Goal: Transaction & Acquisition: Purchase product/service

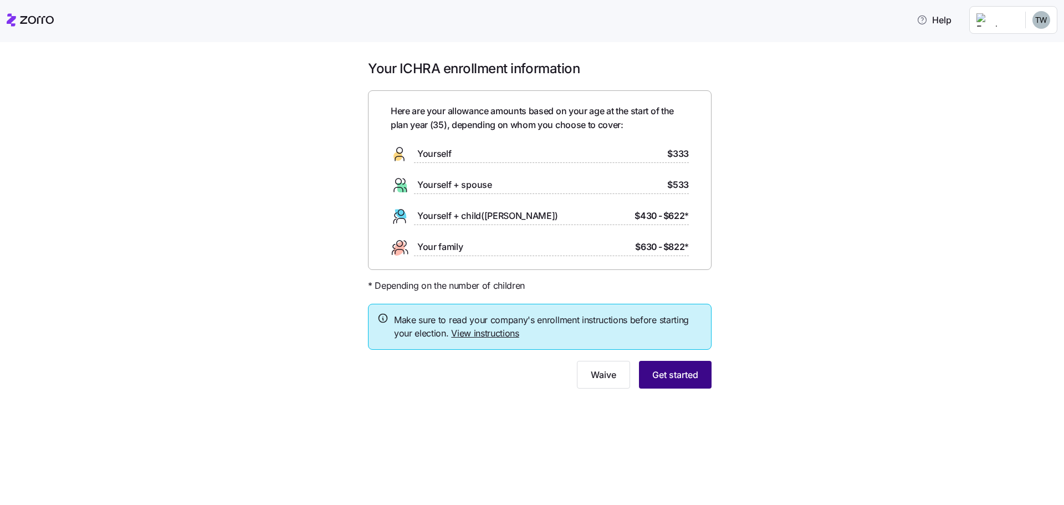
click at [669, 379] on span "Get started" at bounding box center [675, 374] width 46 height 13
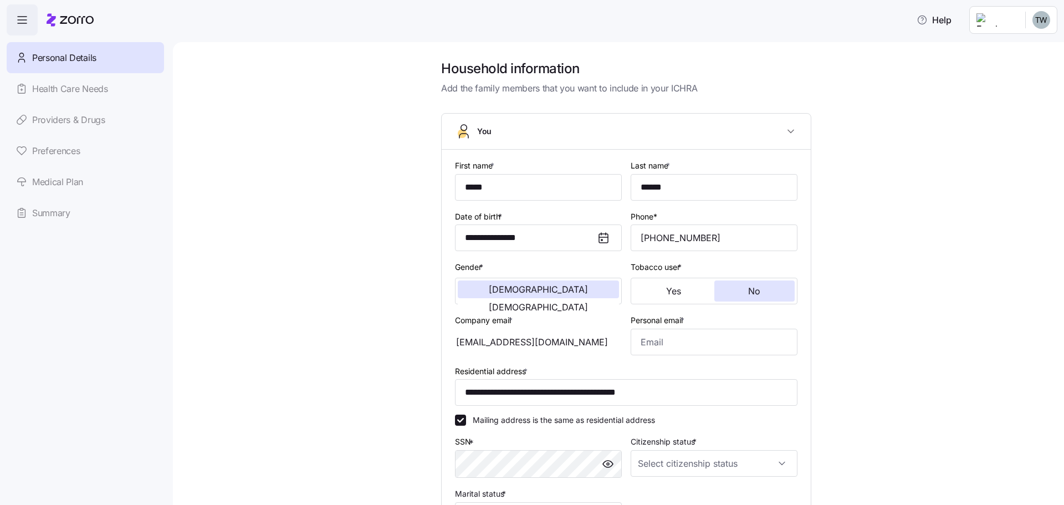
scroll to position [55, 0]
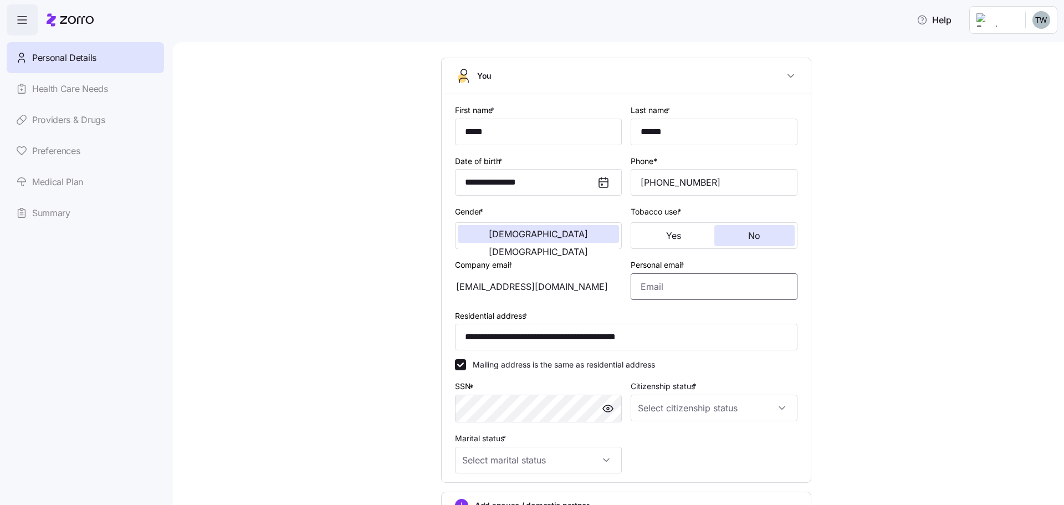
click at [690, 284] on input "Personal email *" at bounding box center [714, 286] width 167 height 27
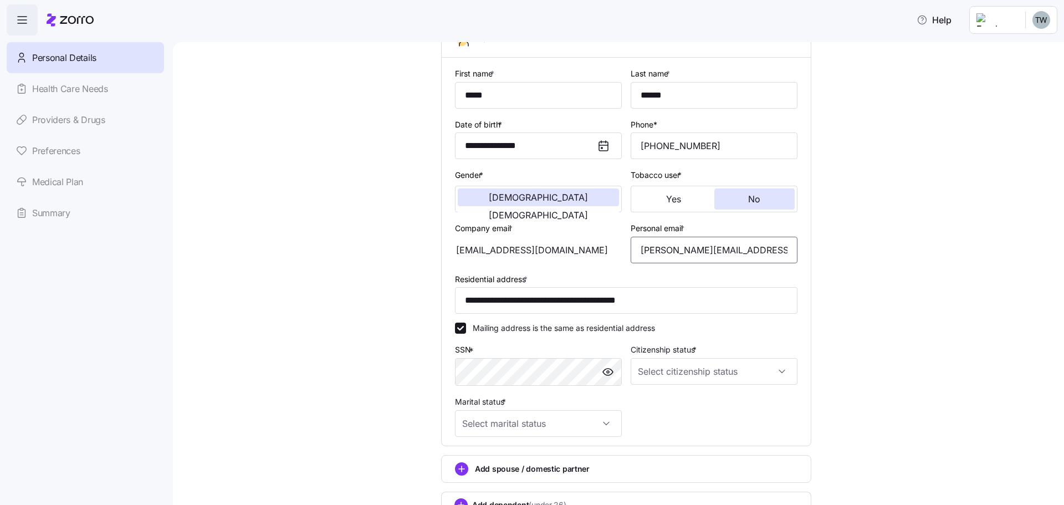
scroll to position [111, 0]
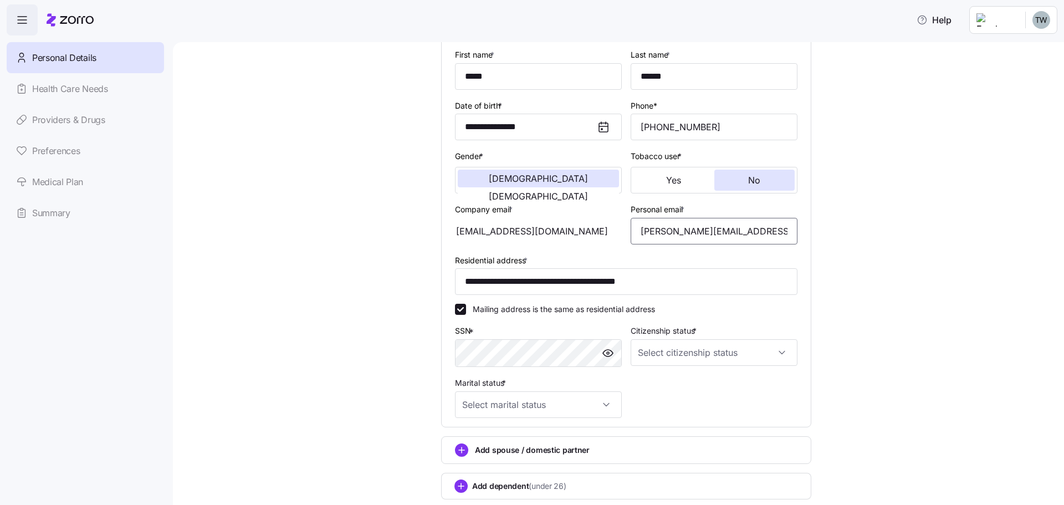
type input "willse.tyler@gmail.com"
click at [663, 353] on input "Citizenship status *" at bounding box center [714, 352] width 167 height 27
click at [656, 381] on span "US citizen" at bounding box center [696, 386] width 112 height 12
type input "US citizen"
click at [549, 401] on input "Marital status *" at bounding box center [538, 404] width 167 height 27
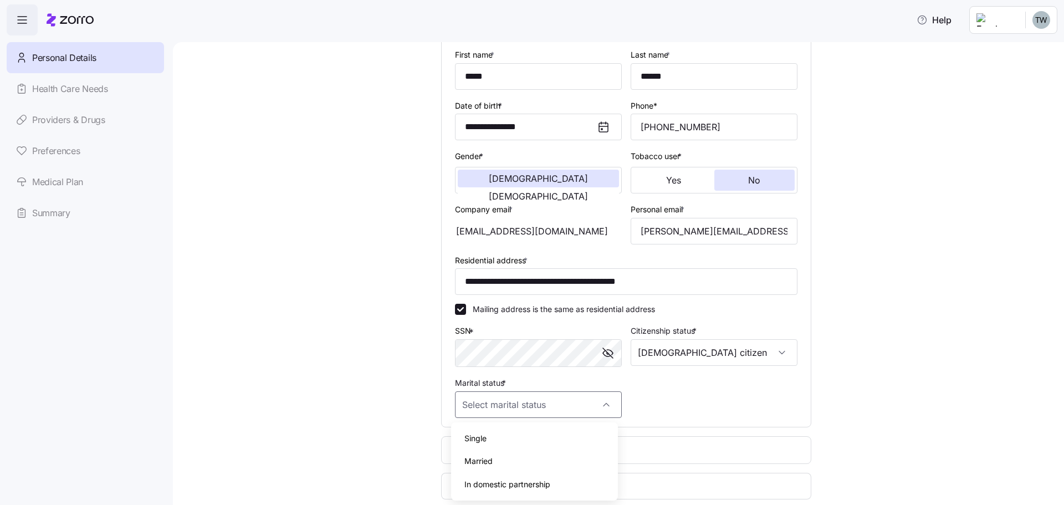
click at [475, 464] on span "Married" at bounding box center [478, 461] width 28 height 12
type input "Married"
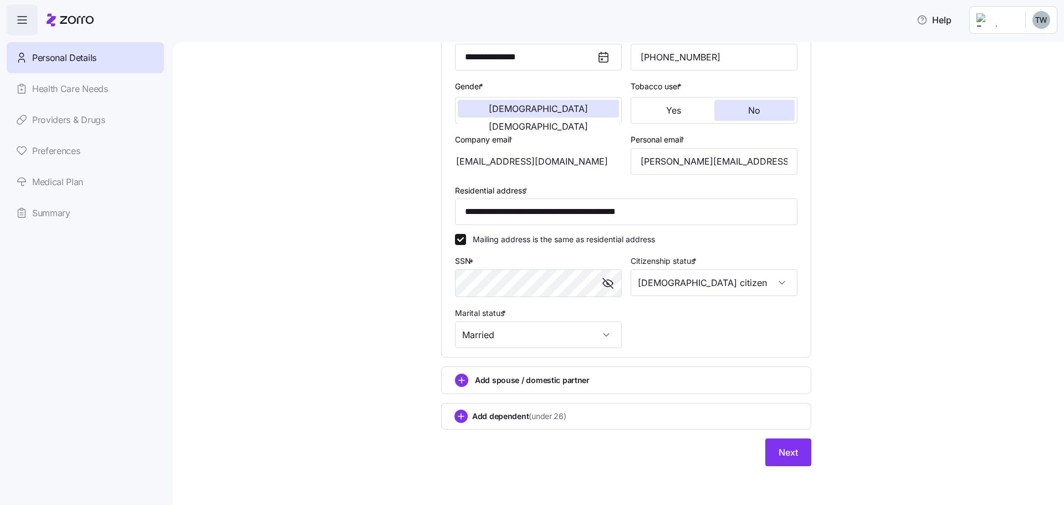
scroll to position [182, 0]
click at [457, 376] on circle "add icon" at bounding box center [461, 379] width 12 height 12
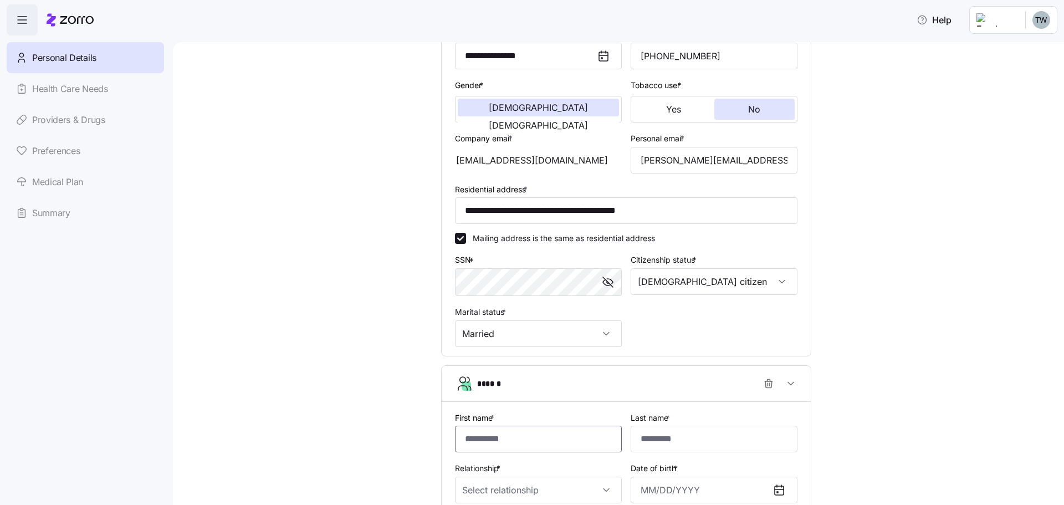
click at [475, 440] on input "First name *" at bounding box center [538, 439] width 167 height 27
type input "********"
type input "**********"
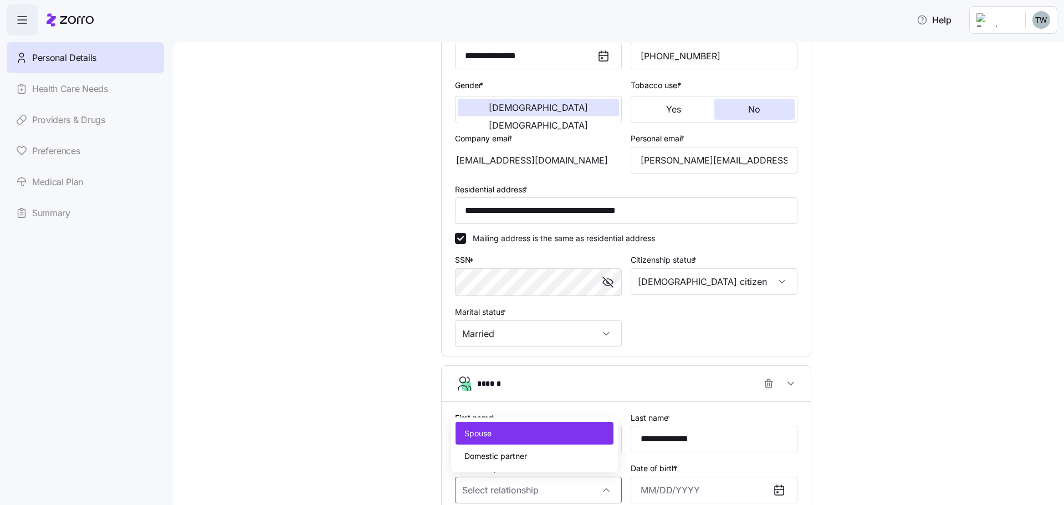
type input "Spouse"
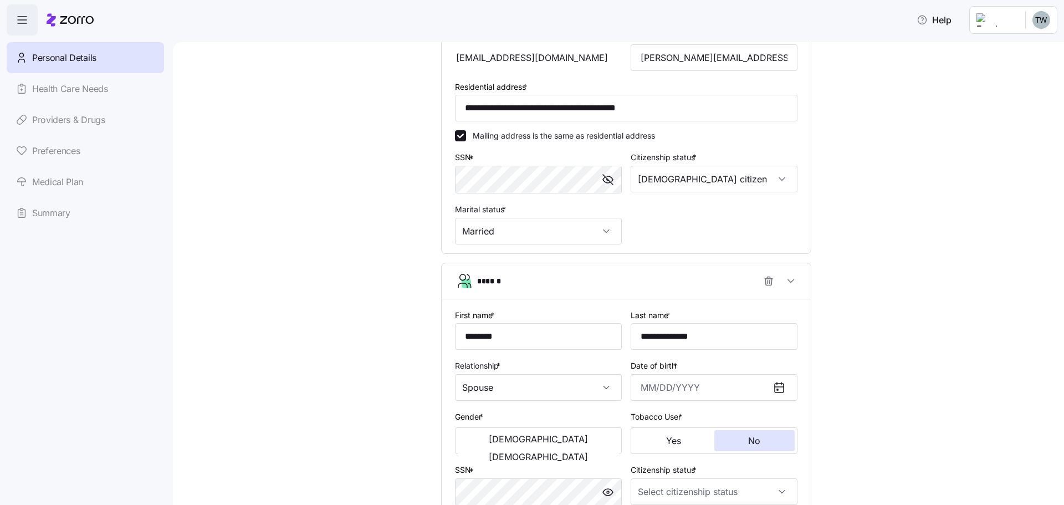
scroll to position [293, 0]
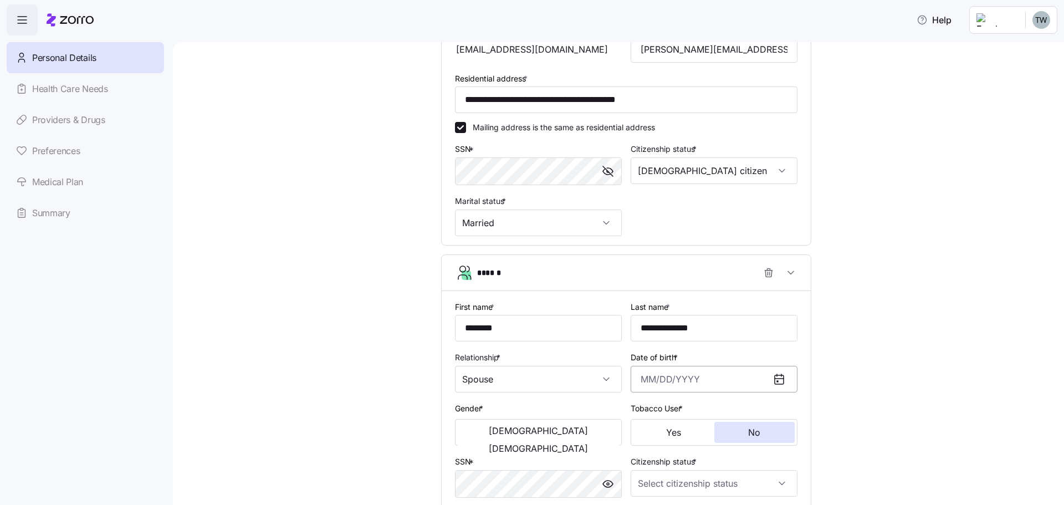
click at [663, 377] on input "Date of birth *" at bounding box center [714, 379] width 167 height 27
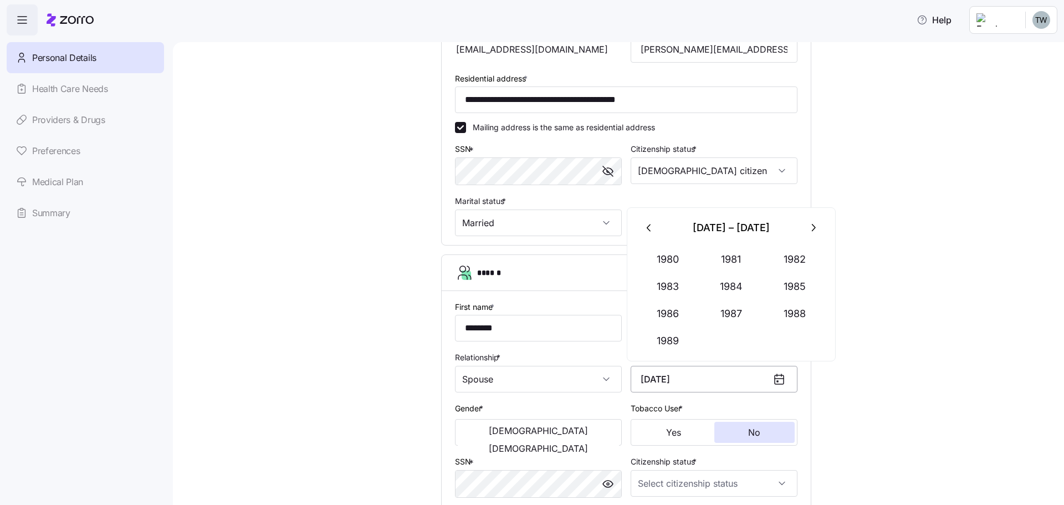
type input "September 5, 1987"
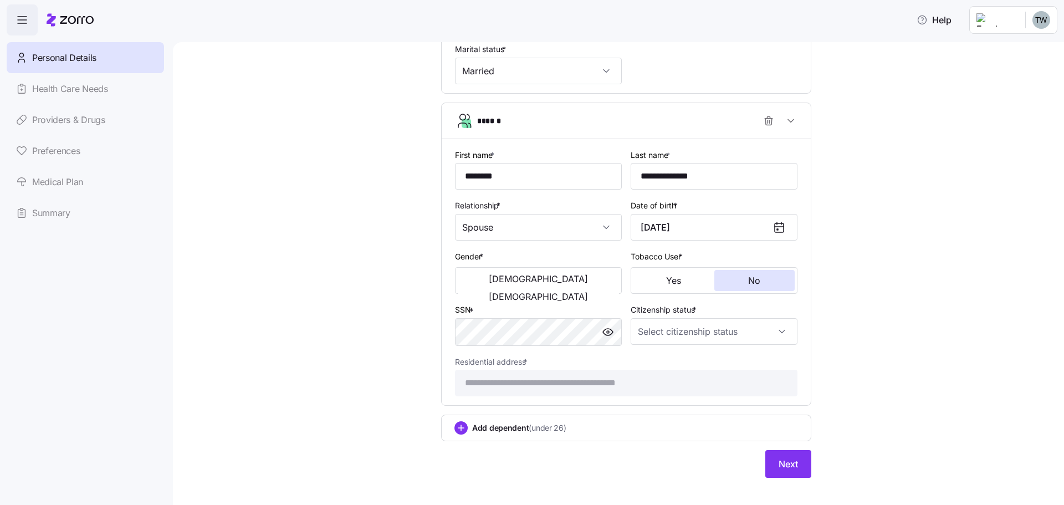
scroll to position [457, 0]
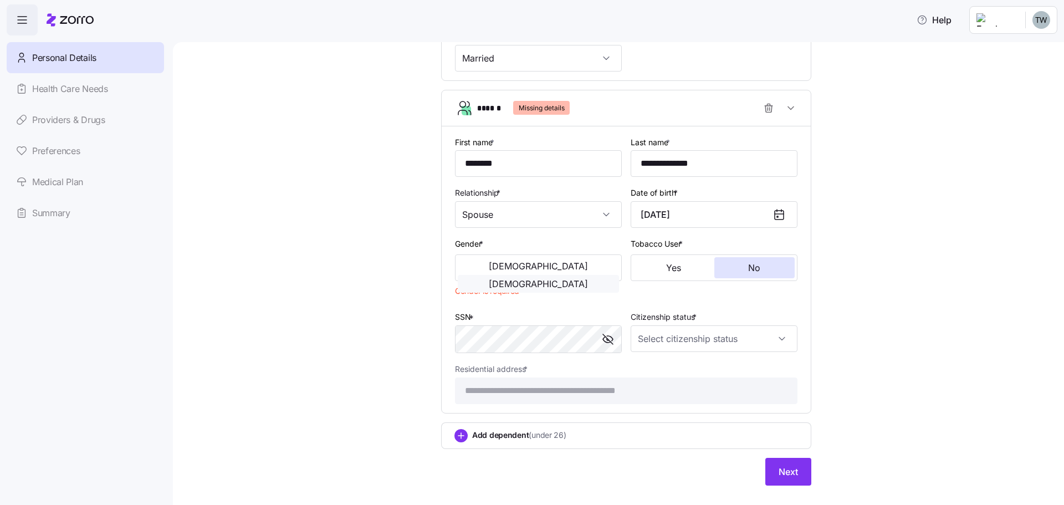
click at [554, 275] on button "Female" at bounding box center [538, 284] width 161 height 18
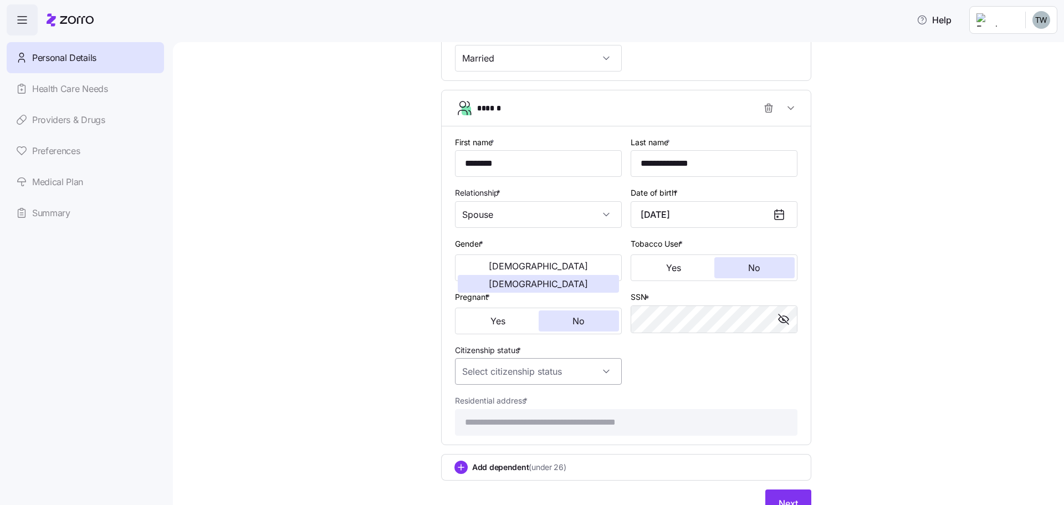
click at [499, 371] on input "Citizenship status *" at bounding box center [538, 371] width 167 height 27
click at [497, 426] on span "Resident alien" at bounding box center [489, 428] width 50 height 12
type input "Resident alien"
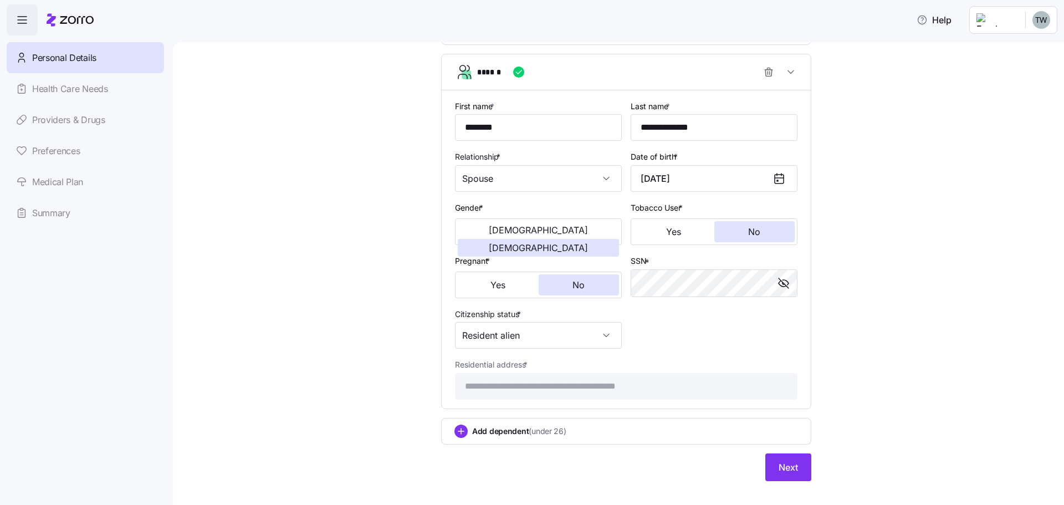
scroll to position [509, 0]
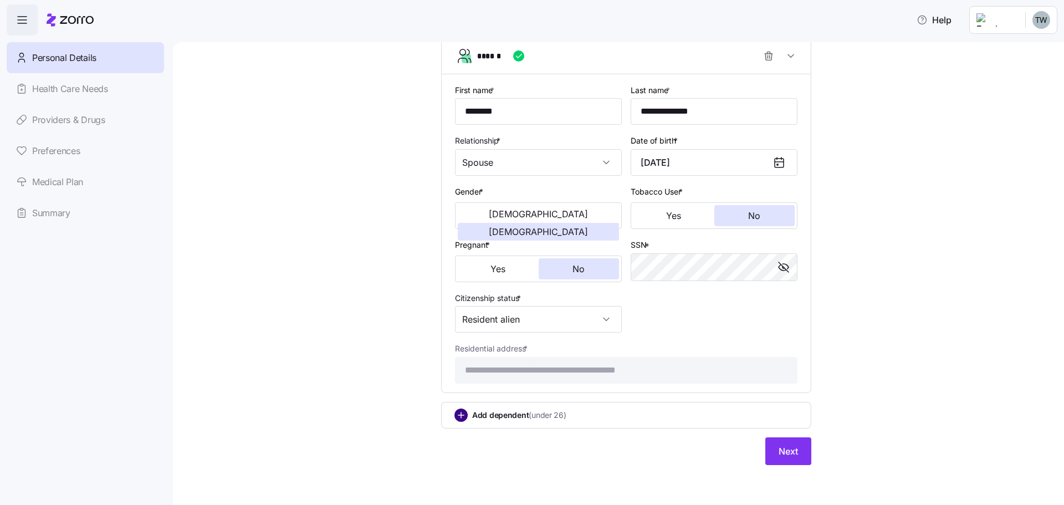
click at [461, 412] on circle "add icon" at bounding box center [461, 415] width 12 height 12
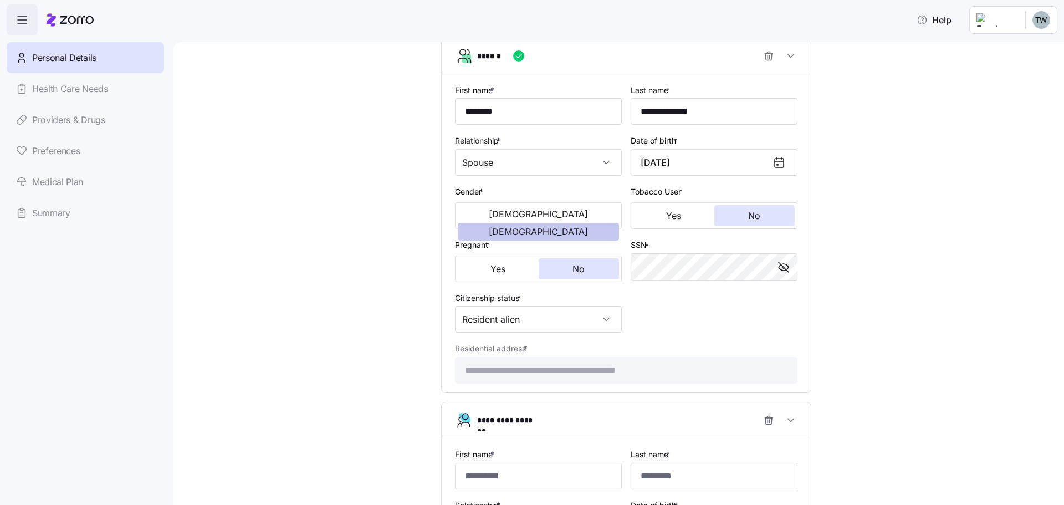
click at [566, 227] on span "Female" at bounding box center [538, 231] width 99 height 9
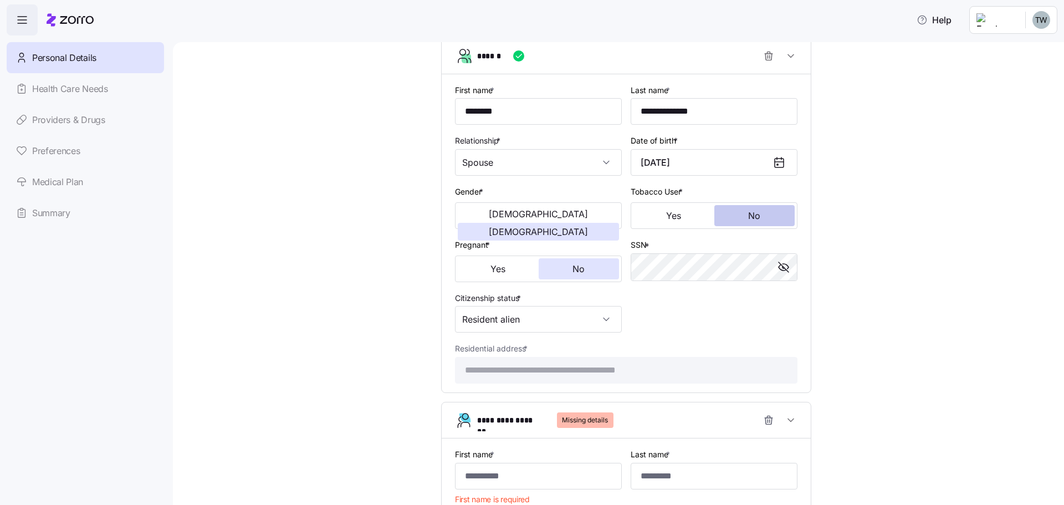
click at [758, 220] on button "No" at bounding box center [754, 215] width 81 height 21
click at [564, 271] on button "No" at bounding box center [579, 268] width 81 height 21
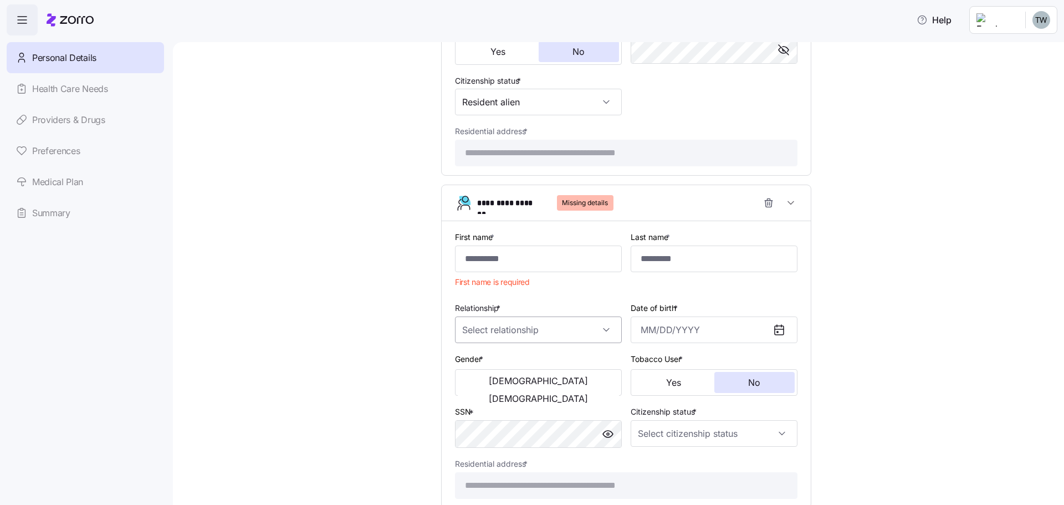
scroll to position [731, 0]
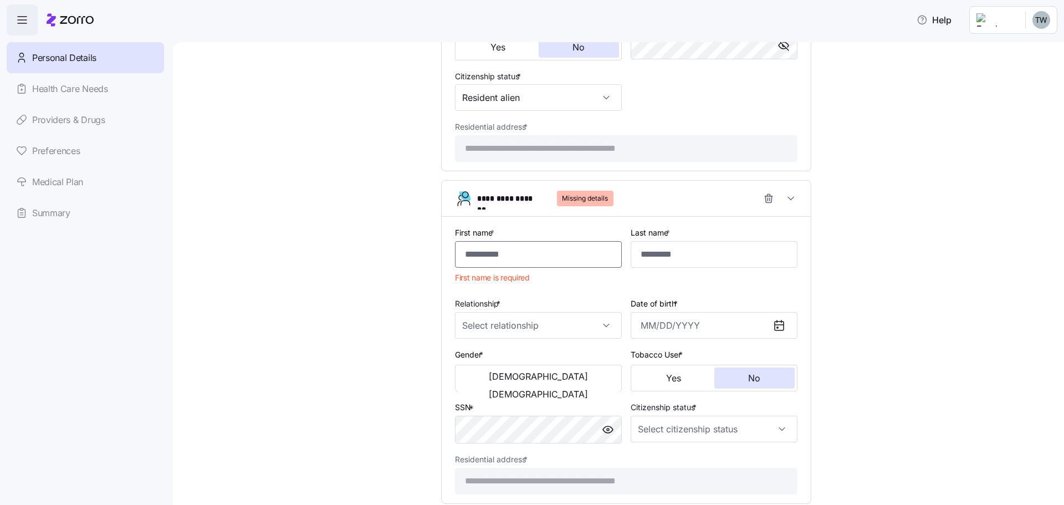
click at [481, 259] on input "First name *" at bounding box center [538, 254] width 167 height 27
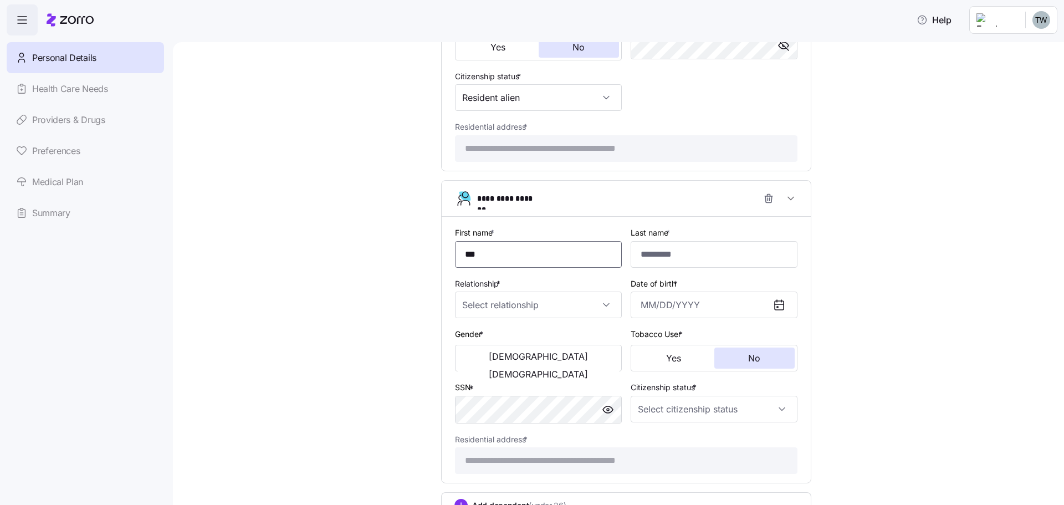
type input "***"
type input "******"
click at [608, 304] on input "Relationship *" at bounding box center [538, 304] width 167 height 27
click at [488, 342] on div "Child" at bounding box center [534, 338] width 158 height 23
type input "Child"
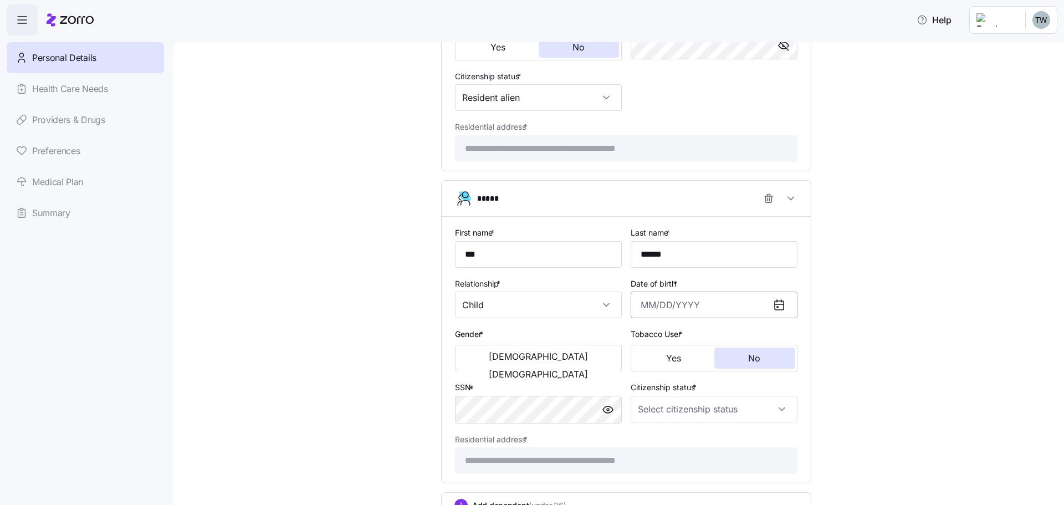
click at [652, 309] on input "Date of birth *" at bounding box center [714, 304] width 167 height 27
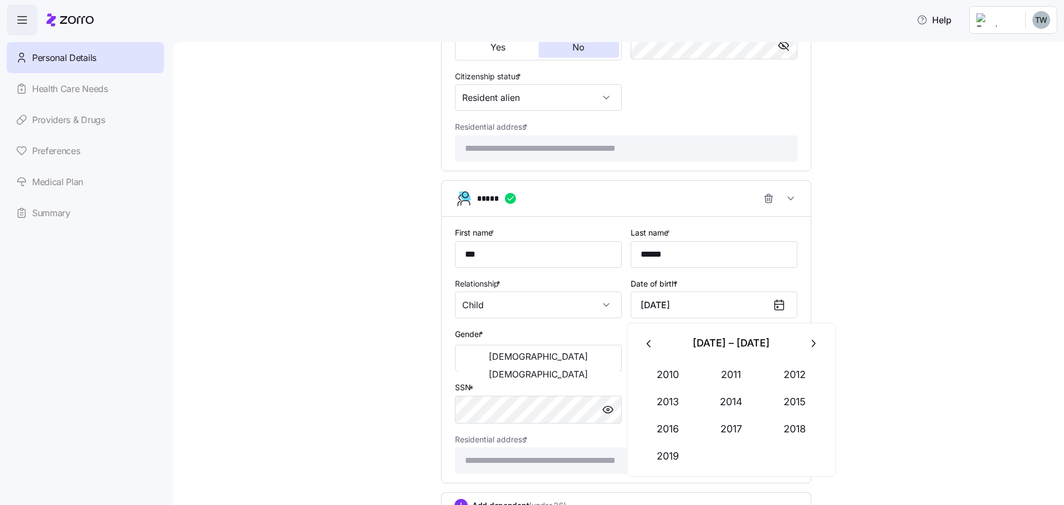
type input "July 22, 2019"
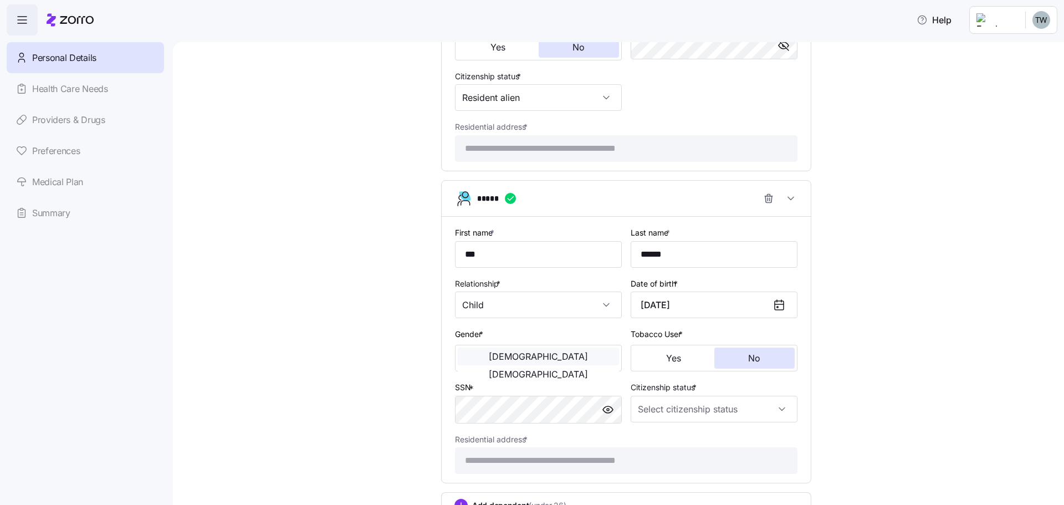
click at [508, 352] on button "Male" at bounding box center [538, 356] width 161 height 18
click at [611, 406] on span "button" at bounding box center [608, 409] width 17 height 17
click at [649, 418] on input "Citizenship status *" at bounding box center [714, 409] width 167 height 27
click at [649, 439] on span "US citizen" at bounding box center [696, 443] width 112 height 12
type input "US citizen"
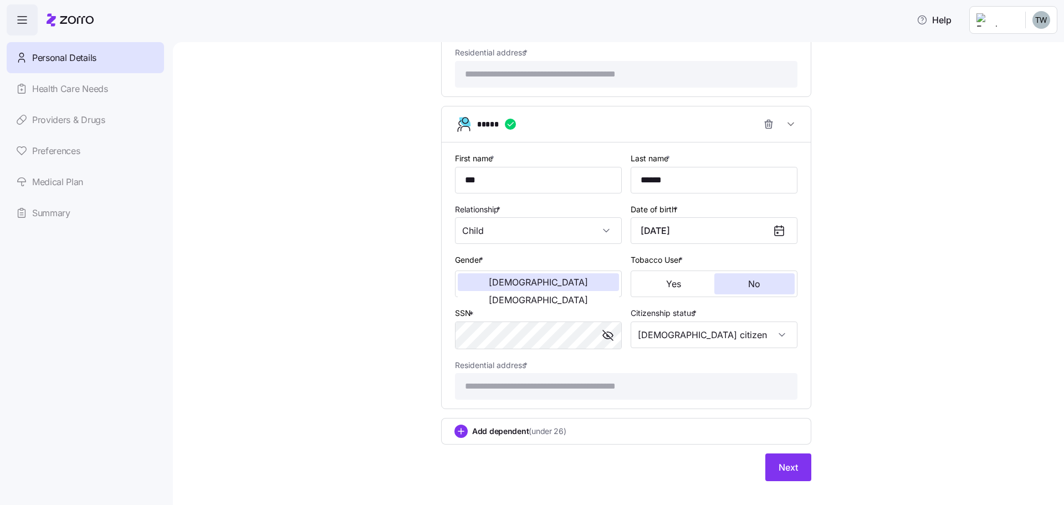
scroll to position [821, 0]
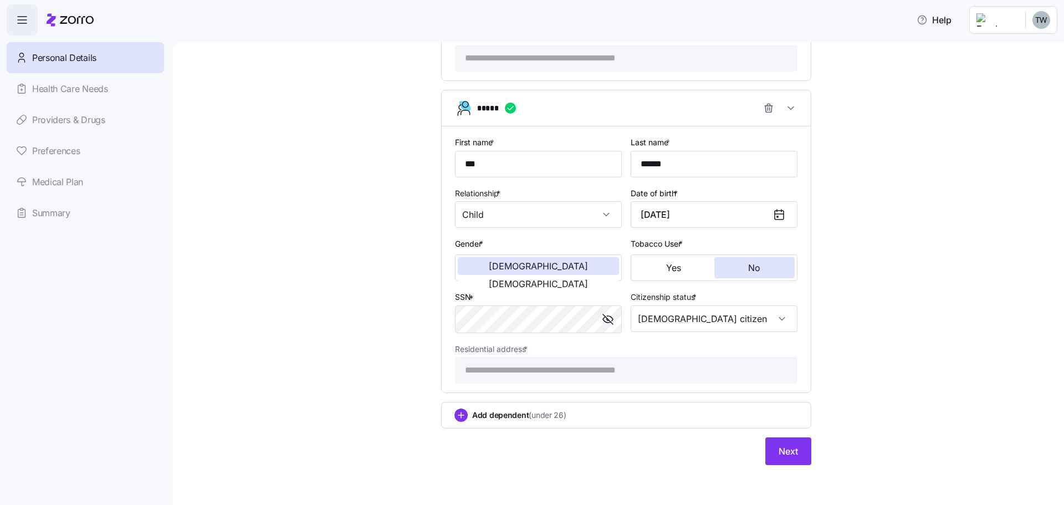
click at [458, 415] on icon "add icon" at bounding box center [461, 415] width 6 height 0
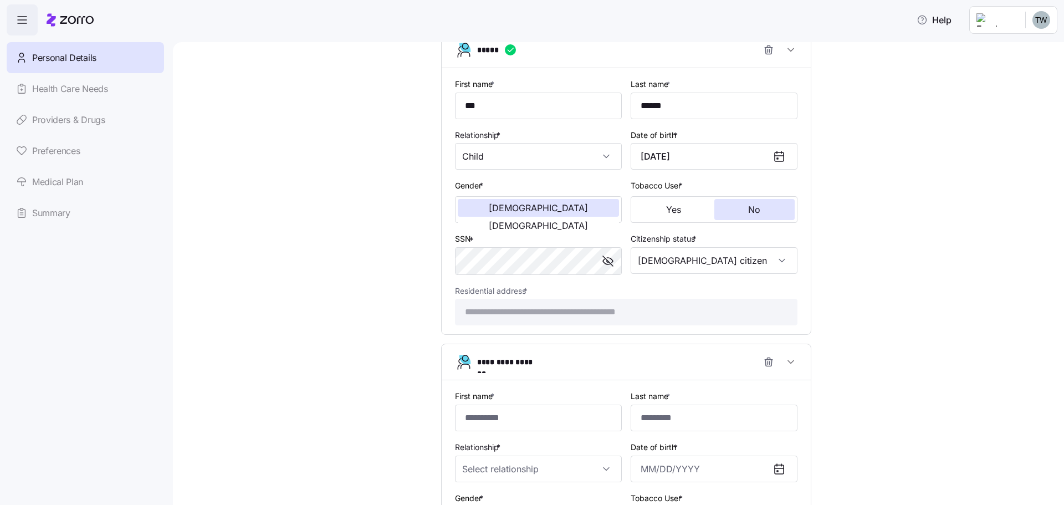
scroll to position [932, 0]
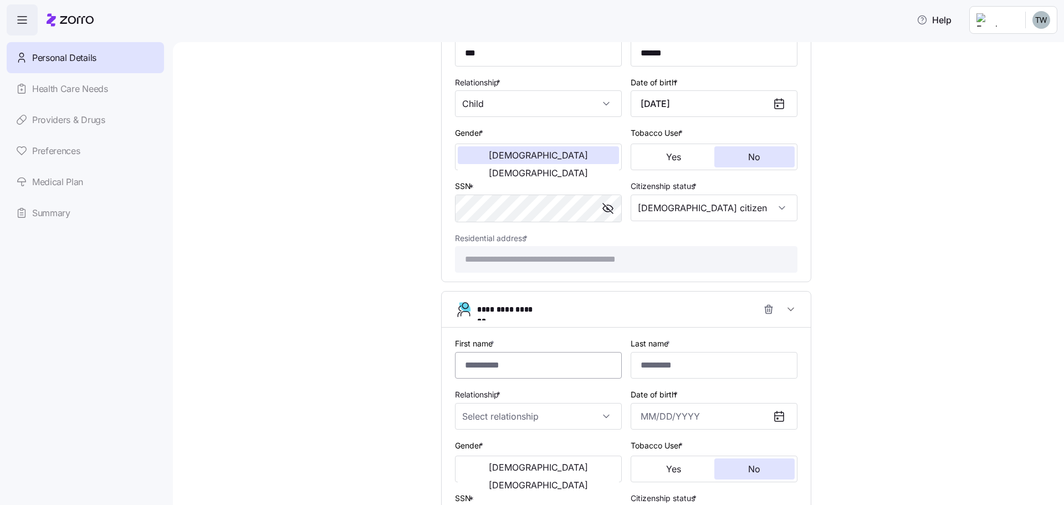
click at [468, 365] on input "First name *" at bounding box center [538, 365] width 167 height 27
type input "*****"
type input "******"
click at [470, 409] on input "Relationship *" at bounding box center [538, 416] width 167 height 27
click at [478, 441] on div "Child" at bounding box center [534, 449] width 158 height 23
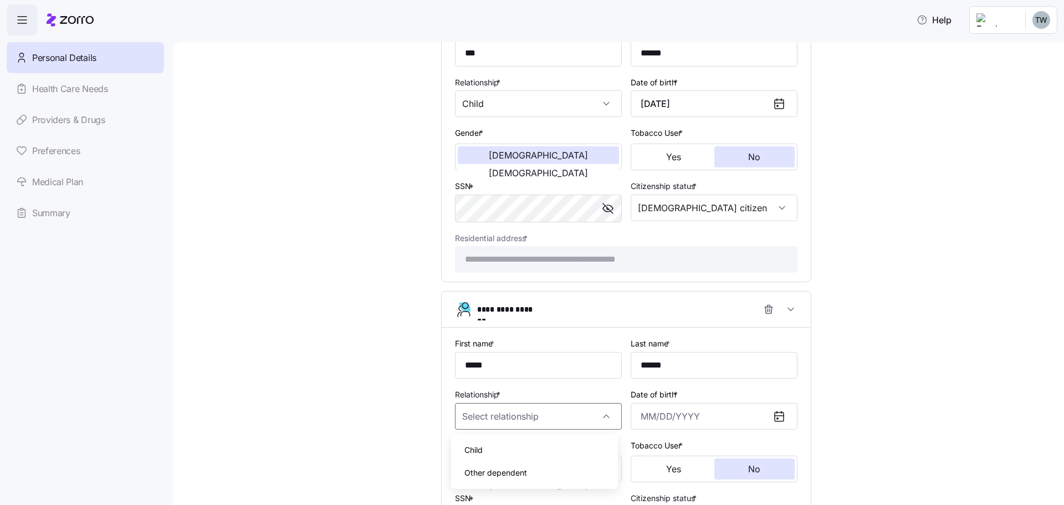
type input "Child"
click at [634, 415] on input "Date of birth *" at bounding box center [714, 416] width 167 height 27
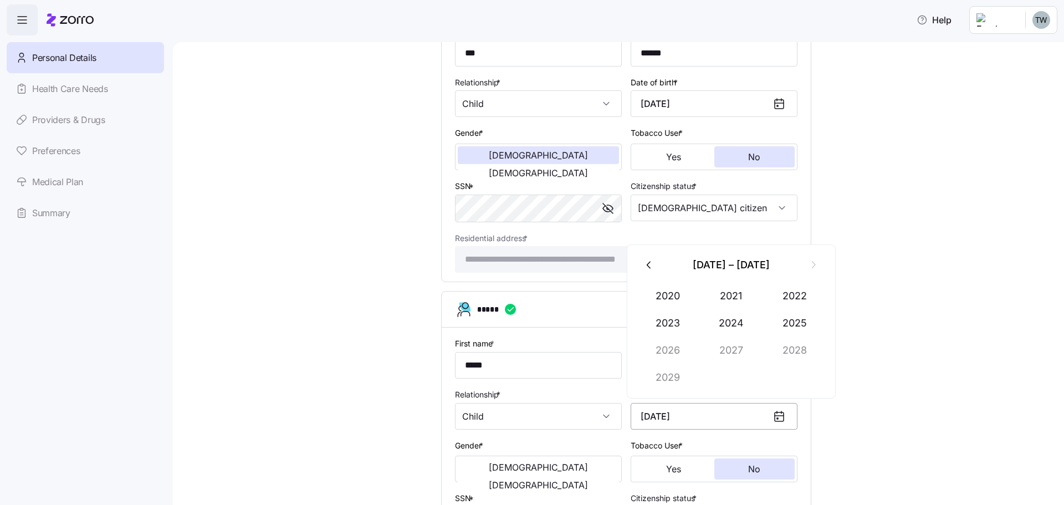
type input "July 24, 2021"
click at [551, 476] on button "Female" at bounding box center [538, 485] width 161 height 18
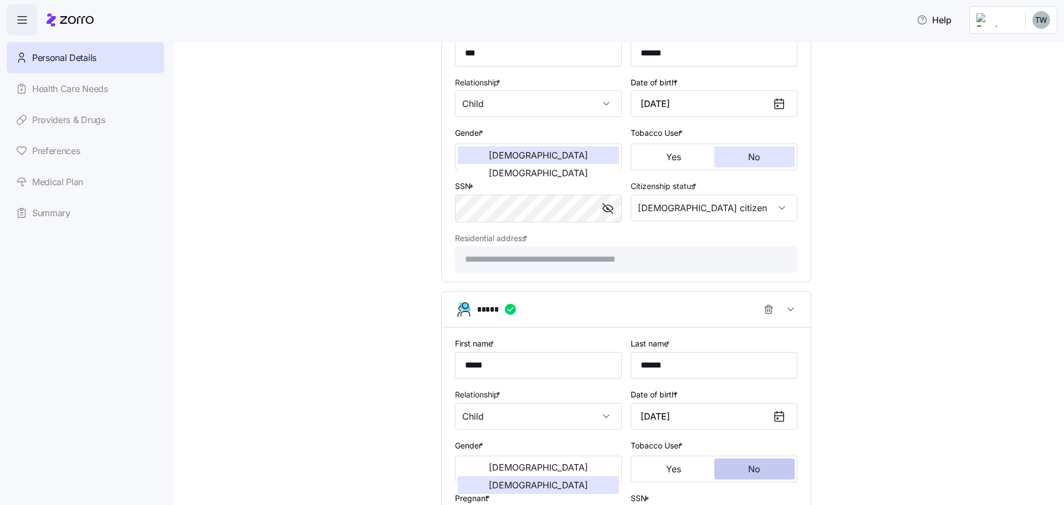
click at [760, 474] on button "No" at bounding box center [754, 468] width 81 height 21
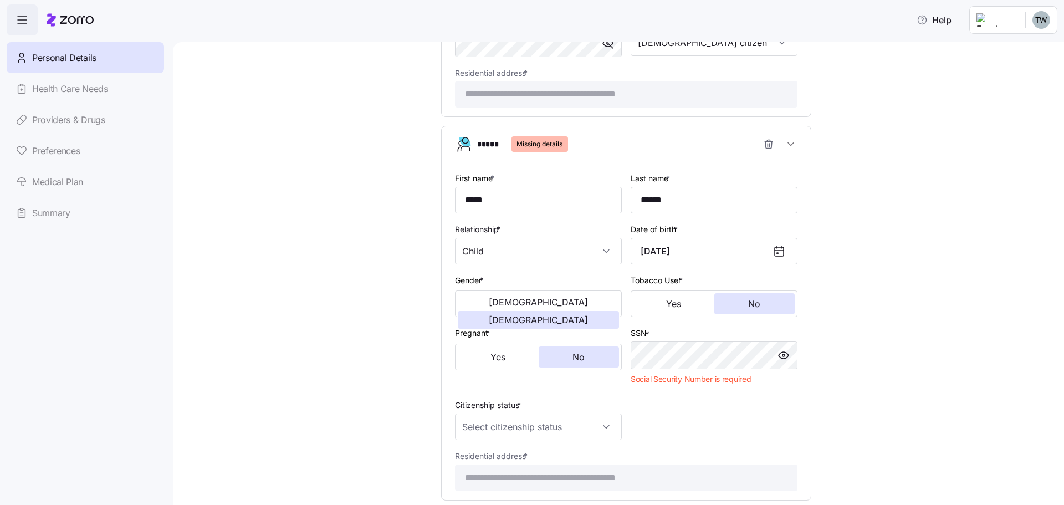
scroll to position [1098, 0]
click at [504, 429] on input "Citizenship status *" at bounding box center [538, 425] width 167 height 27
click at [488, 341] on span "US citizen" at bounding box center [520, 346] width 112 height 12
type input "US citizen"
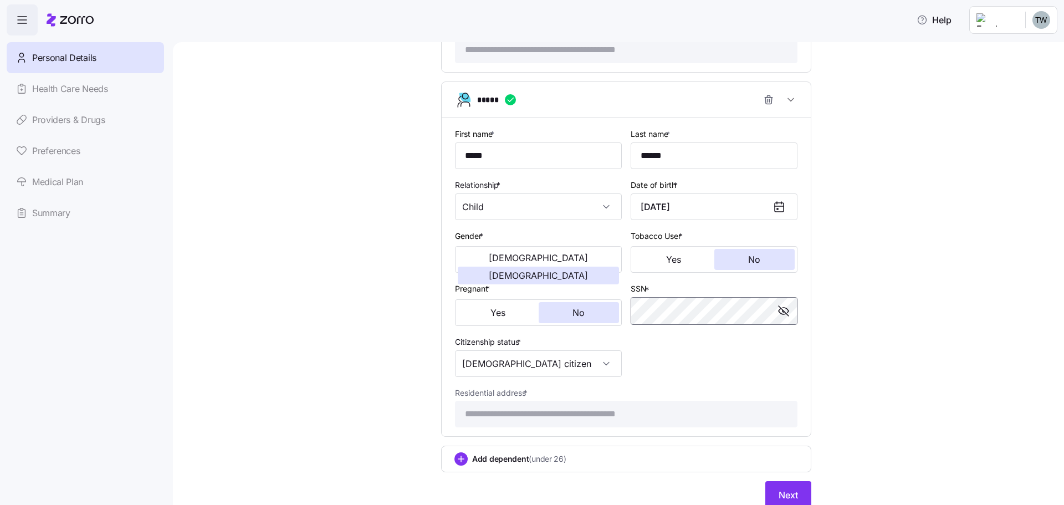
scroll to position [1185, 0]
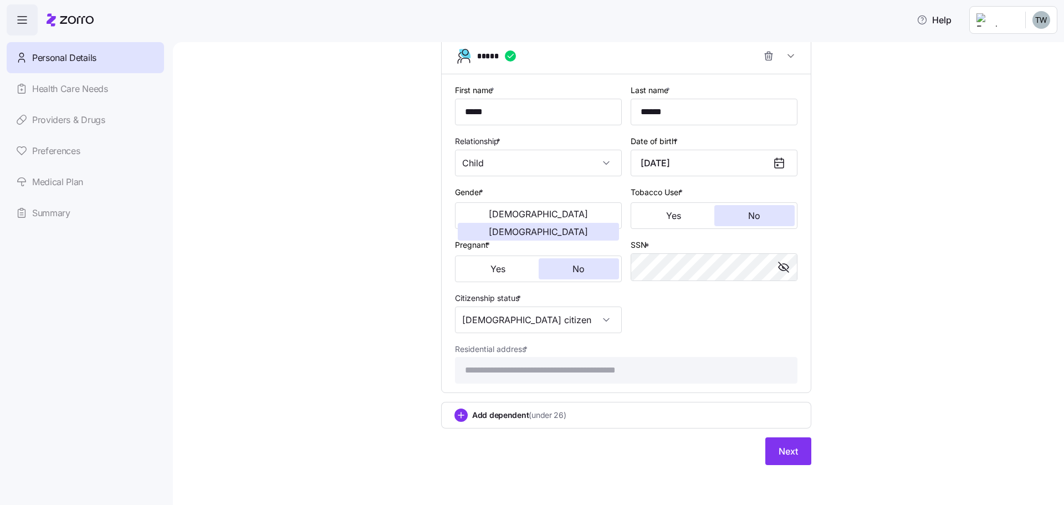
click at [465, 414] on div "Add dependent (under 26)" at bounding box center [626, 414] width 344 height 13
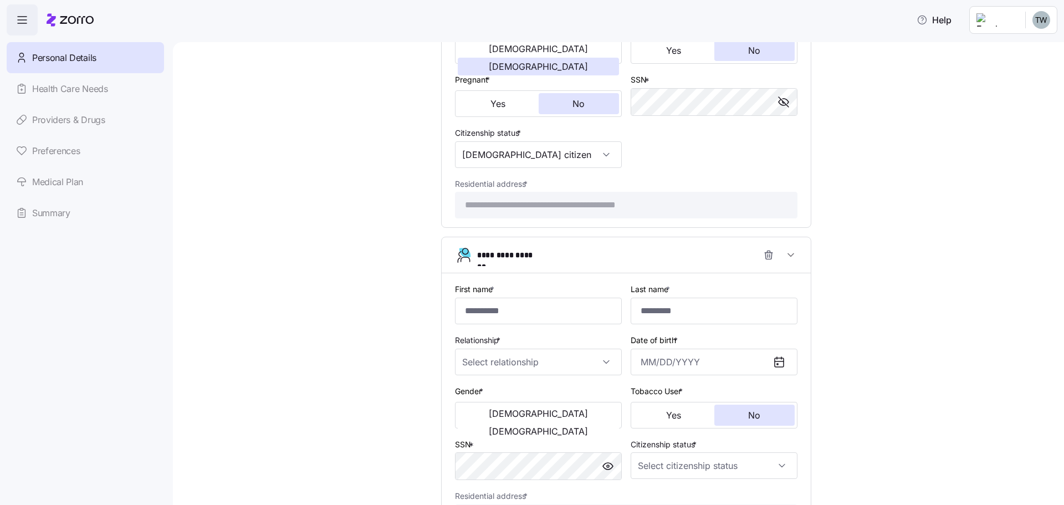
scroll to position [1351, 0]
click at [484, 310] on input "First name *" at bounding box center [538, 309] width 167 height 27
type input "******"
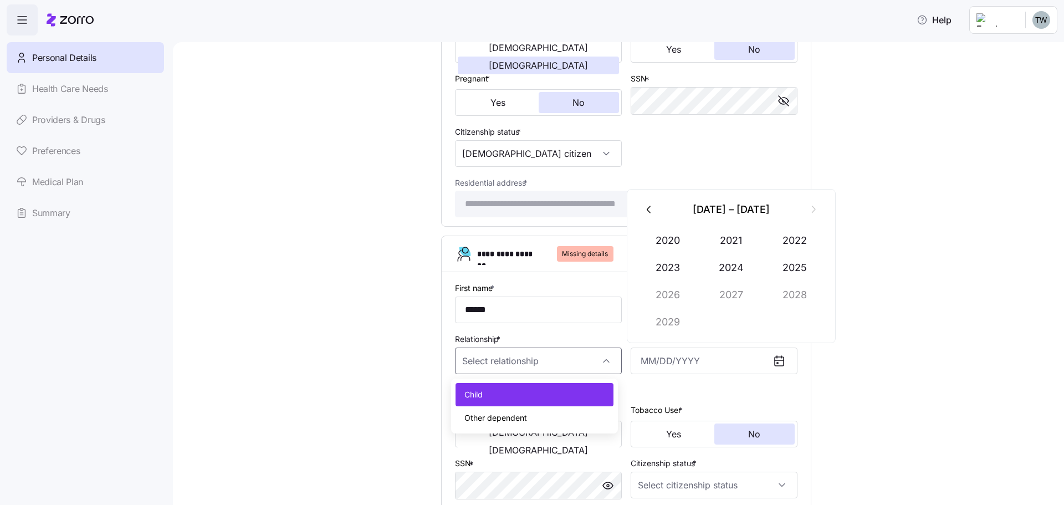
click at [473, 397] on span "Child" at bounding box center [473, 394] width 18 height 12
type input "Child"
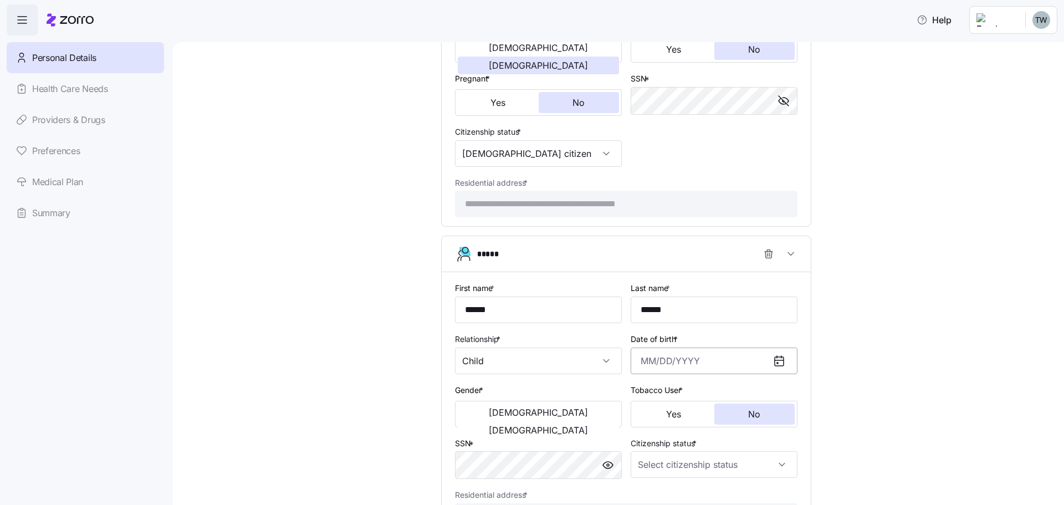
click at [654, 358] on input "Date of birth *" at bounding box center [714, 360] width 167 height 27
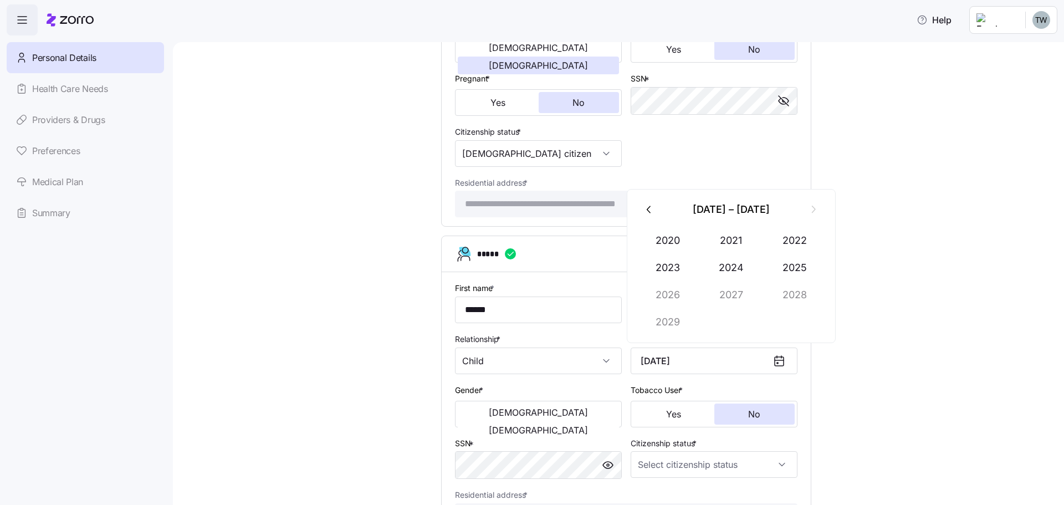
type input "May 20, 2025"
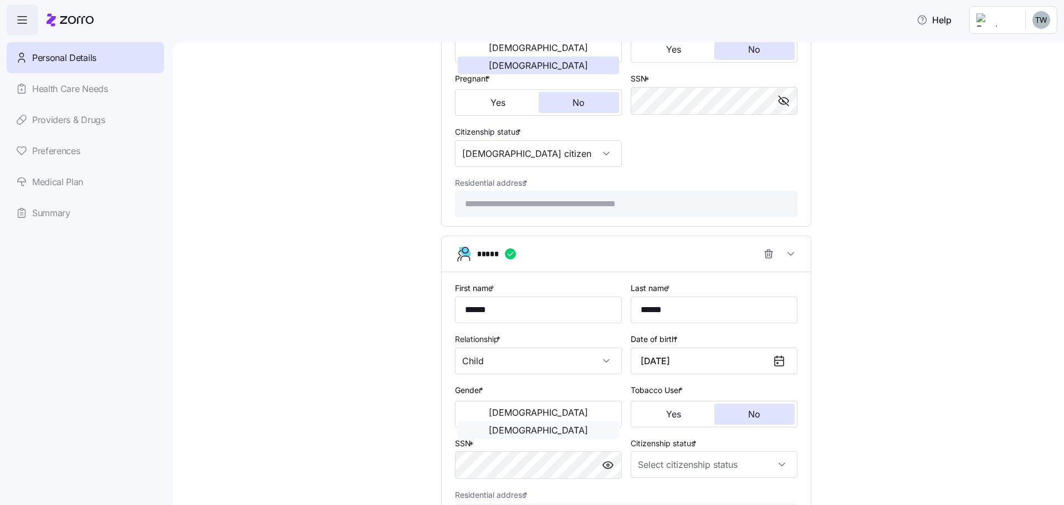
click at [585, 426] on span "Female" at bounding box center [538, 430] width 99 height 9
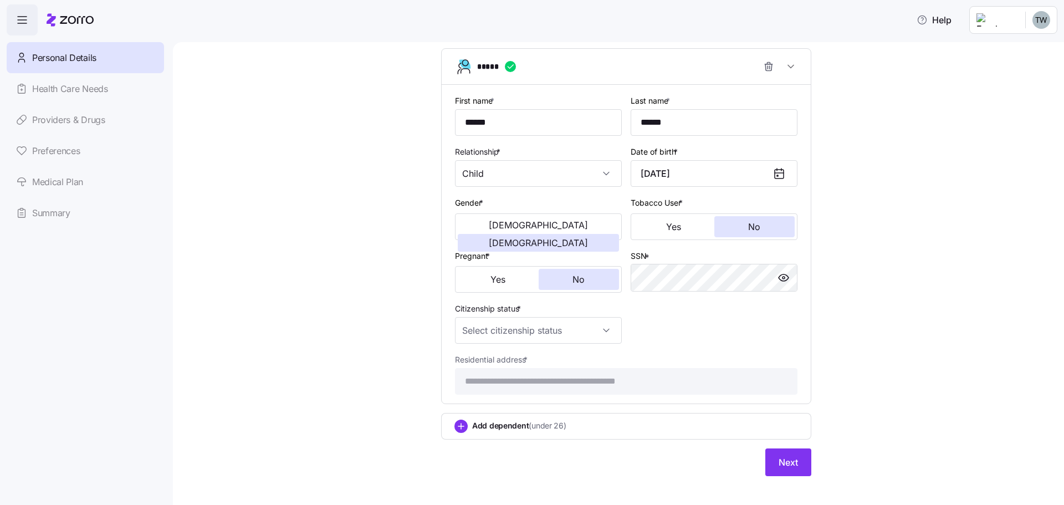
scroll to position [1550, 0]
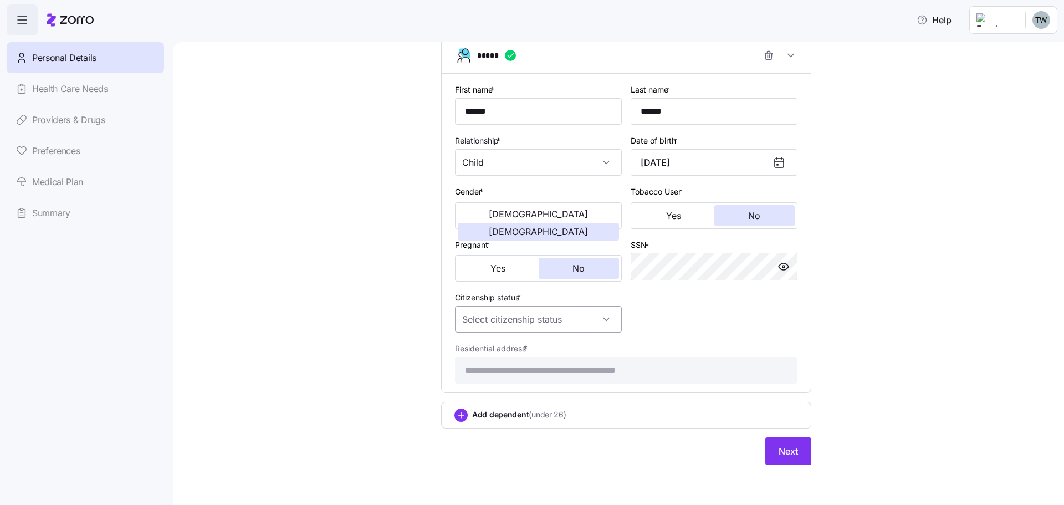
click at [482, 320] on input "Citizenship status *" at bounding box center [538, 319] width 167 height 27
click at [478, 351] on span "US citizen" at bounding box center [520, 353] width 112 height 12
type input "US citizen"
click at [792, 458] on button "Next" at bounding box center [788, 451] width 46 height 28
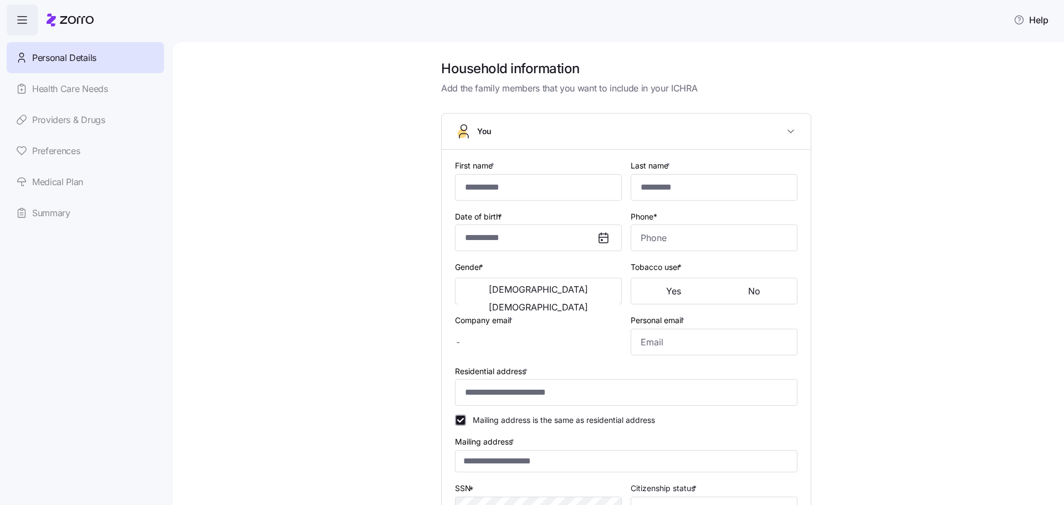
type input "*****"
type input "******"
type input "[EMAIL_ADDRESS][DOMAIN_NAME]"
type input "[PERSON_NAME][EMAIL_ADDRESS][PERSON_NAME][DOMAIN_NAME]"
type input "**********"
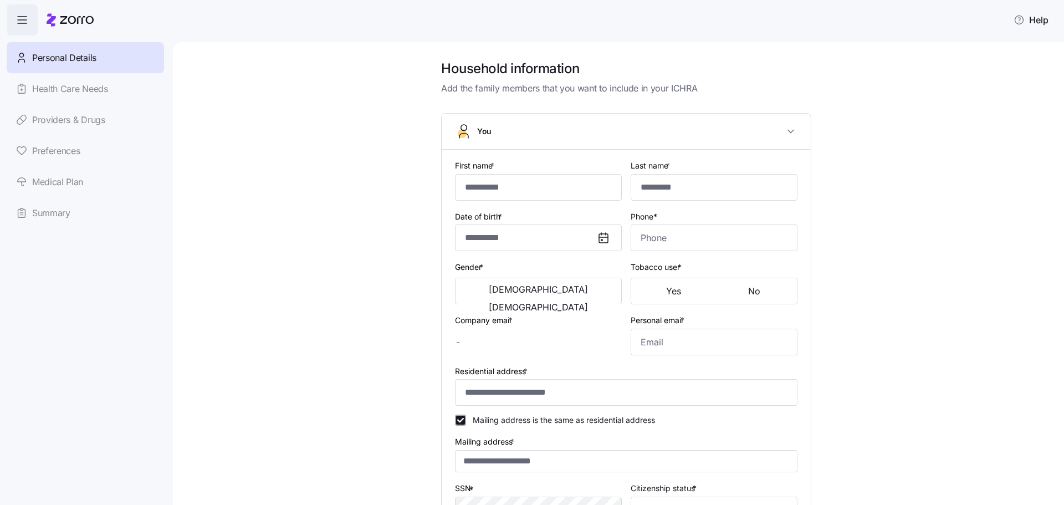
checkbox input "true"
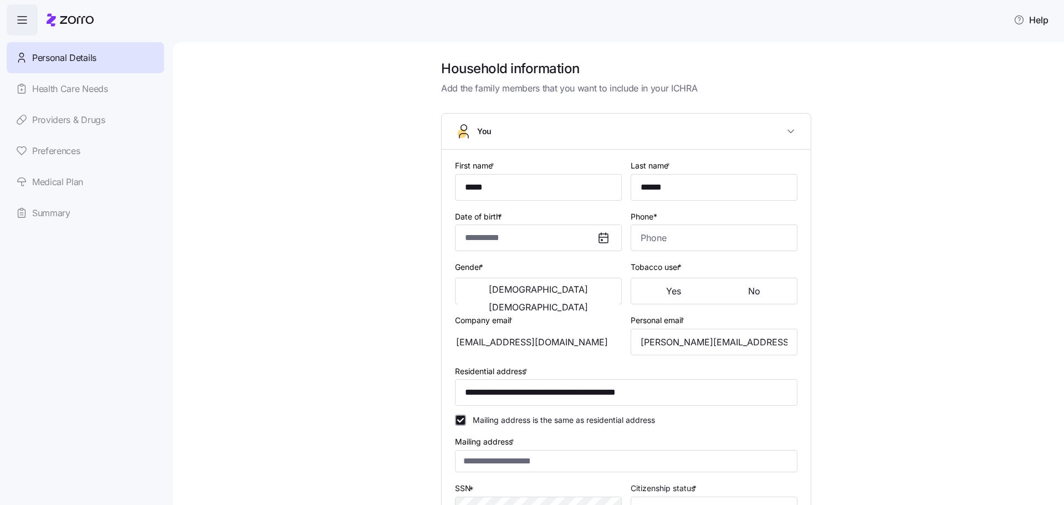
type input "**********"
type input "(410) 310-9405"
type input "US citizen"
type input "Married"
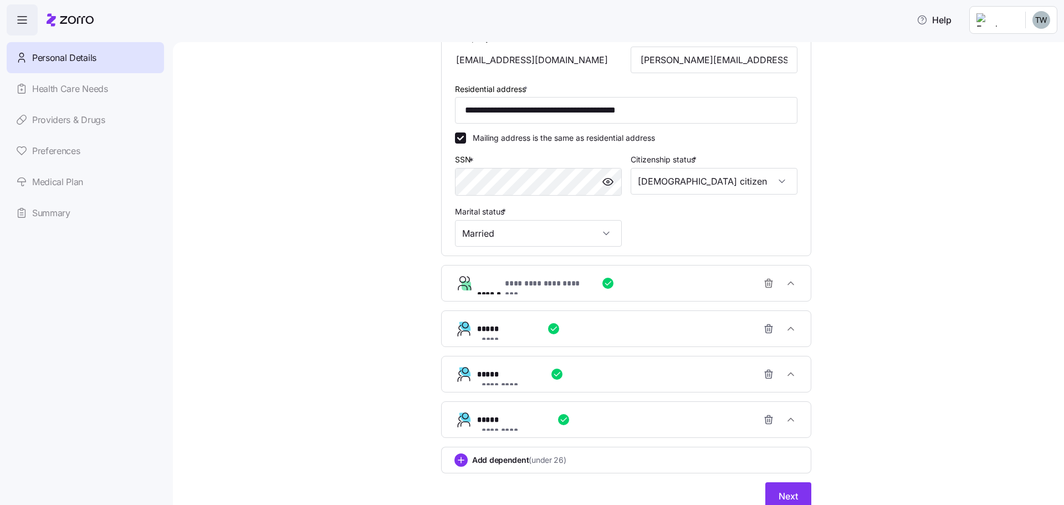
scroll to position [327, 0]
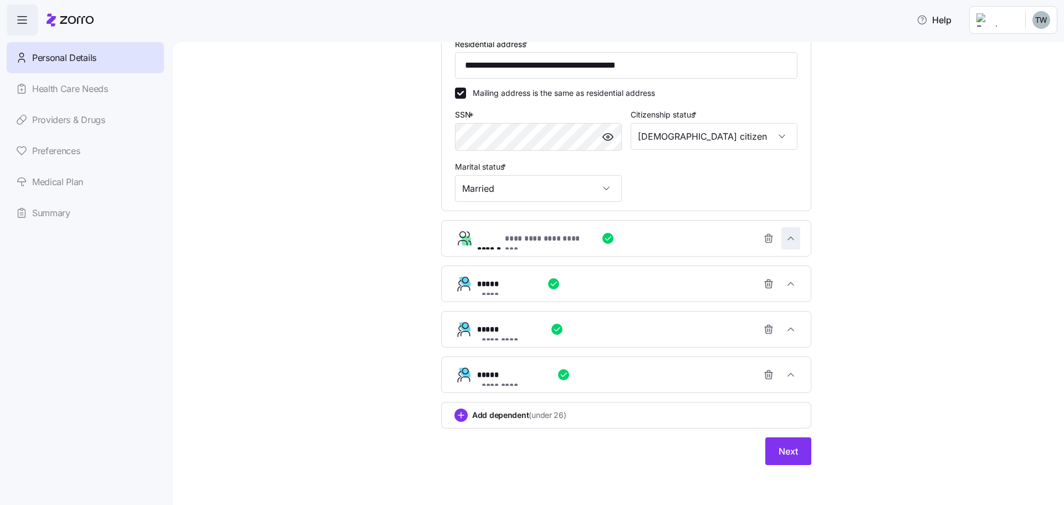
click at [791, 238] on icon "button" at bounding box center [790, 238] width 11 height 11
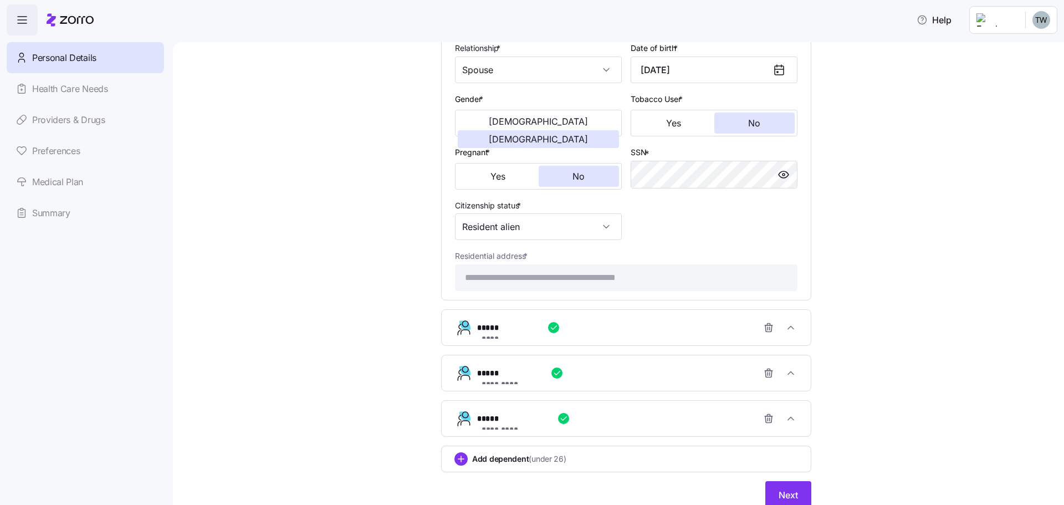
scroll to position [604, 0]
click at [791, 322] on icon "button" at bounding box center [790, 325] width 11 height 11
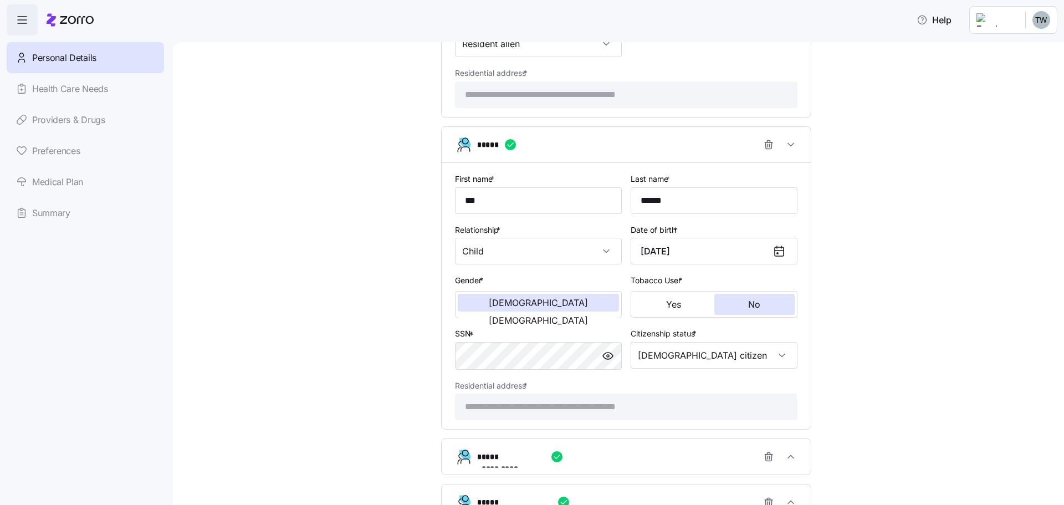
scroll to position [826, 0]
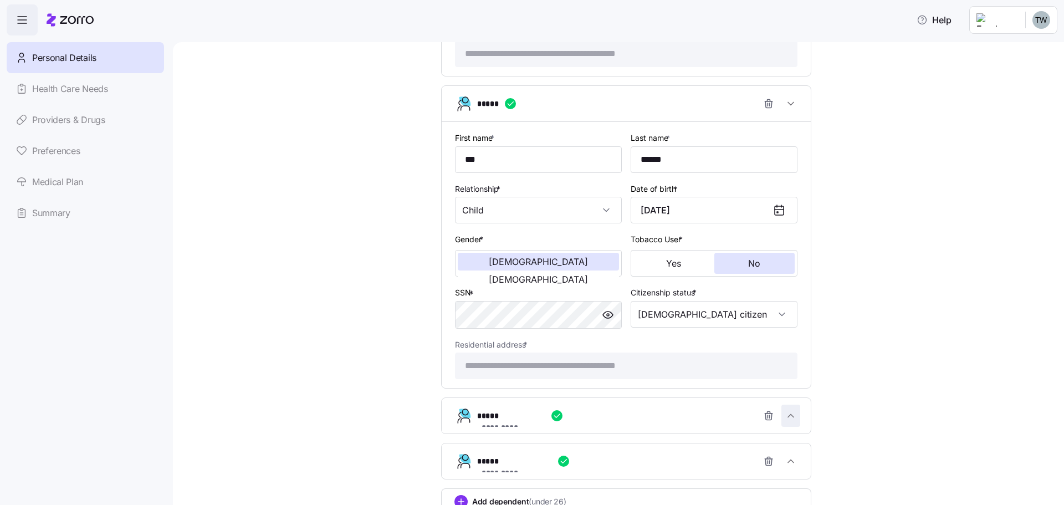
click at [789, 417] on icon "button" at bounding box center [791, 415] width 6 height 3
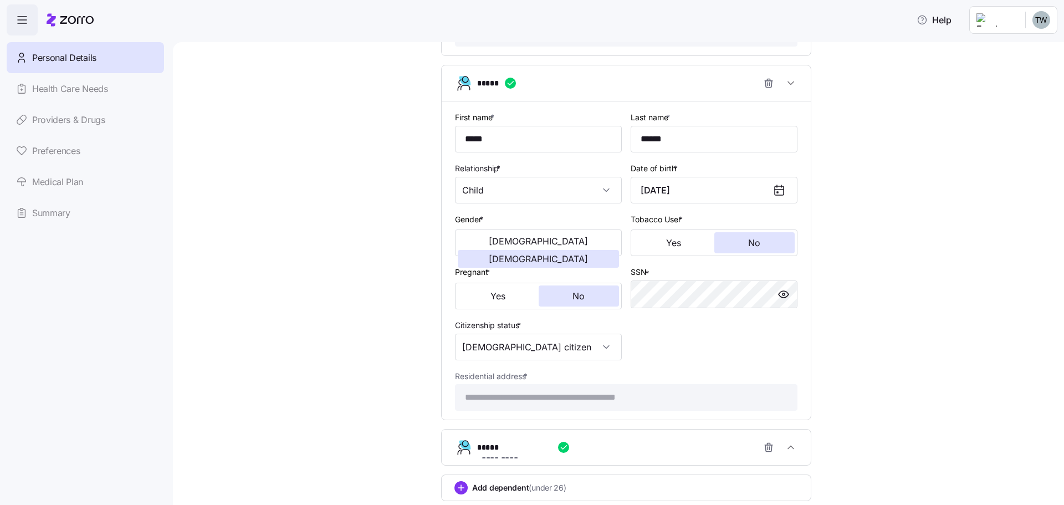
scroll to position [1231, 0]
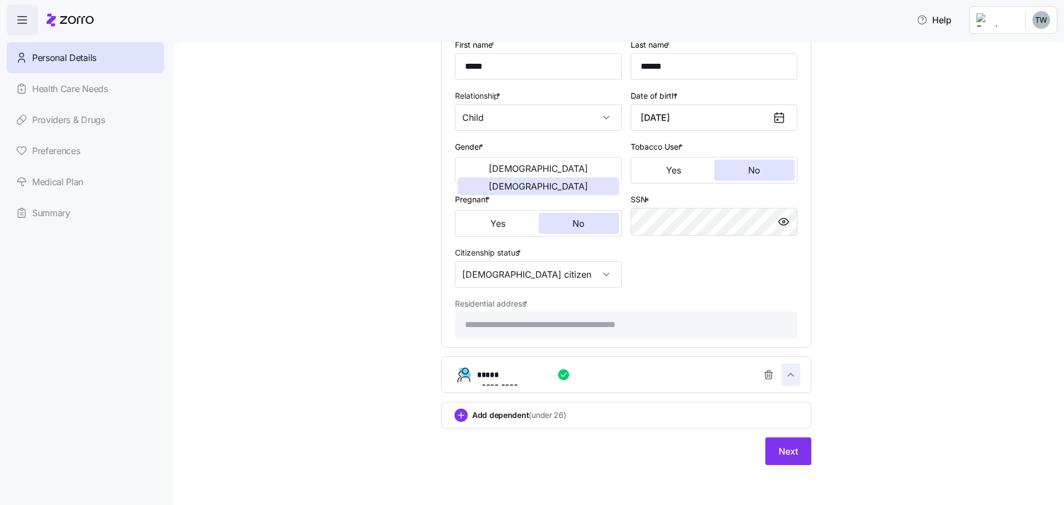
click at [787, 376] on icon "button" at bounding box center [790, 374] width 11 height 11
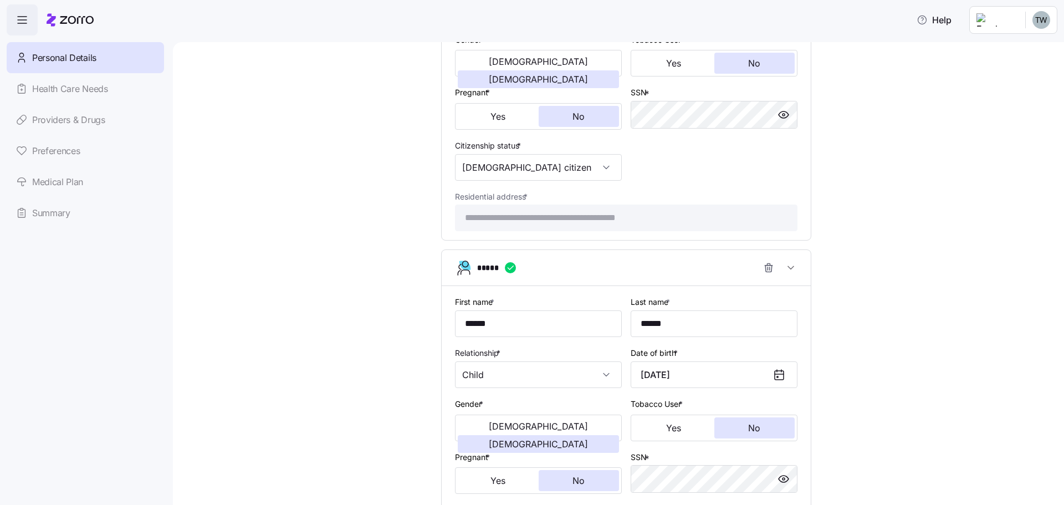
scroll to position [1550, 0]
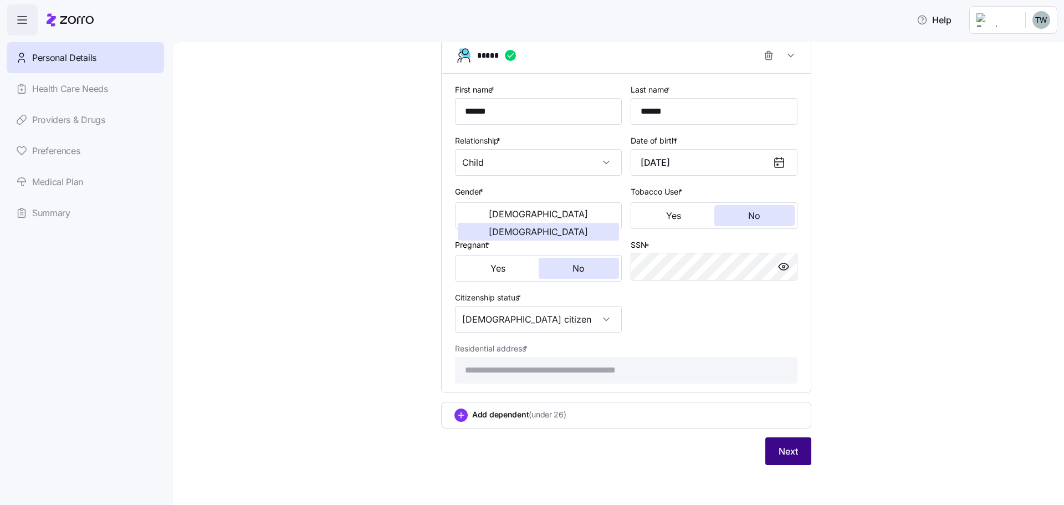
click at [779, 444] on span "Next" at bounding box center [788, 450] width 19 height 13
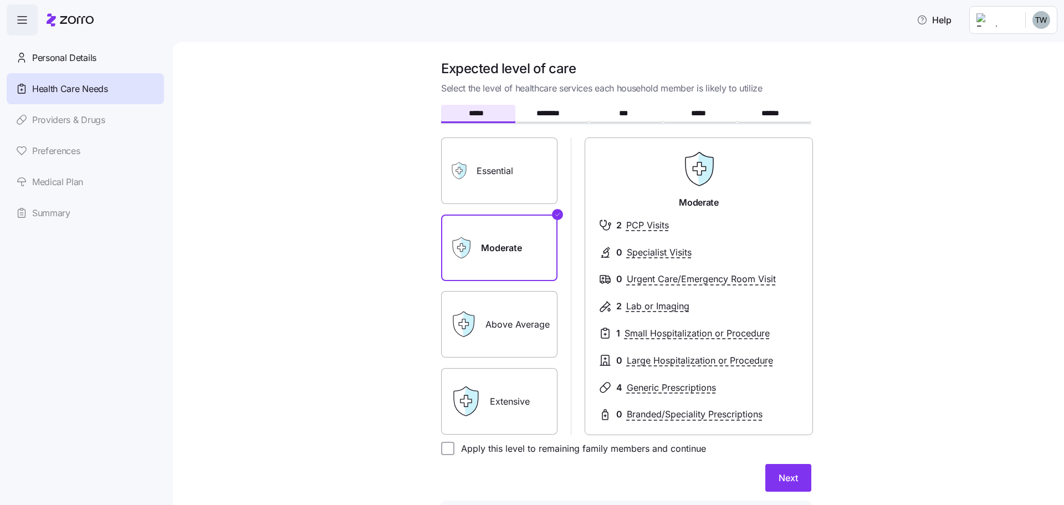
click at [469, 314] on icon at bounding box center [463, 324] width 27 height 27
click at [494, 332] on label "Above Average" at bounding box center [499, 324] width 116 height 66
click at [0, 0] on input "Above Average" at bounding box center [0, 0] width 0 height 0
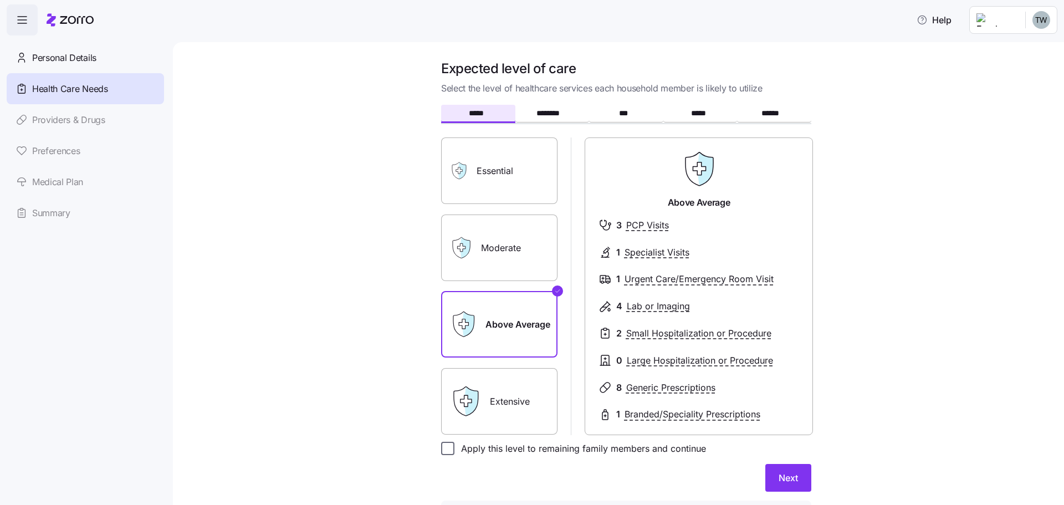
click at [449, 447] on input "Apply this level to remaining family members and continue" at bounding box center [447, 448] width 13 height 13
click at [444, 450] on input "Apply this level to remaining family members and continue" at bounding box center [447, 448] width 13 height 13
checkbox input "false"
click at [478, 161] on label "Essential" at bounding box center [499, 170] width 116 height 66
click at [0, 0] on input "Essential" at bounding box center [0, 0] width 0 height 0
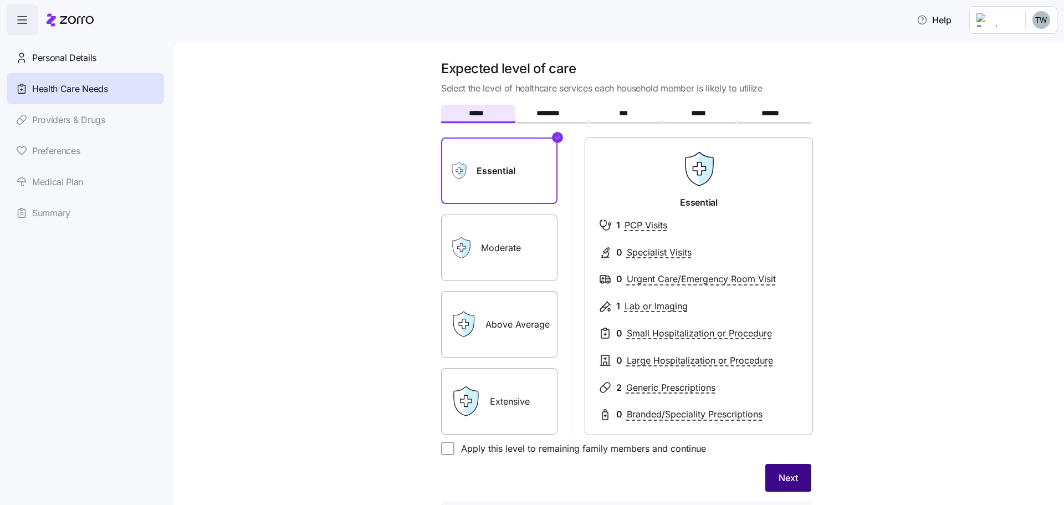
click at [781, 476] on span "Next" at bounding box center [788, 477] width 19 height 13
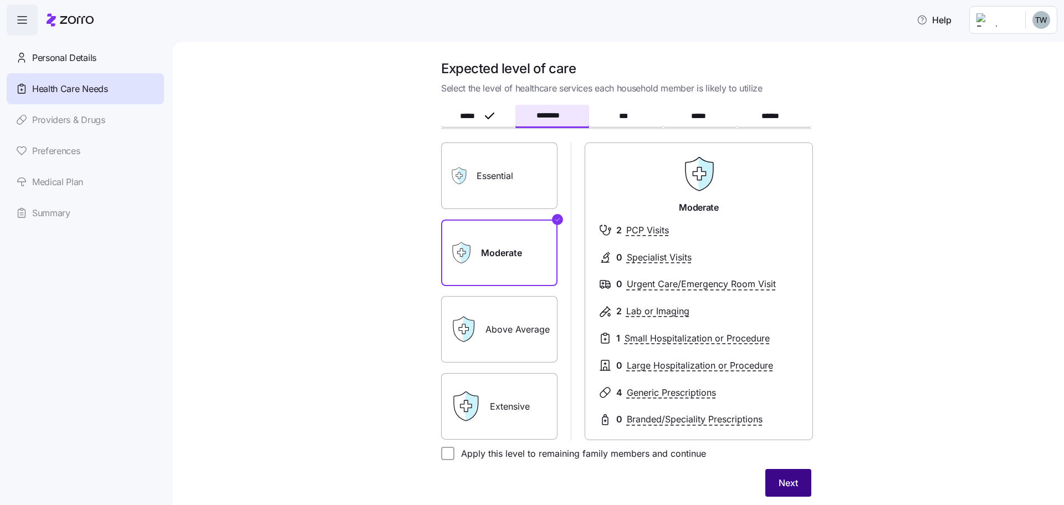
click at [787, 484] on span "Next" at bounding box center [788, 482] width 19 height 13
click at [489, 328] on label "Above Average" at bounding box center [499, 329] width 116 height 66
click at [0, 0] on input "Above Average" at bounding box center [0, 0] width 0 height 0
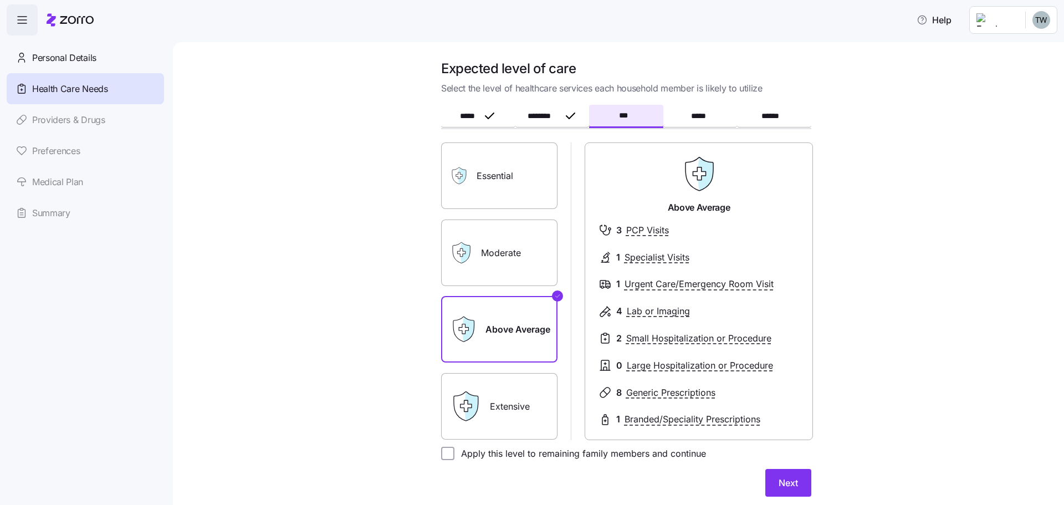
click at [492, 265] on label "Moderate" at bounding box center [499, 252] width 116 height 66
click at [0, 0] on input "Moderate" at bounding box center [0, 0] width 0 height 0
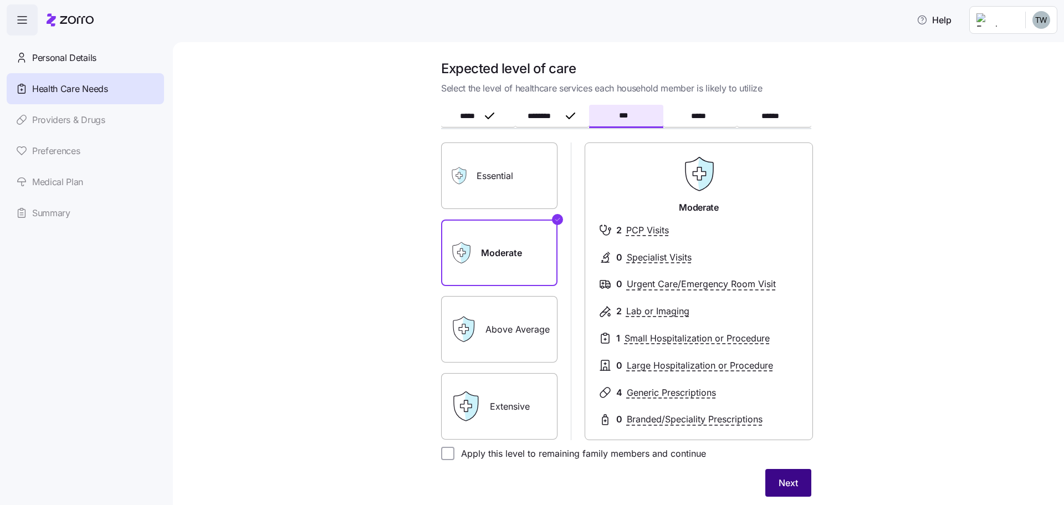
click at [779, 483] on span "Next" at bounding box center [788, 482] width 19 height 13
click at [779, 482] on span "Next" at bounding box center [788, 482] width 19 height 13
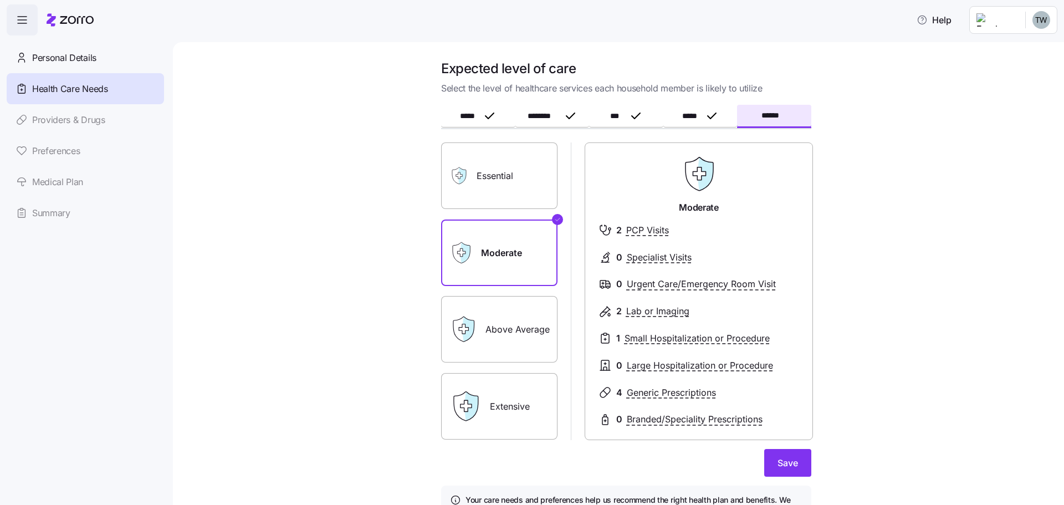
click at [478, 332] on div "Above Average" at bounding box center [499, 329] width 116 height 66
click at [503, 331] on label "Above Average" at bounding box center [499, 329] width 116 height 66
click at [0, 0] on input "Above Average" at bounding box center [0, 0] width 0 height 0
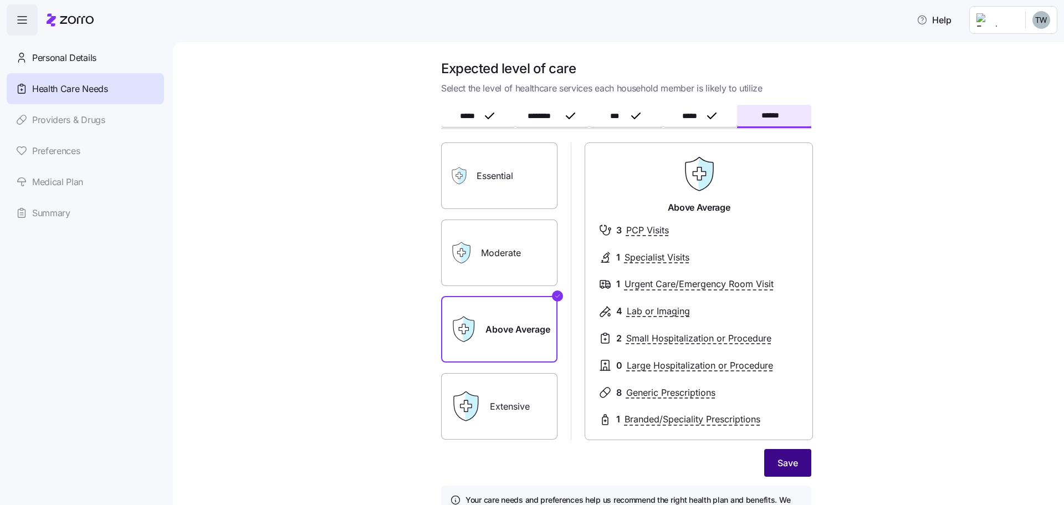
click at [777, 460] on span "Save" at bounding box center [787, 462] width 21 height 13
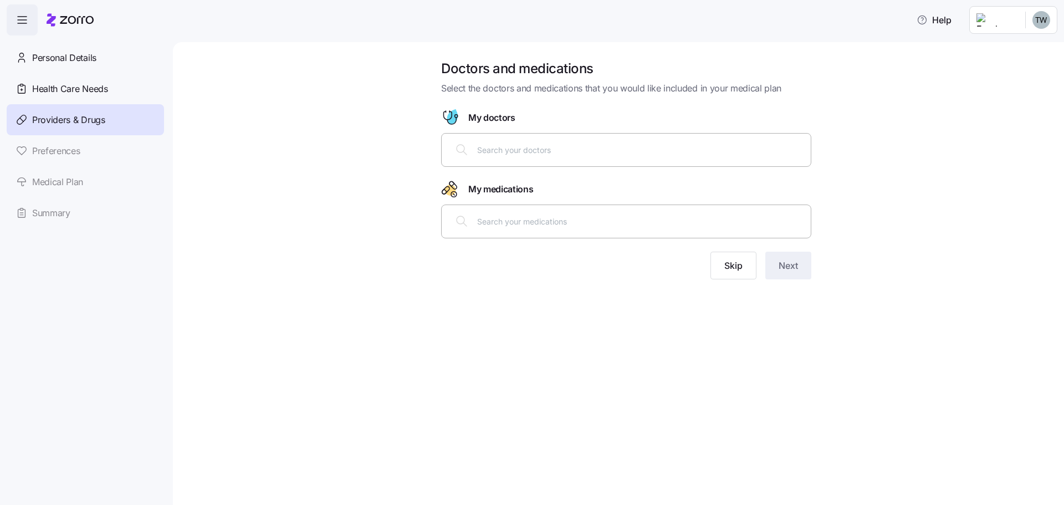
click at [473, 152] on div at bounding box center [626, 149] width 356 height 27
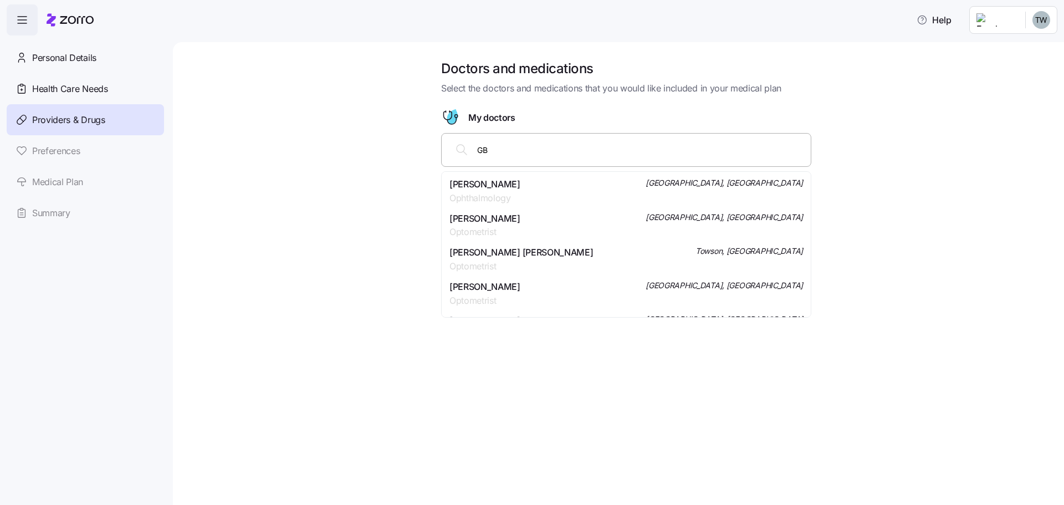
type input "G"
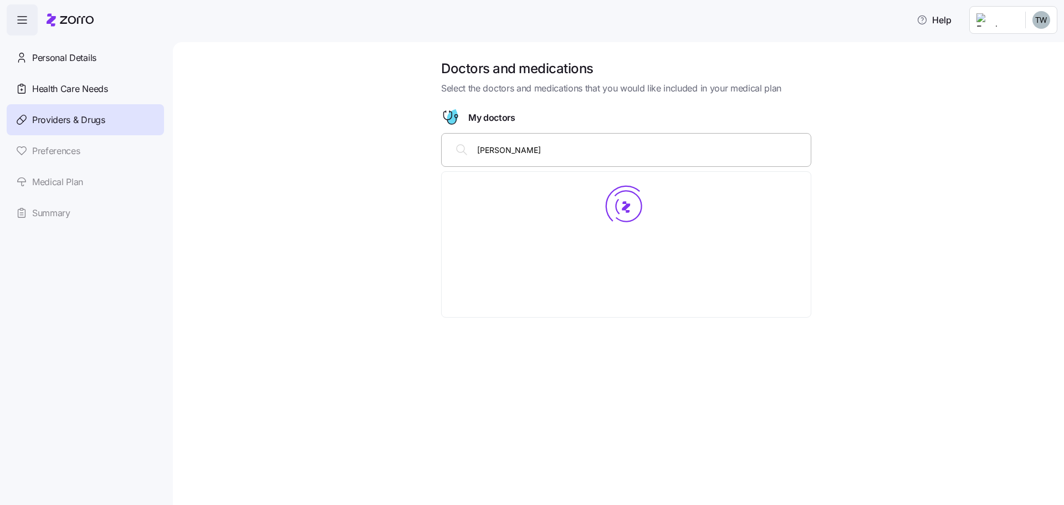
type input "Abigail Adams"
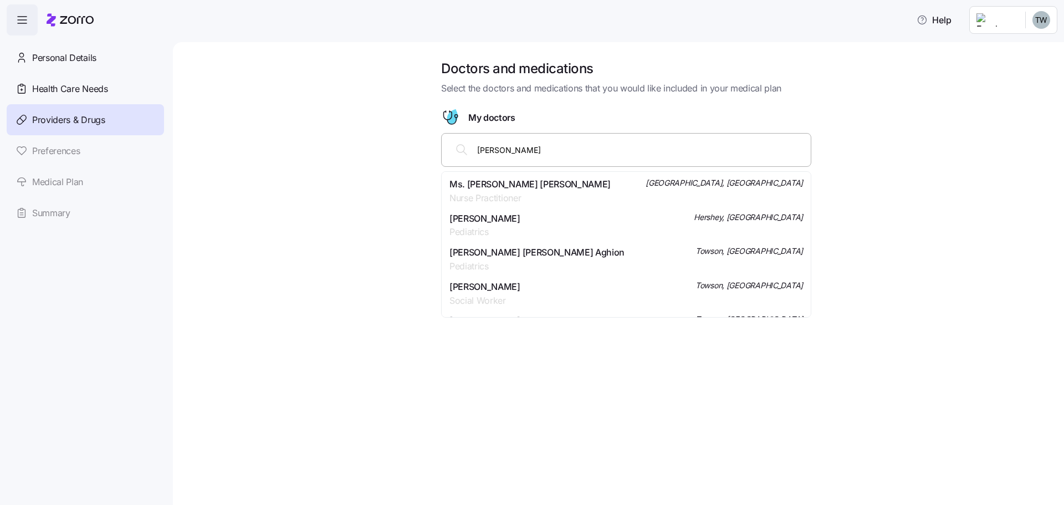
click at [545, 194] on span "Nurse Practitioner" at bounding box center [529, 198] width 161 height 14
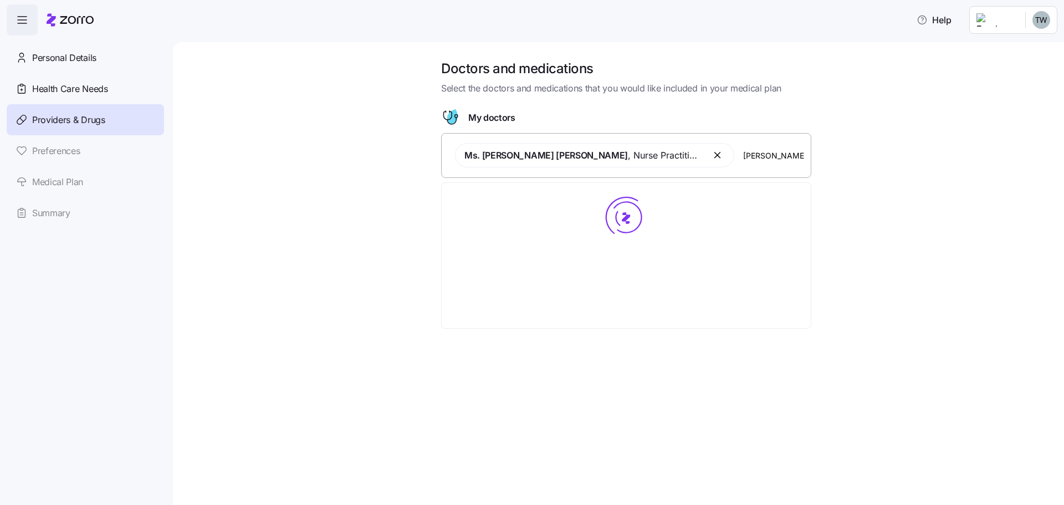
type input "Robert Bough"
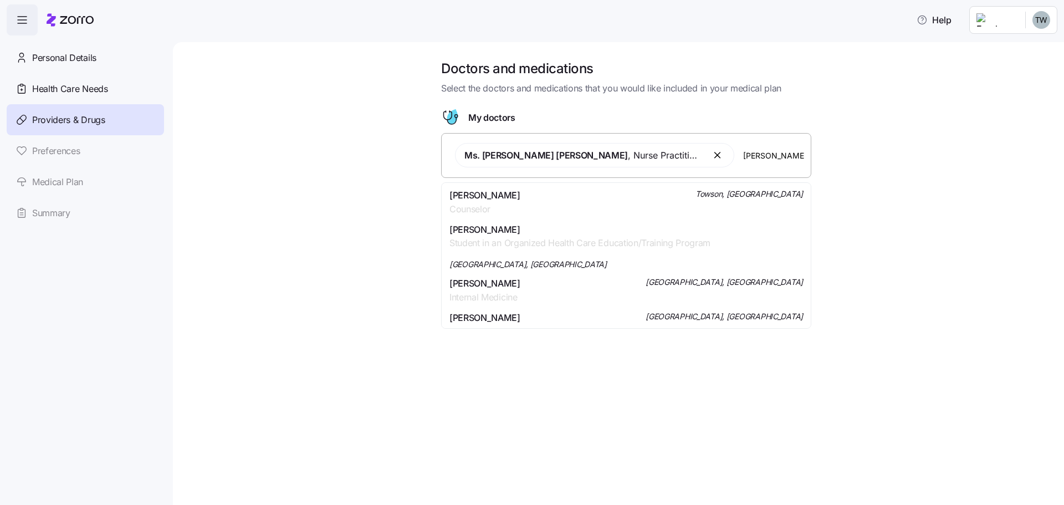
click at [508, 290] on span "Internal Medicine" at bounding box center [484, 297] width 71 height 14
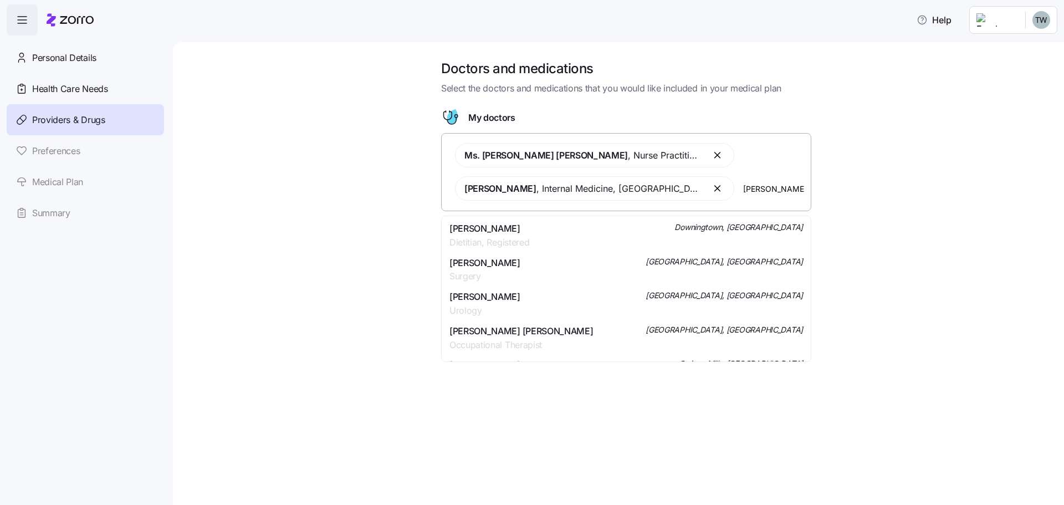
type input "Rachel Dodson"
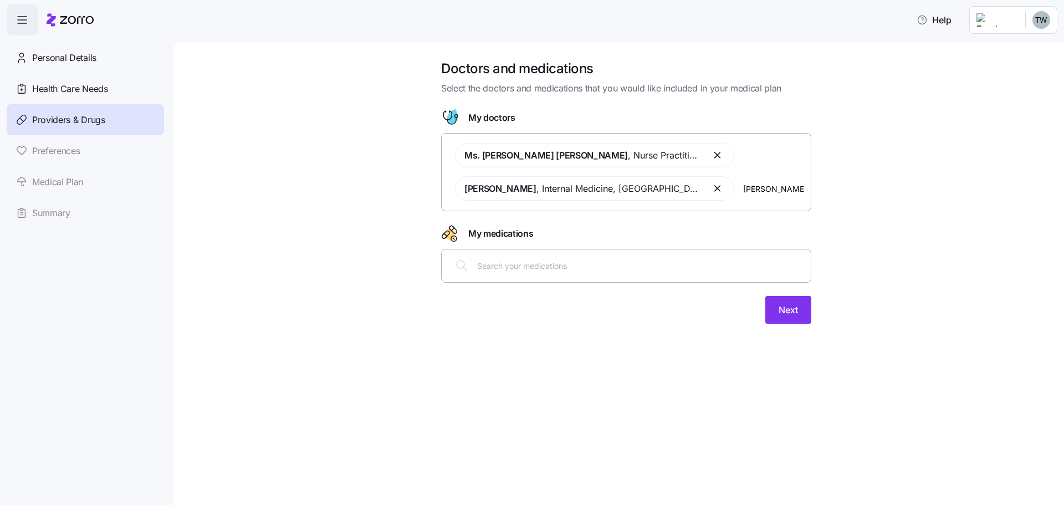
click at [759, 187] on input "Rachel Dodson" at bounding box center [773, 188] width 61 height 12
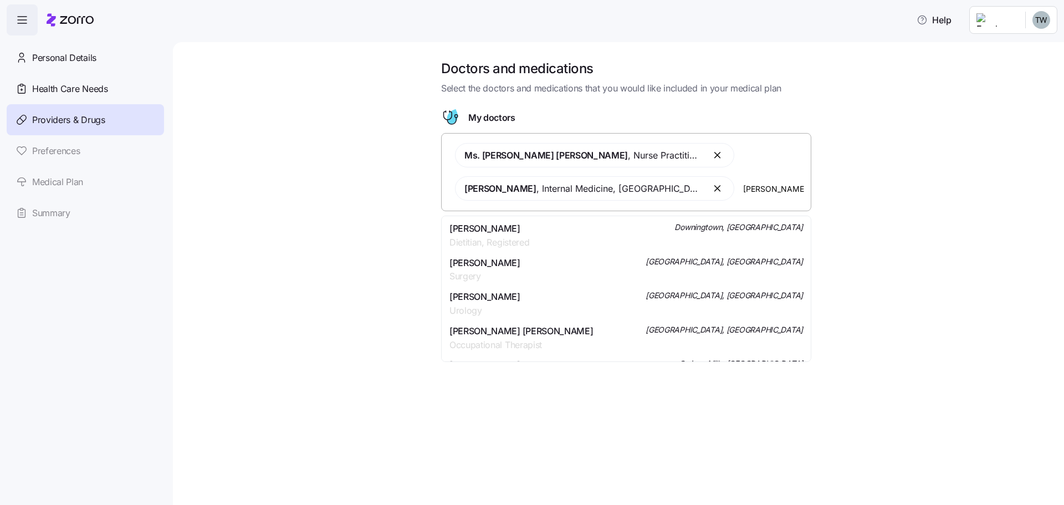
click at [520, 269] on span "Dr. Rebecca Marie Dodson" at bounding box center [484, 263] width 71 height 14
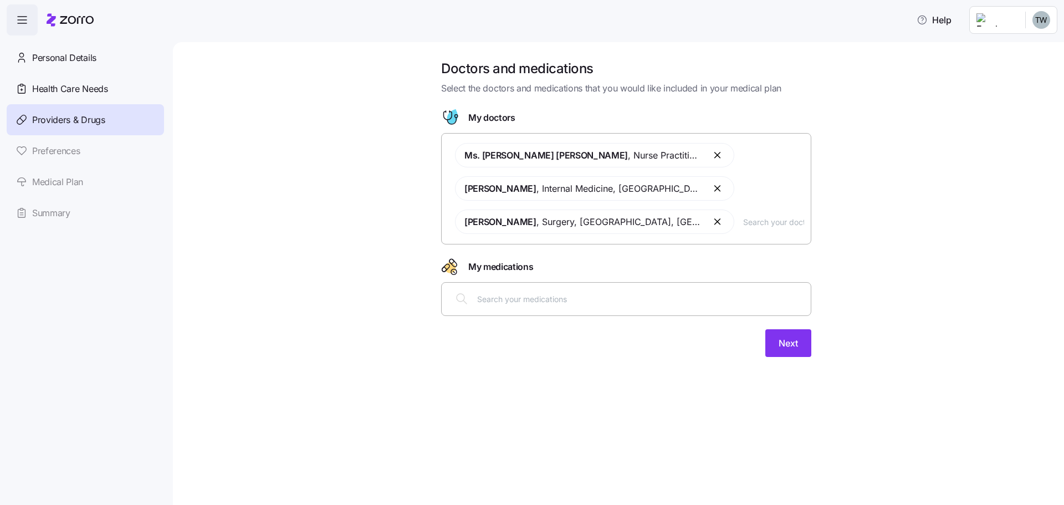
click at [743, 222] on input "text" at bounding box center [773, 222] width 61 height 12
click at [745, 219] on input "text" at bounding box center [773, 222] width 61 height 12
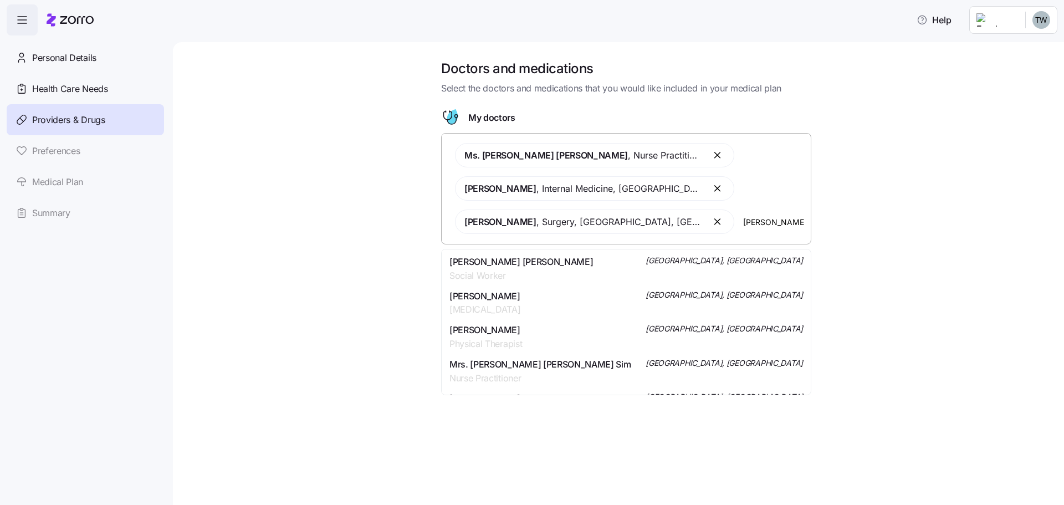
type input "megan shept"
click at [480, 274] on span "Nurse Practitioner" at bounding box center [521, 276] width 144 height 14
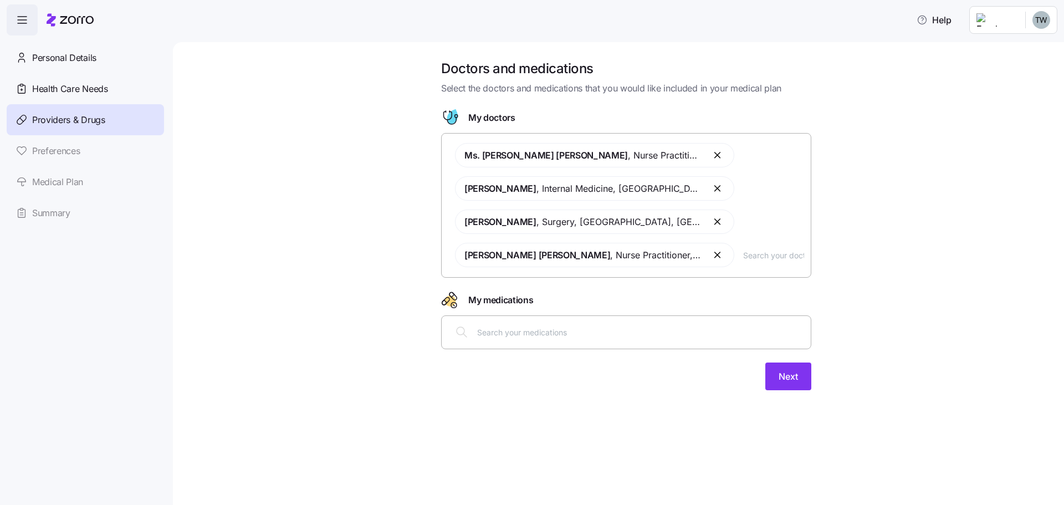
click at [769, 260] on input "text" at bounding box center [773, 255] width 61 height 12
click at [749, 260] on input "text" at bounding box center [773, 255] width 61 height 12
type input "robin metcalfe"
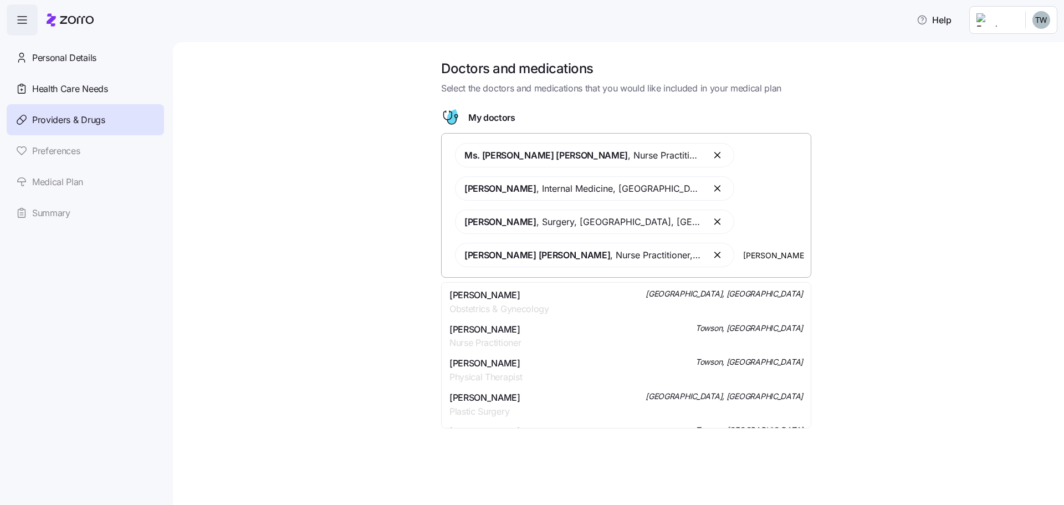
click at [535, 308] on span "Obstetrics & Gynecology" at bounding box center [499, 309] width 100 height 14
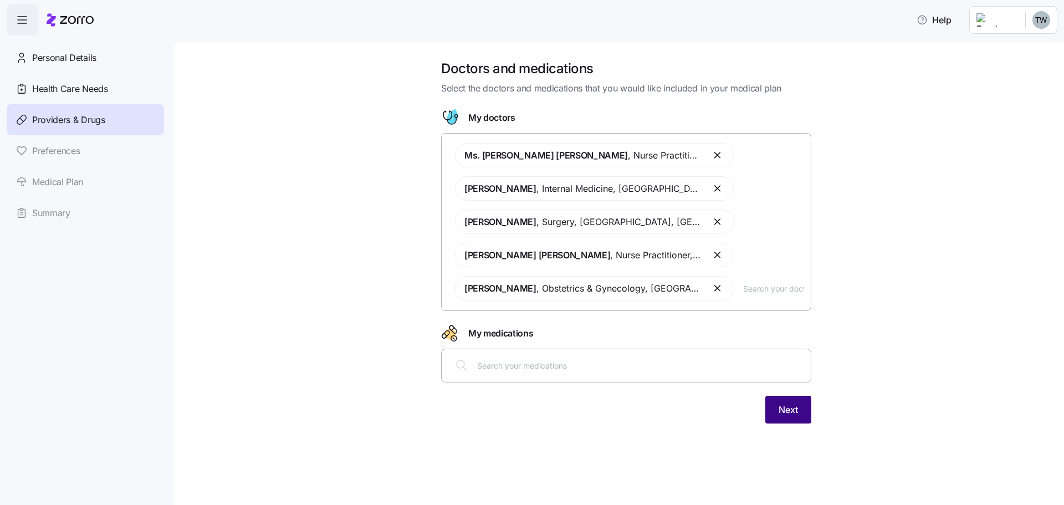
click at [803, 410] on button "Next" at bounding box center [788, 410] width 46 height 28
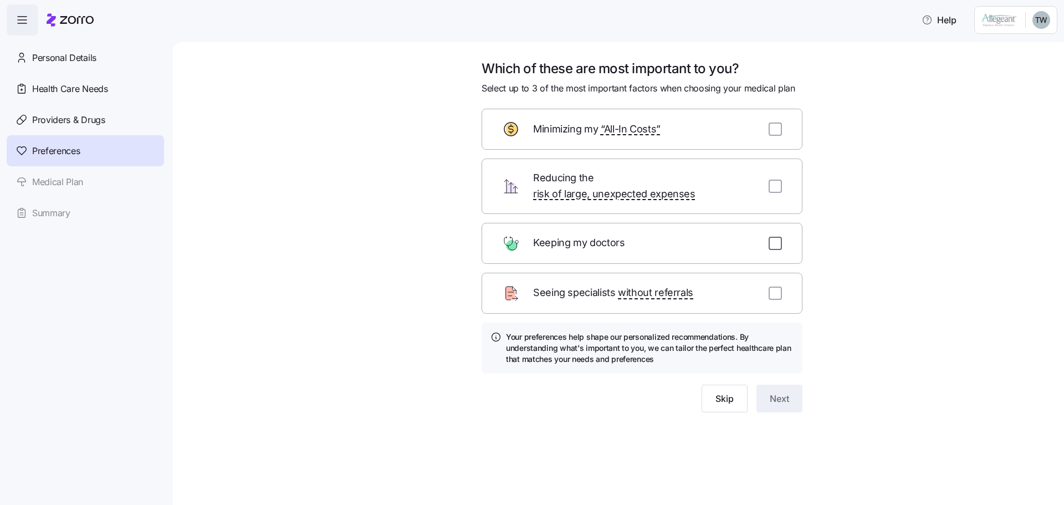
click at [777, 237] on input "checkbox" at bounding box center [775, 243] width 13 height 13
checkbox input "true"
click at [766, 385] on button "Next" at bounding box center [779, 399] width 46 height 28
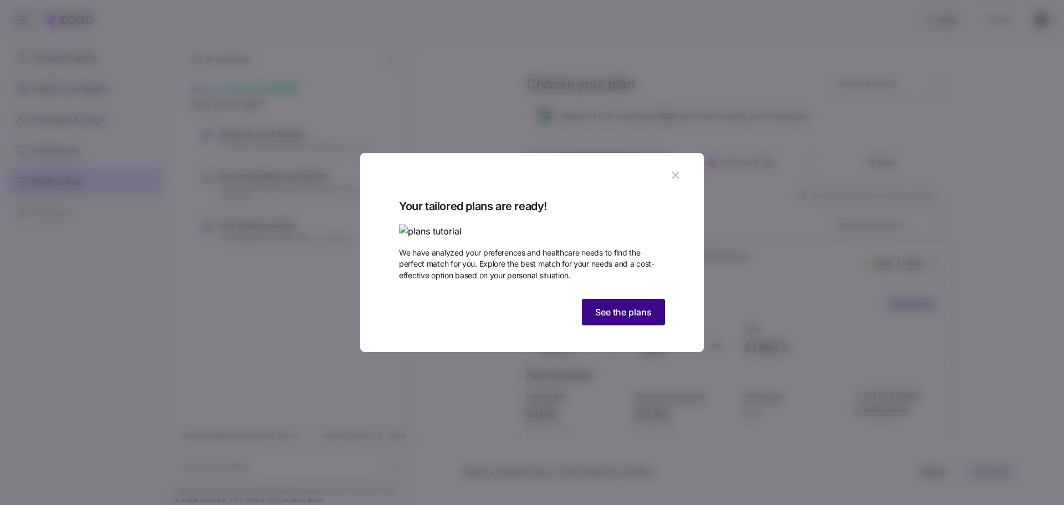
click at [627, 325] on button "See the plans" at bounding box center [623, 312] width 83 height 27
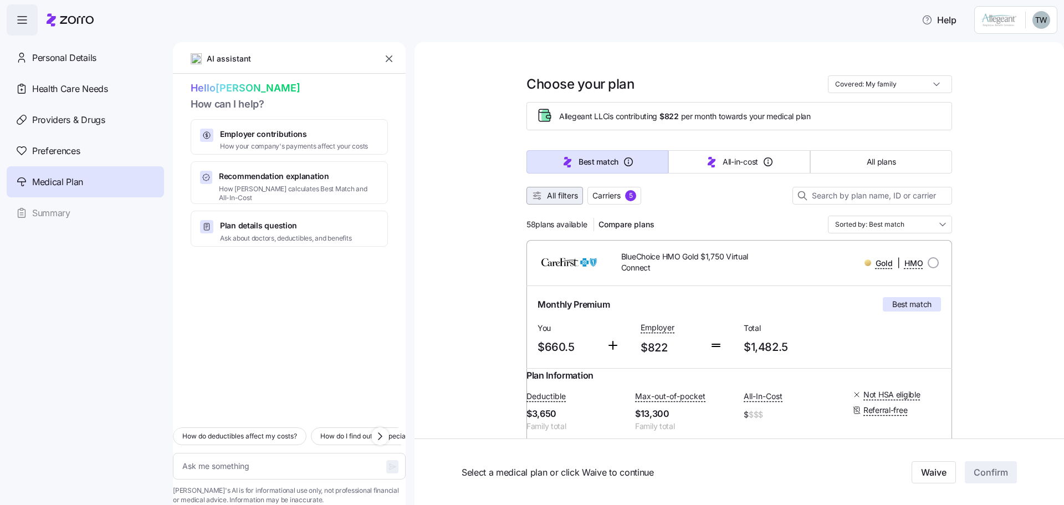
click at [535, 198] on icon "button" at bounding box center [536, 195] width 11 height 11
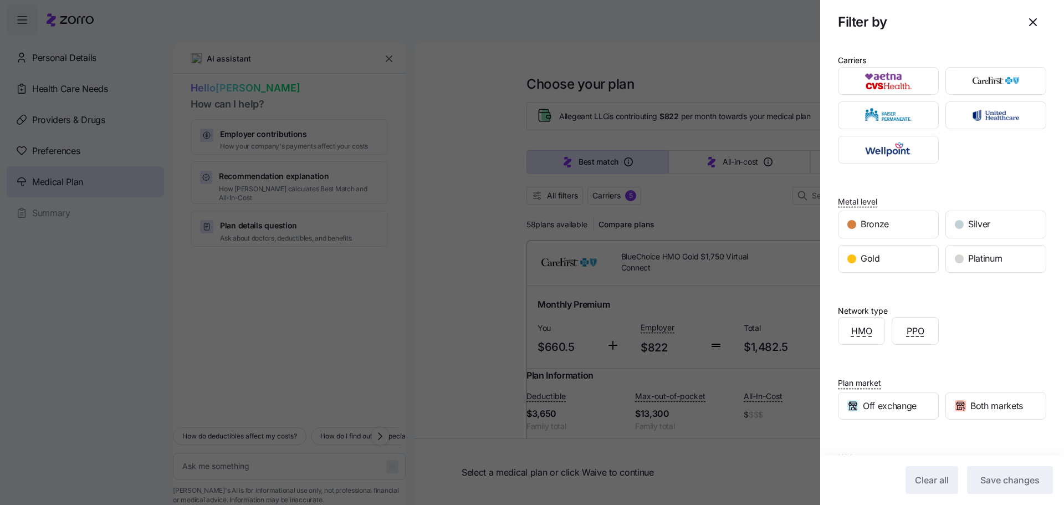
scroll to position [57, 0]
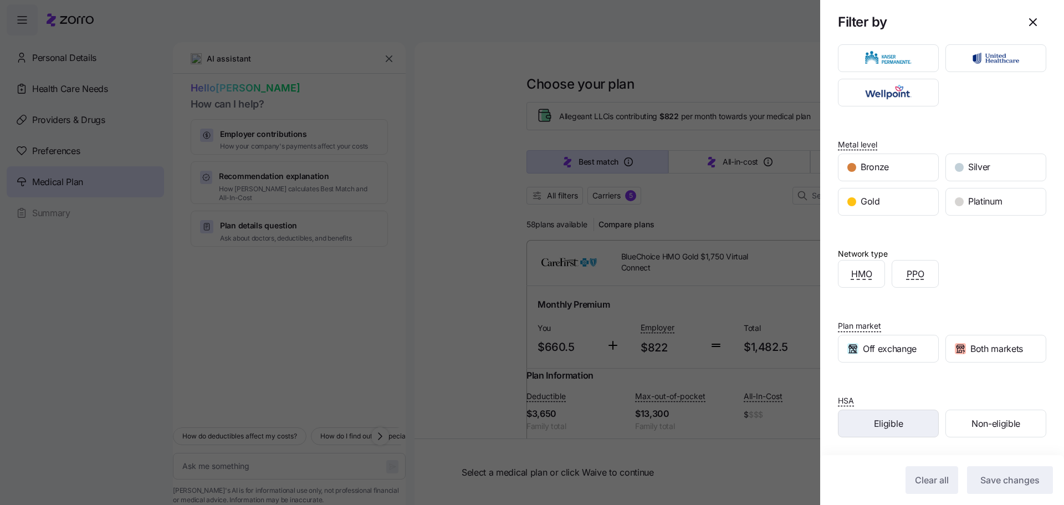
click at [894, 422] on span "Eligible" at bounding box center [888, 424] width 29 height 14
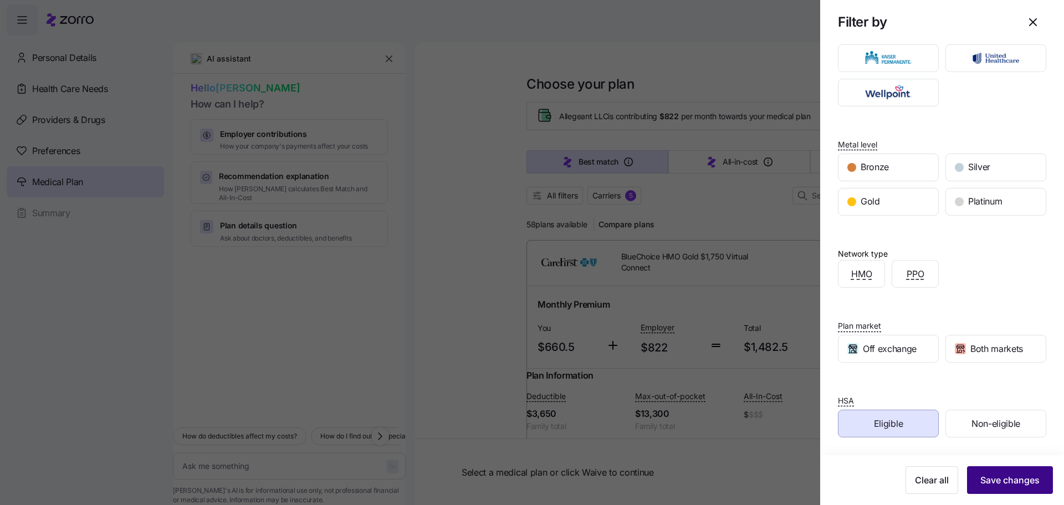
click at [980, 475] on span "Save changes" at bounding box center [1009, 479] width 59 height 13
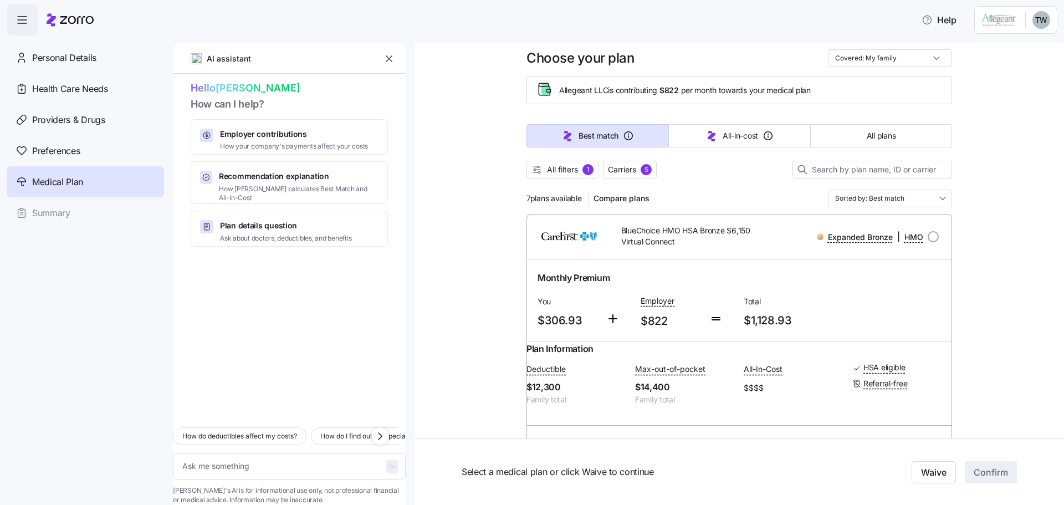
scroll to position [0, 0]
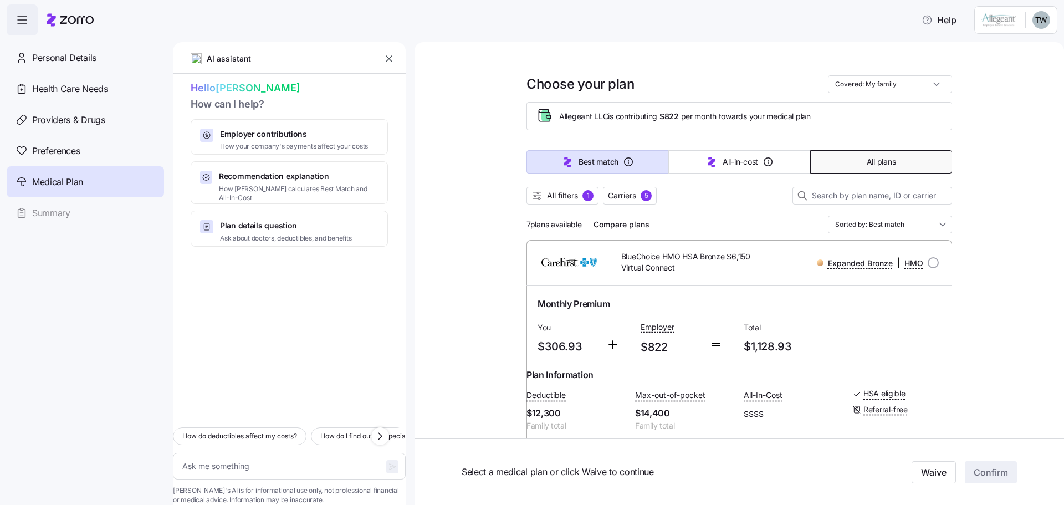
click at [867, 161] on span "All plans" at bounding box center [881, 161] width 29 height 11
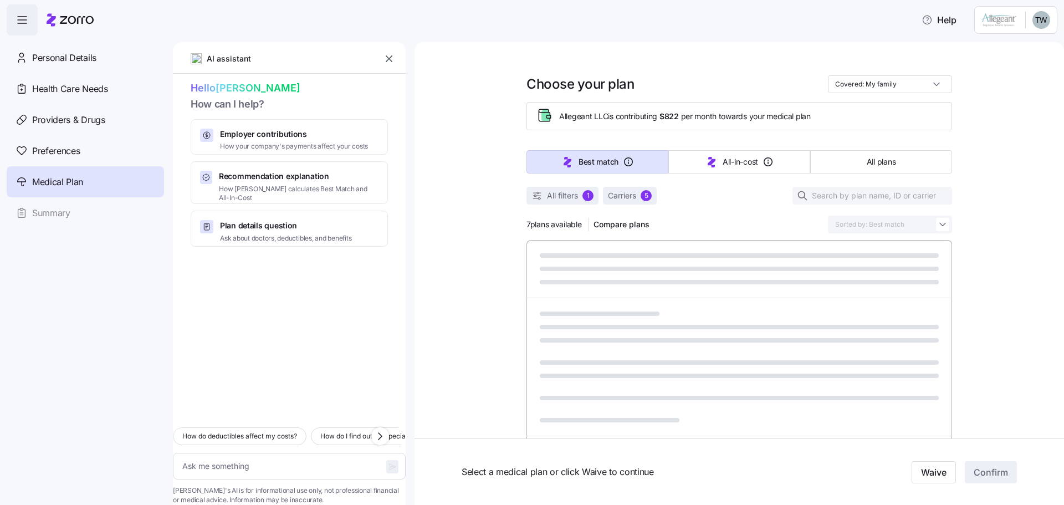
type textarea "x"
type input "Sorted by: Premium"
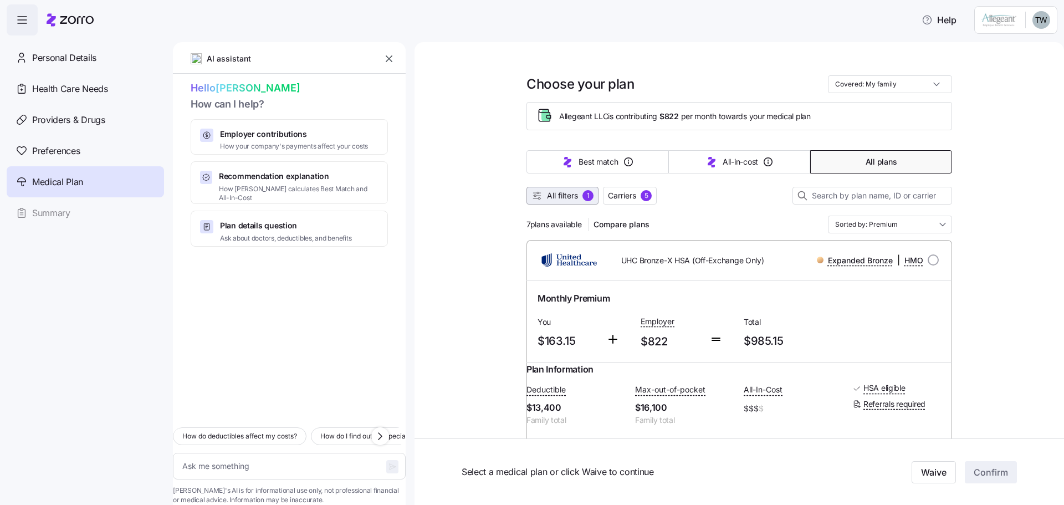
click at [547, 192] on span "All filters" at bounding box center [562, 195] width 31 height 11
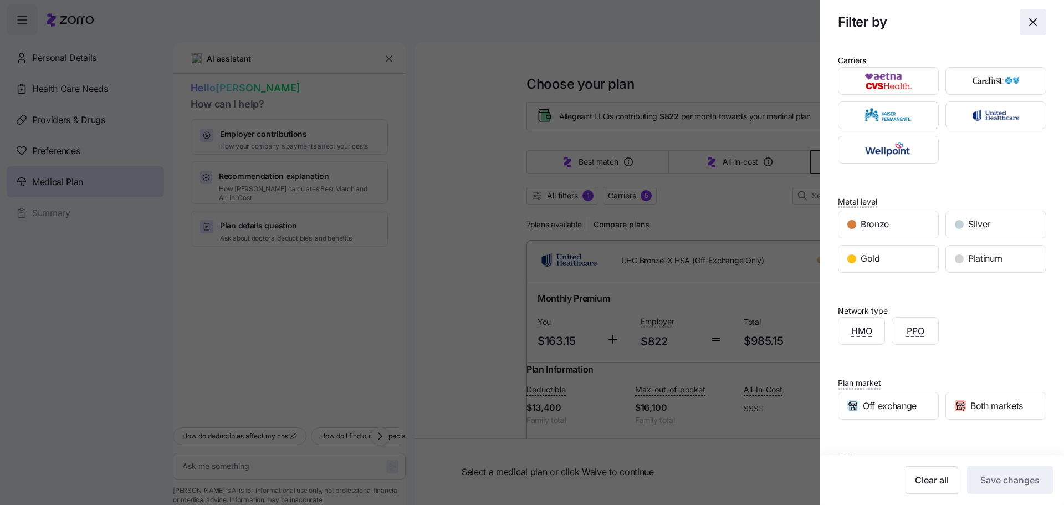
click at [1030, 22] on icon "button" at bounding box center [1033, 22] width 7 height 7
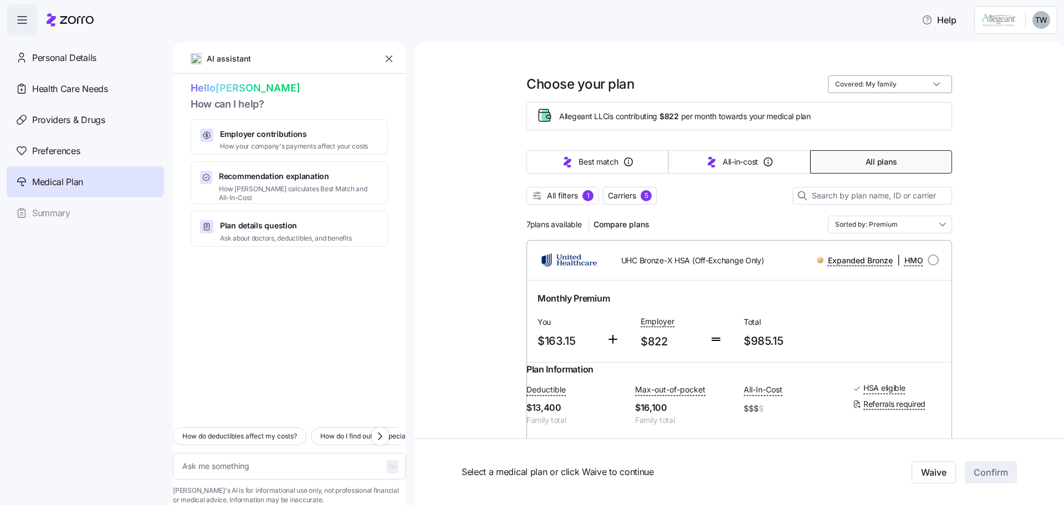
click at [876, 83] on input "Covered: My family" at bounding box center [890, 84] width 124 height 18
click at [630, 198] on span "Carriers" at bounding box center [622, 195] width 28 height 11
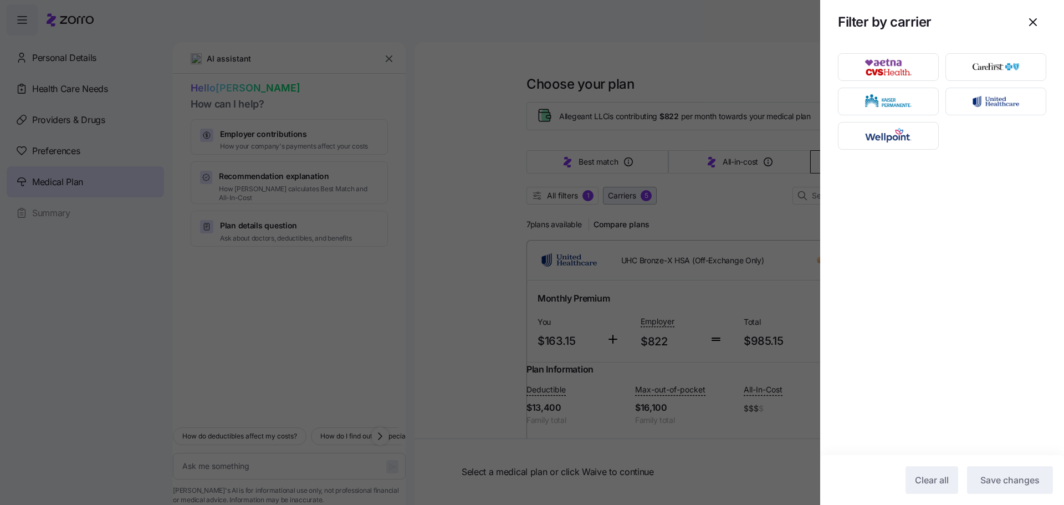
click at [631, 197] on div at bounding box center [532, 252] width 1064 height 505
type textarea "x"
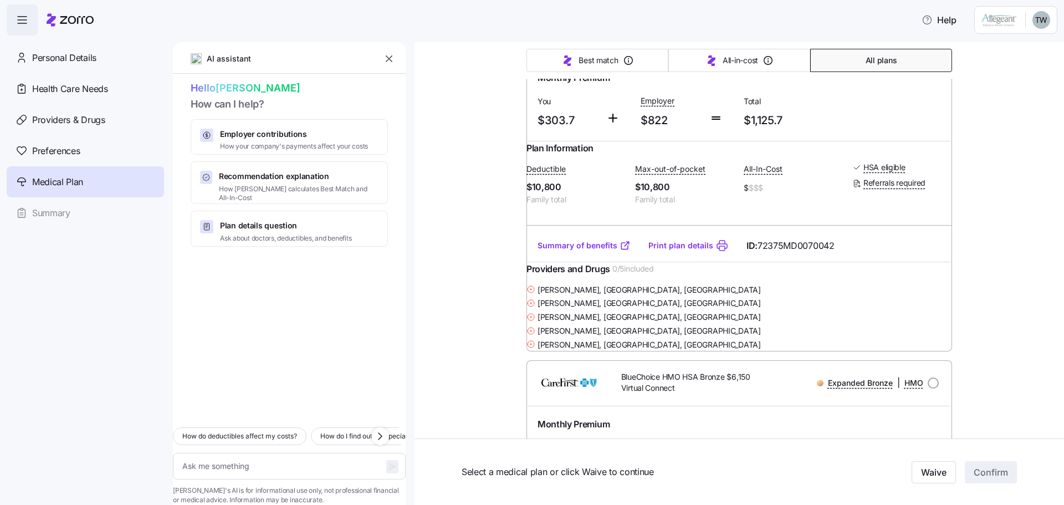
scroll to position [887, 0]
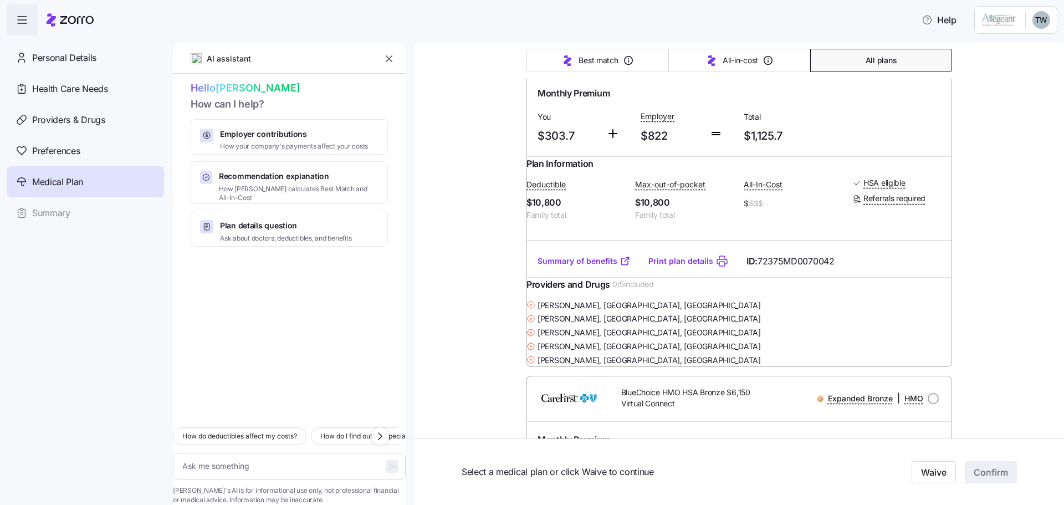
click at [665, 60] on span "UHC Silver-X HSA (Off-Exchange Only)" at bounding box center [689, 54] width 137 height 11
click at [931, 60] on input "radio" at bounding box center [933, 54] width 11 height 11
radio input "true"
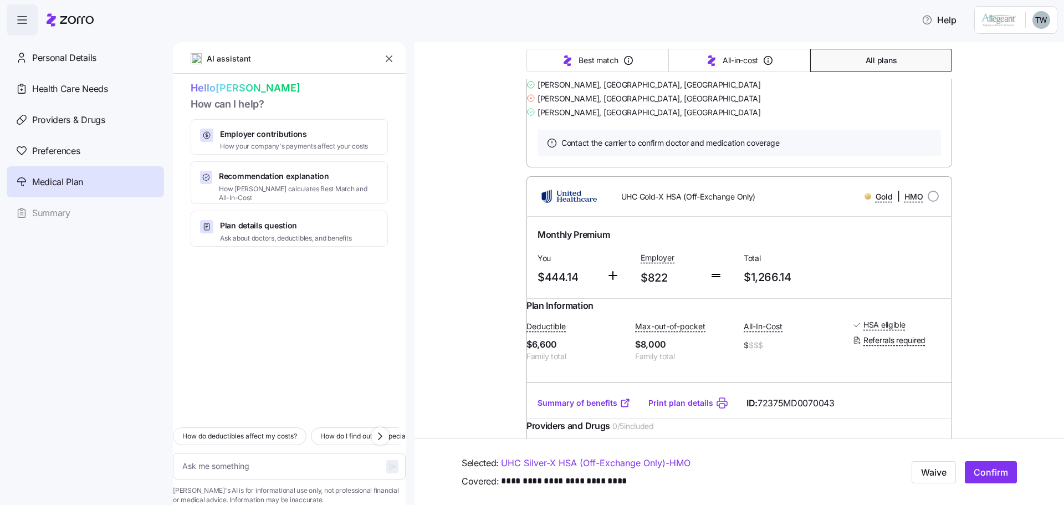
scroll to position [2438, 0]
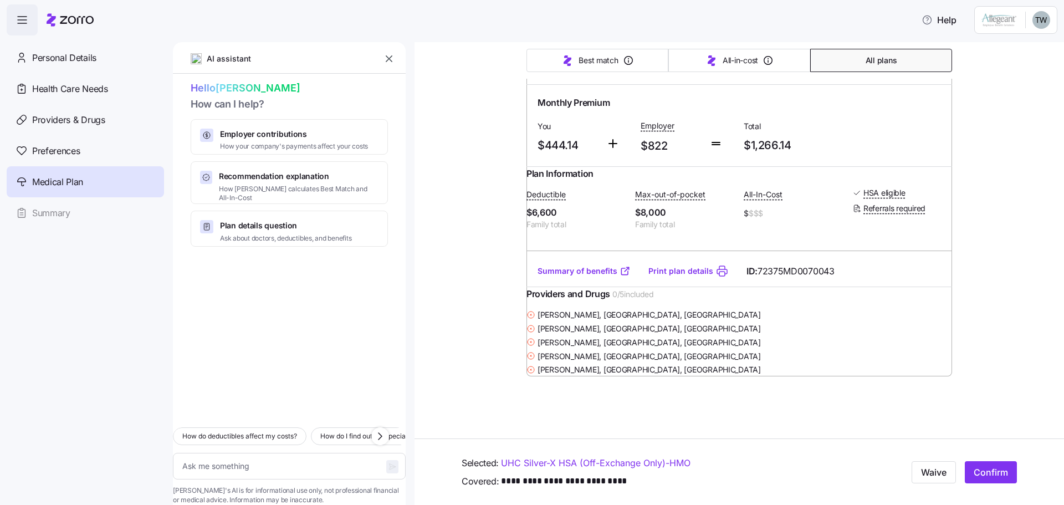
type textarea "x"
click at [932, 70] on input "radio" at bounding box center [933, 64] width 11 height 11
radio input "true"
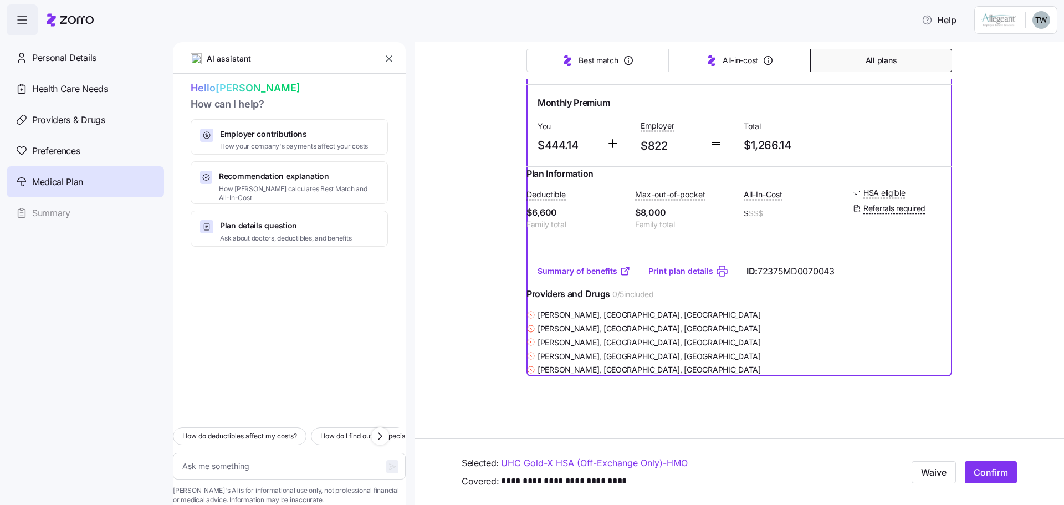
scroll to position [2415, 0]
click at [677, 277] on link "Print plan details" at bounding box center [680, 270] width 65 height 11
click at [580, 277] on link "Summary of benefits" at bounding box center [583, 270] width 93 height 11
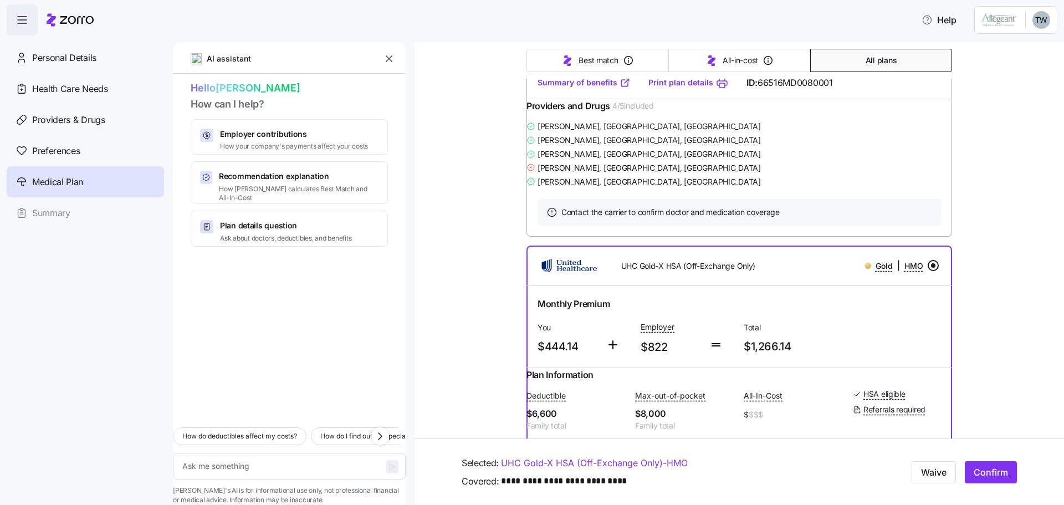
scroll to position [2138, 0]
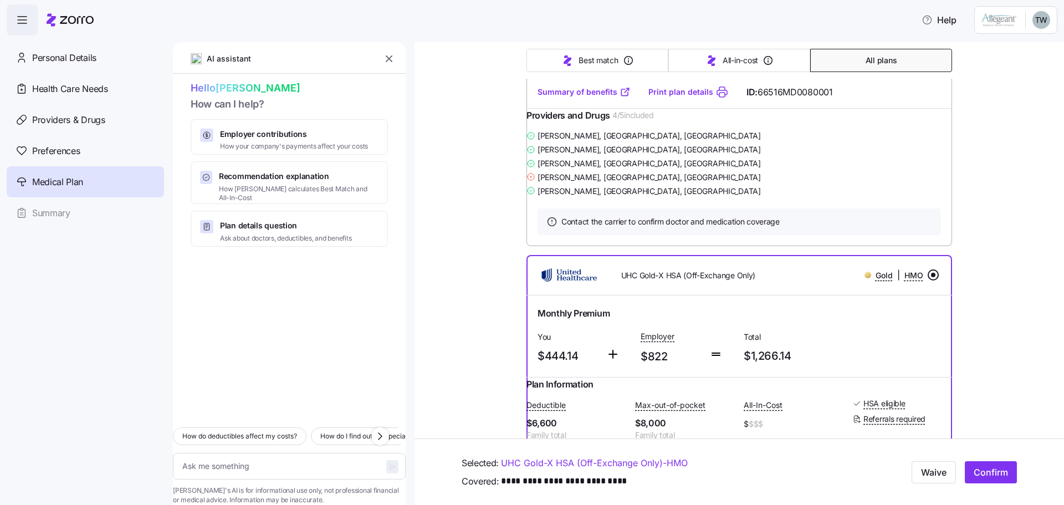
type textarea "x"
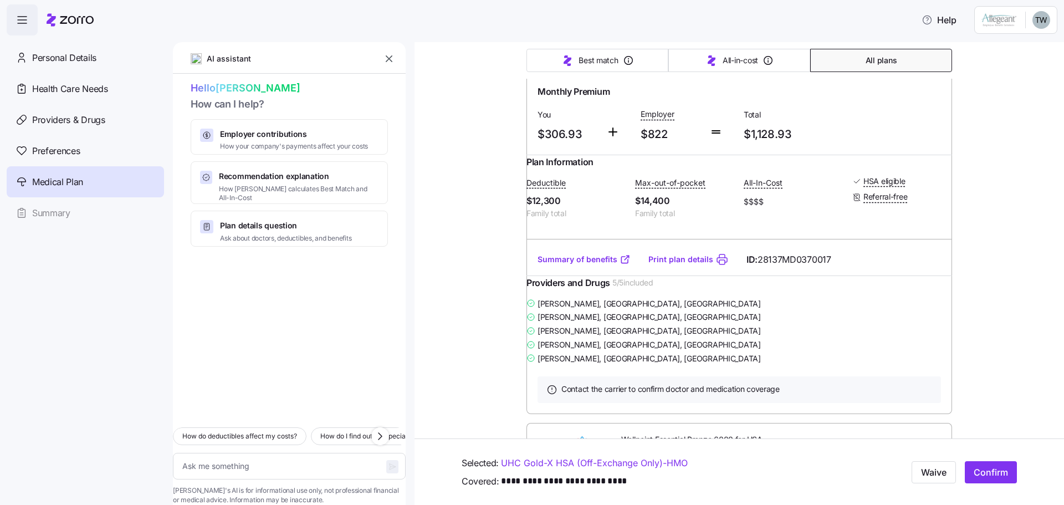
scroll to position [1219, 0]
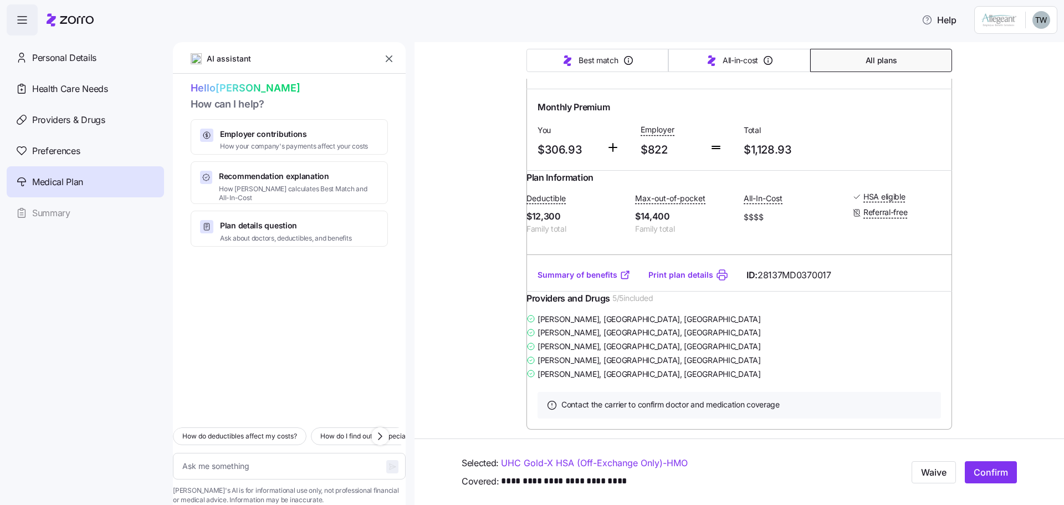
click at [928, 71] on input "radio" at bounding box center [933, 65] width 11 height 11
radio input "true"
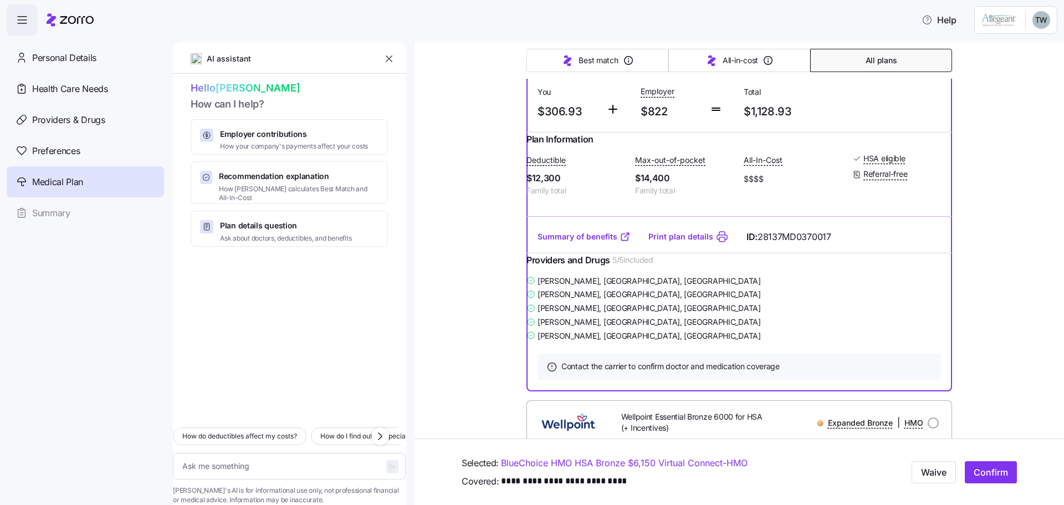
scroll to position [1274, 0]
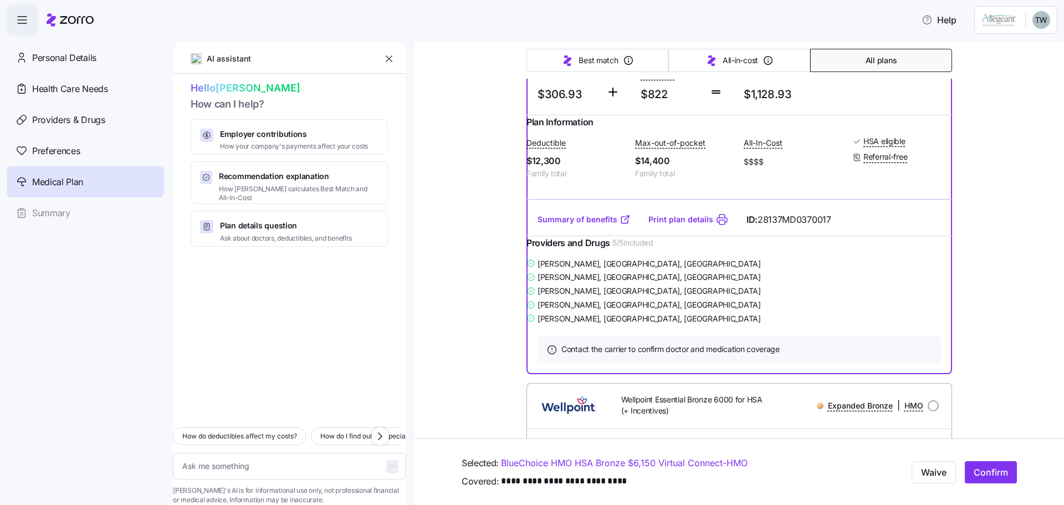
click at [587, 225] on link "Summary of benefits" at bounding box center [583, 219] width 93 height 11
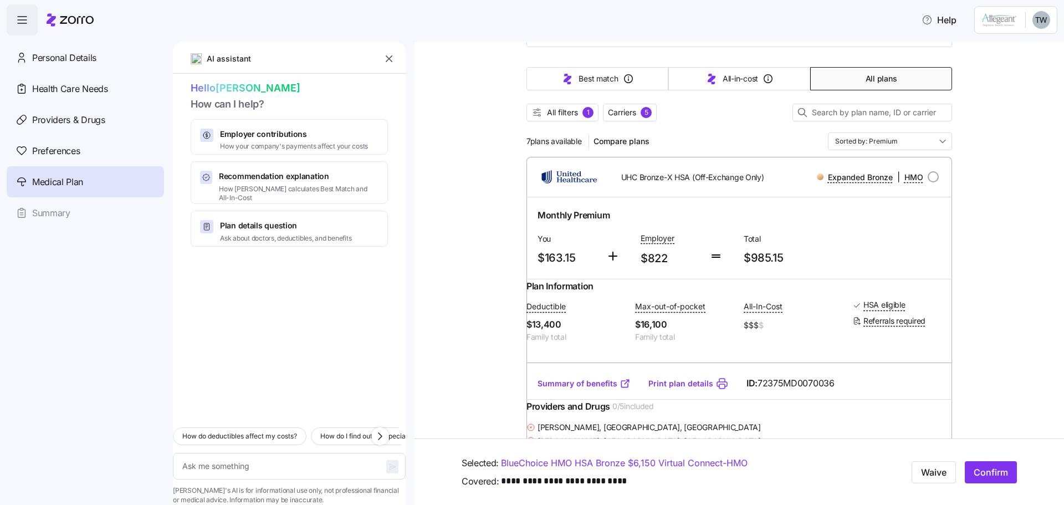
scroll to position [0, 0]
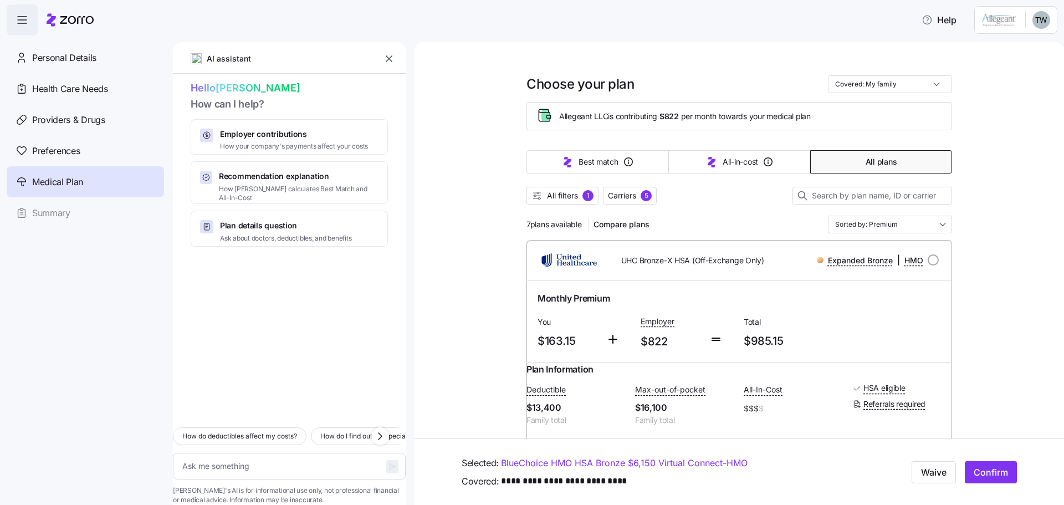
click at [564, 193] on span "All filters" at bounding box center [562, 195] width 31 height 11
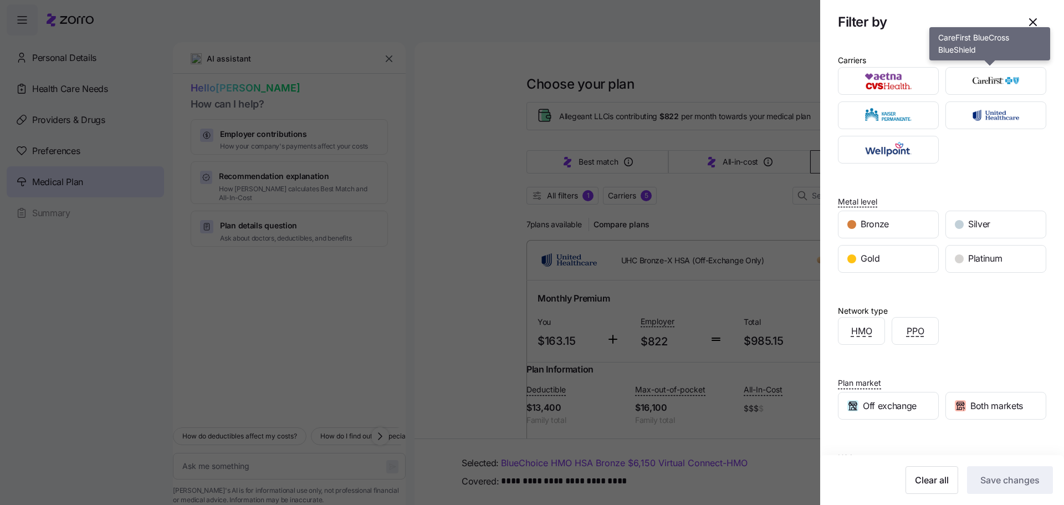
click at [997, 82] on img "button" at bounding box center [995, 81] width 81 height 22
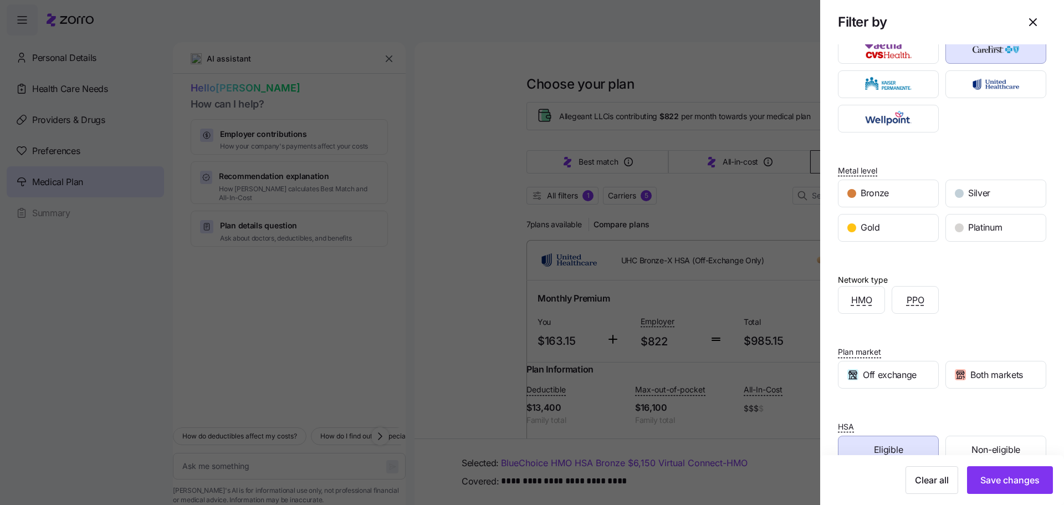
scroll to position [57, 0]
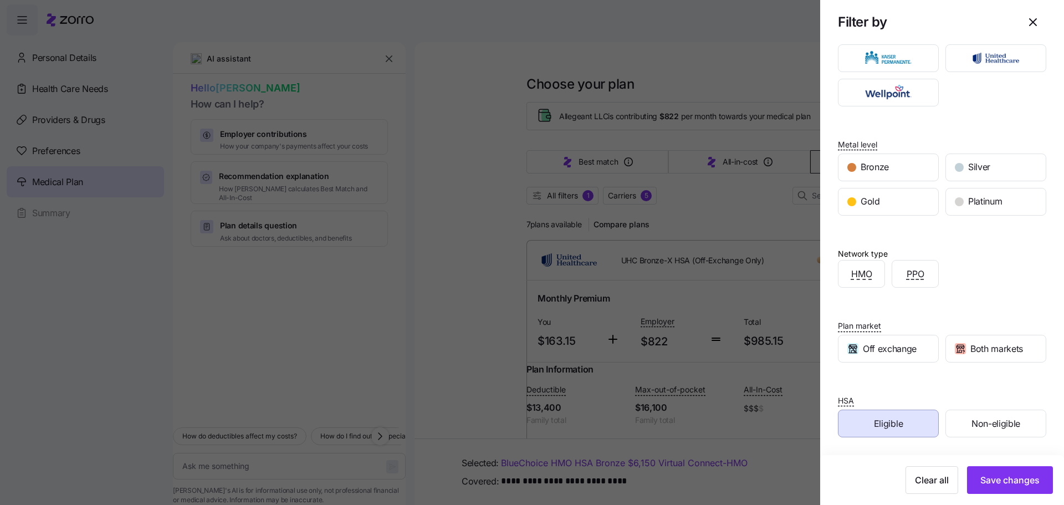
click at [960, 428] on div "Non-eligible" at bounding box center [996, 423] width 100 height 27
click at [888, 432] on div "Eligible" at bounding box center [888, 423] width 100 height 27
click at [971, 419] on span "Non-eligible" at bounding box center [995, 424] width 49 height 14
click at [988, 478] on span "Save changes" at bounding box center [1009, 479] width 59 height 13
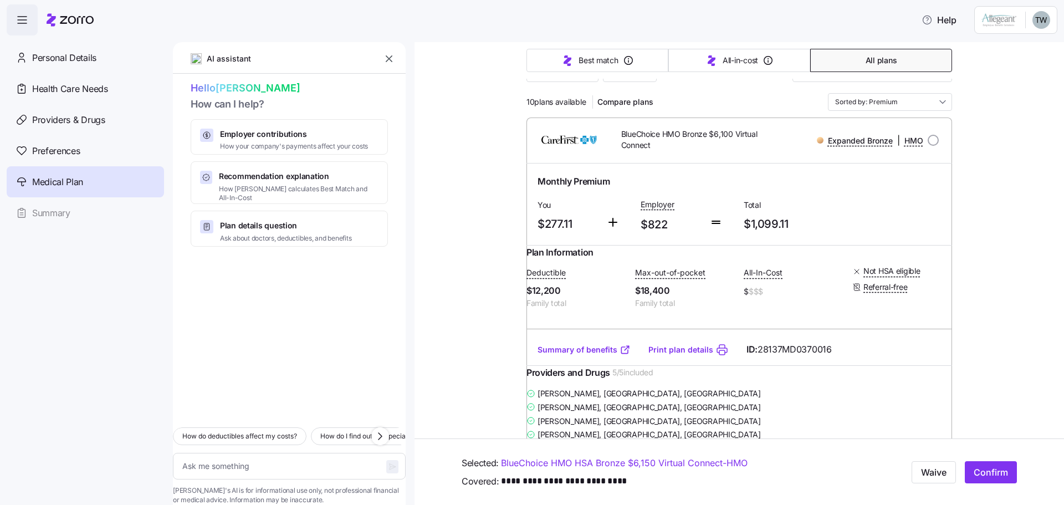
scroll to position [0, 0]
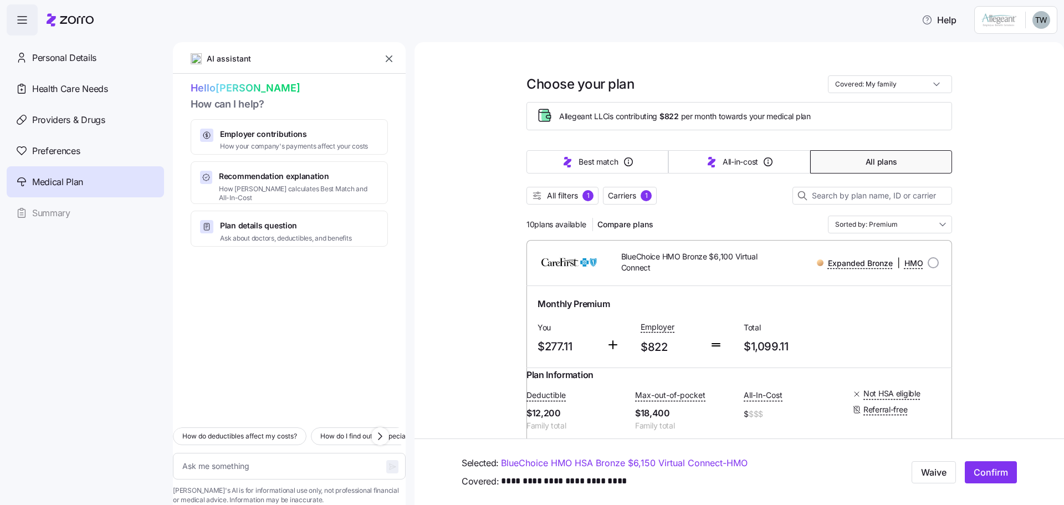
click at [386, 58] on icon "button" at bounding box center [388, 58] width 11 height 11
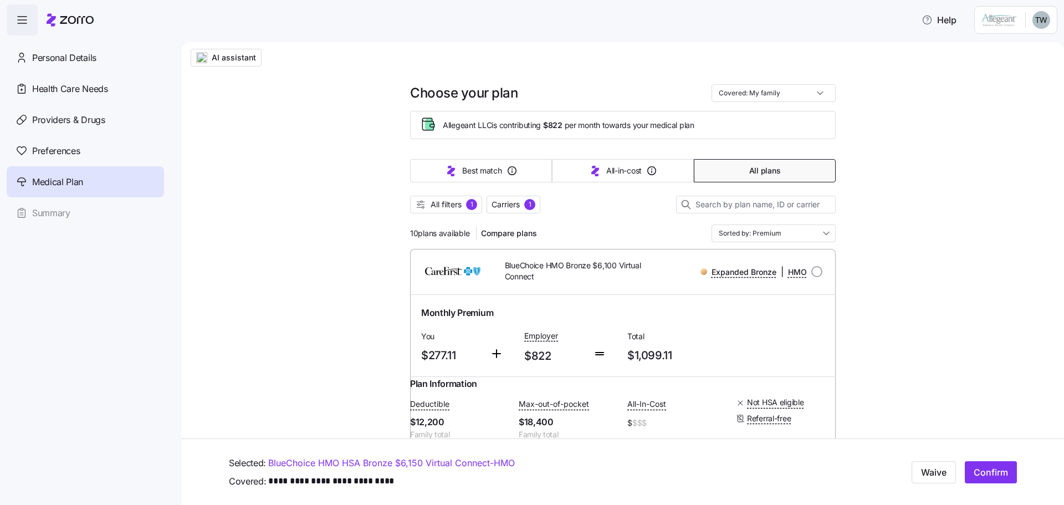
click at [39, 53] on span "Personal Details" at bounding box center [64, 58] width 64 height 14
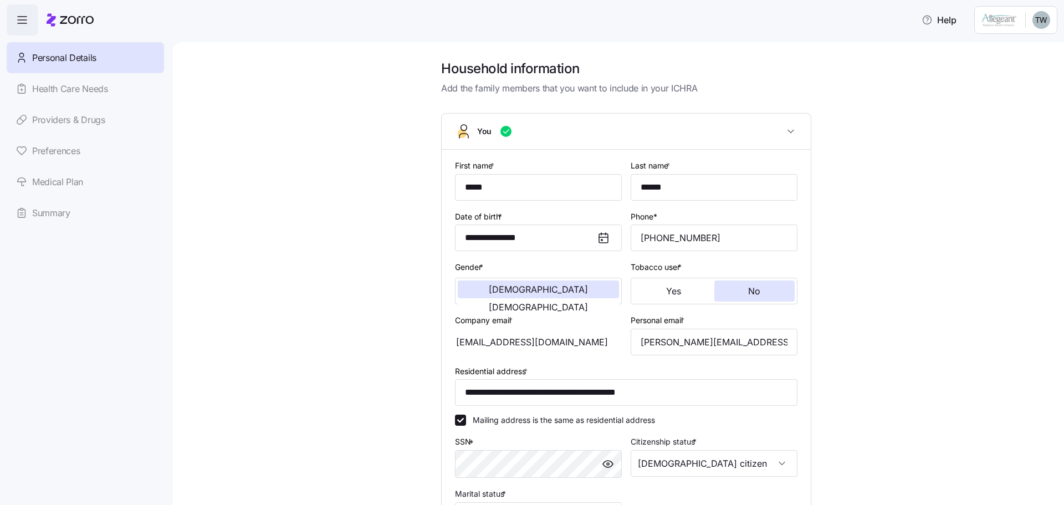
click at [91, 89] on div "Personal Details Health Care Needs Providers & Drugs Preferences Medical Plan S…" at bounding box center [85, 135] width 157 height 186
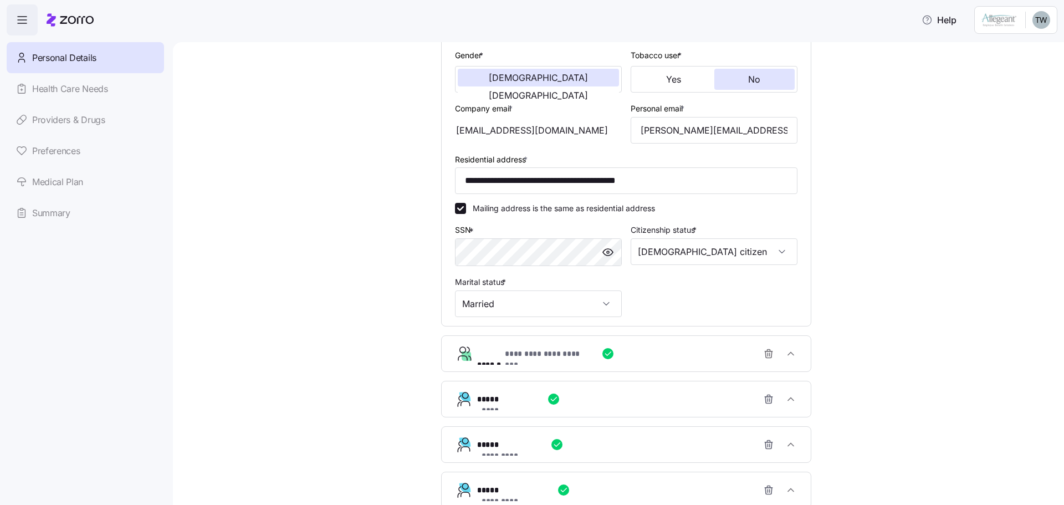
scroll to position [327, 0]
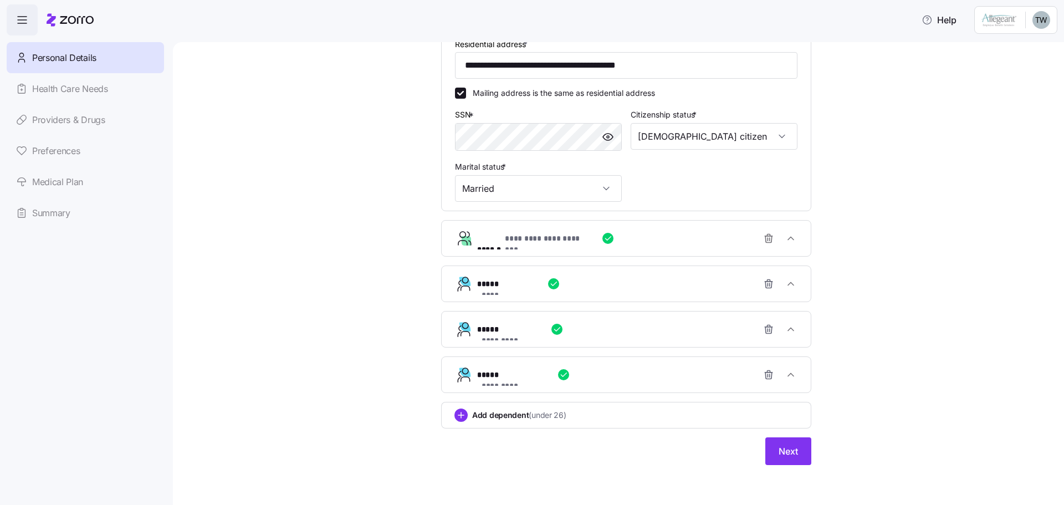
click at [767, 449] on button "Next" at bounding box center [788, 451] width 46 height 28
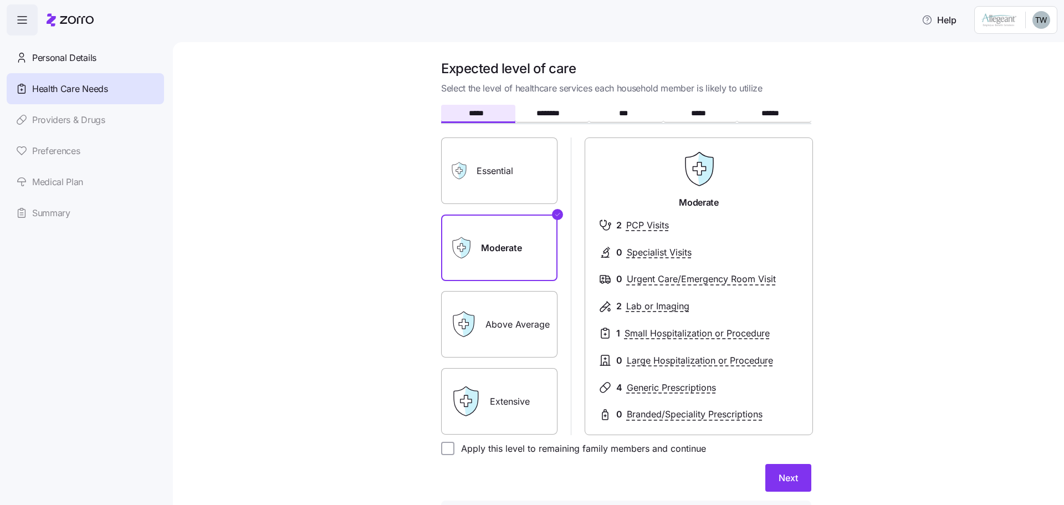
click at [43, 54] on span "Personal Details" at bounding box center [64, 58] width 64 height 14
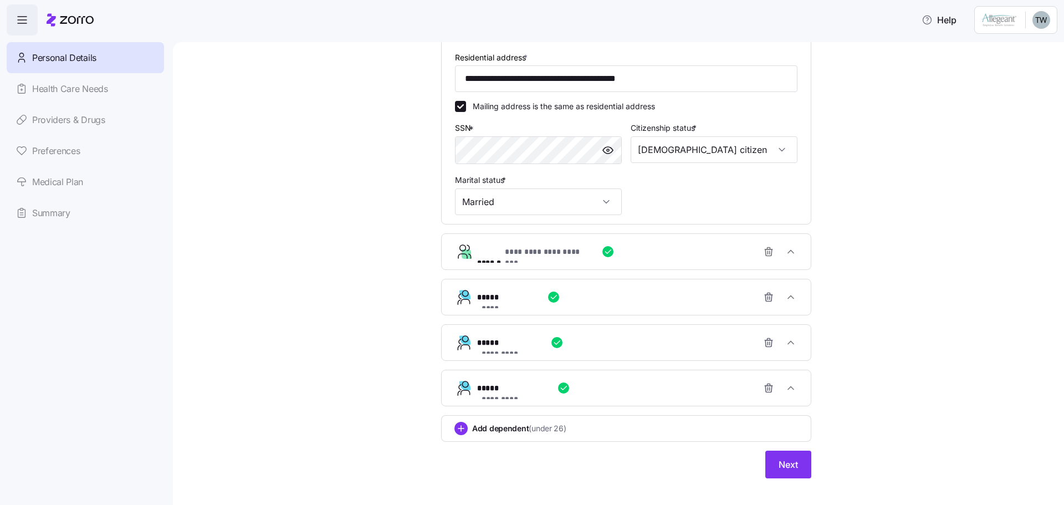
scroll to position [327, 0]
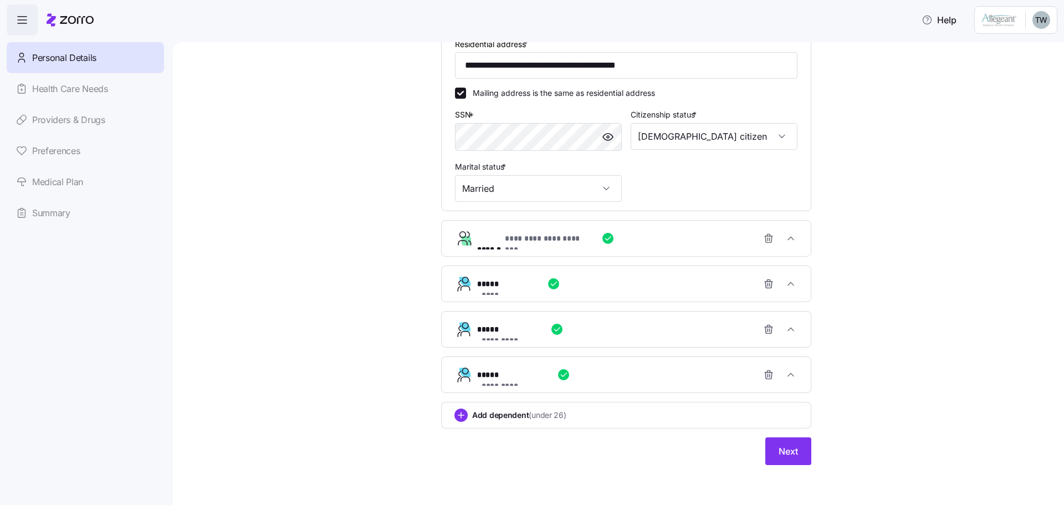
click at [771, 457] on button "Next" at bounding box center [788, 451] width 46 height 28
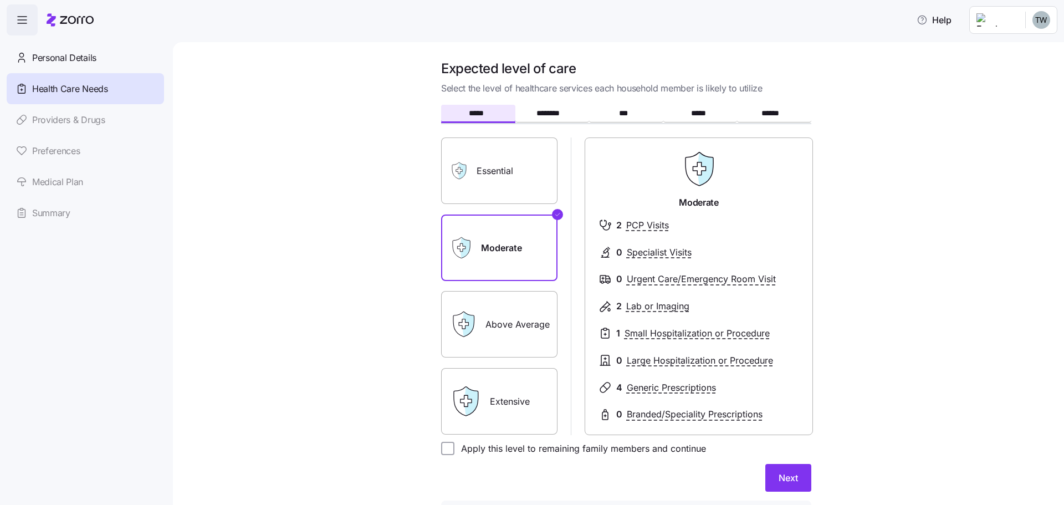
click at [795, 485] on button "Next" at bounding box center [788, 478] width 46 height 28
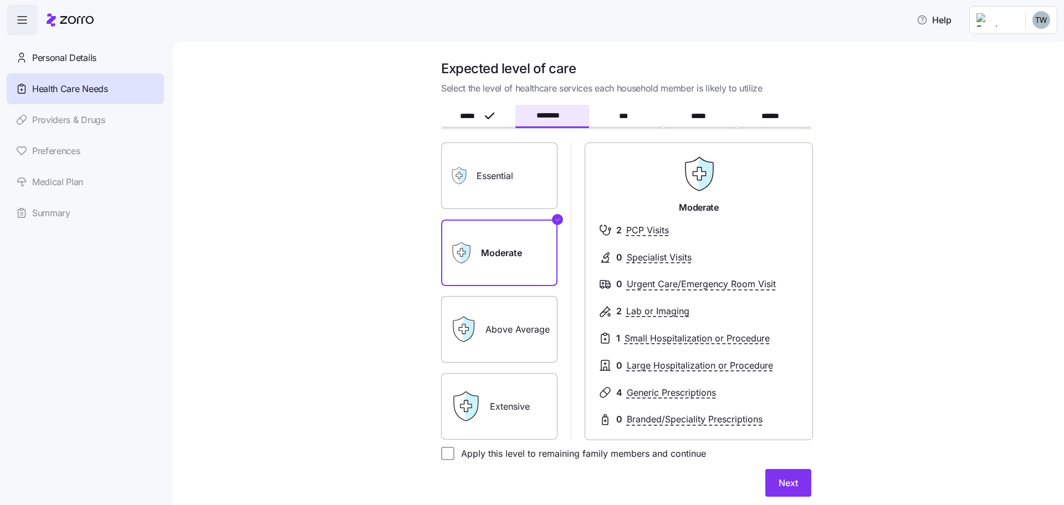
click at [793, 485] on span "Next" at bounding box center [788, 482] width 19 height 13
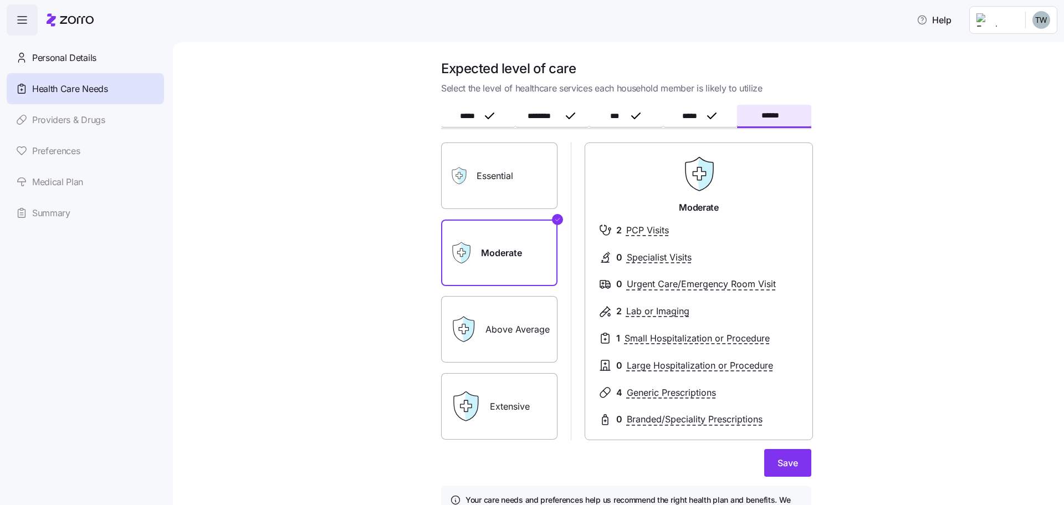
click at [791, 460] on span "Save" at bounding box center [787, 462] width 21 height 13
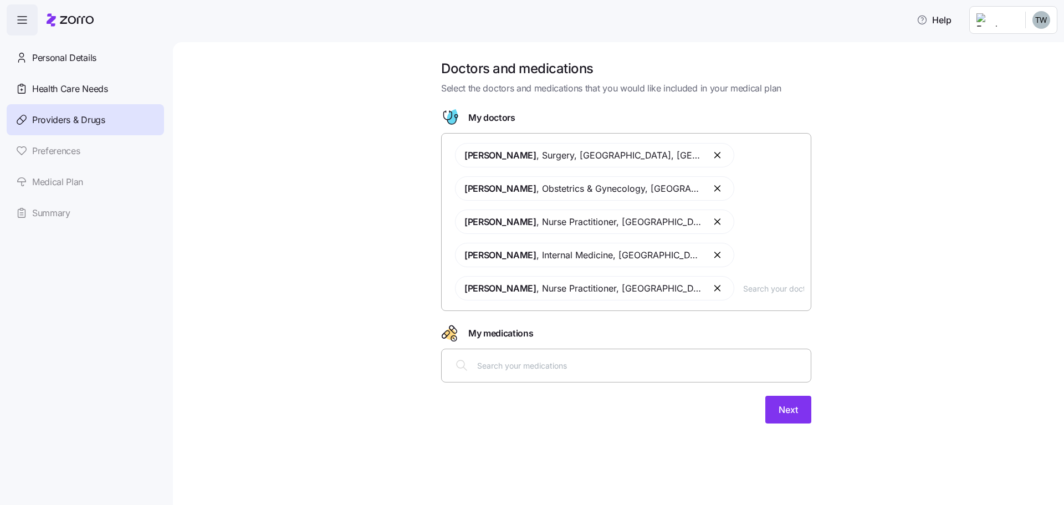
click at [792, 413] on span "Next" at bounding box center [788, 409] width 19 height 13
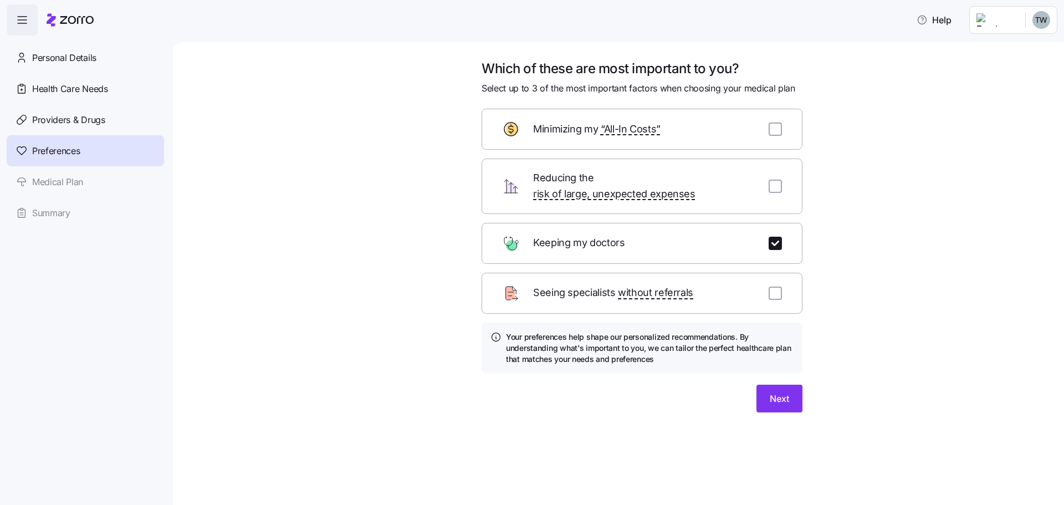
click at [786, 392] on span "Next" at bounding box center [779, 398] width 19 height 13
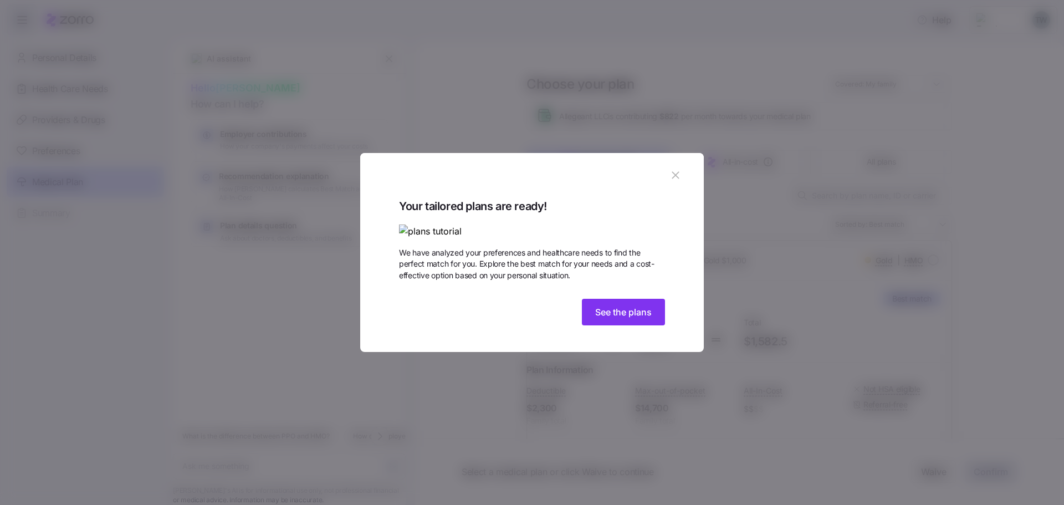
click at [633, 319] on span "See the plans" at bounding box center [623, 311] width 57 height 13
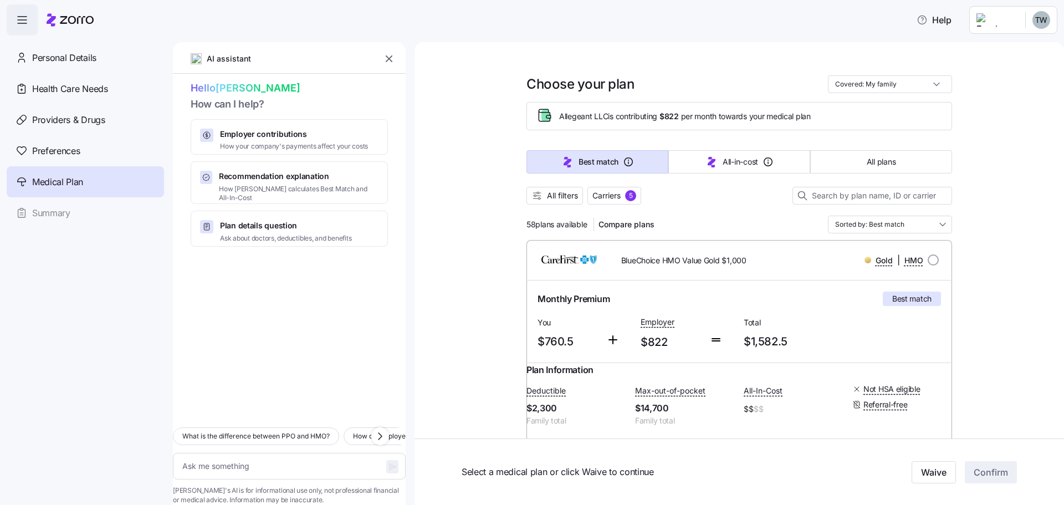
click at [861, 160] on button "All plans" at bounding box center [881, 161] width 142 height 23
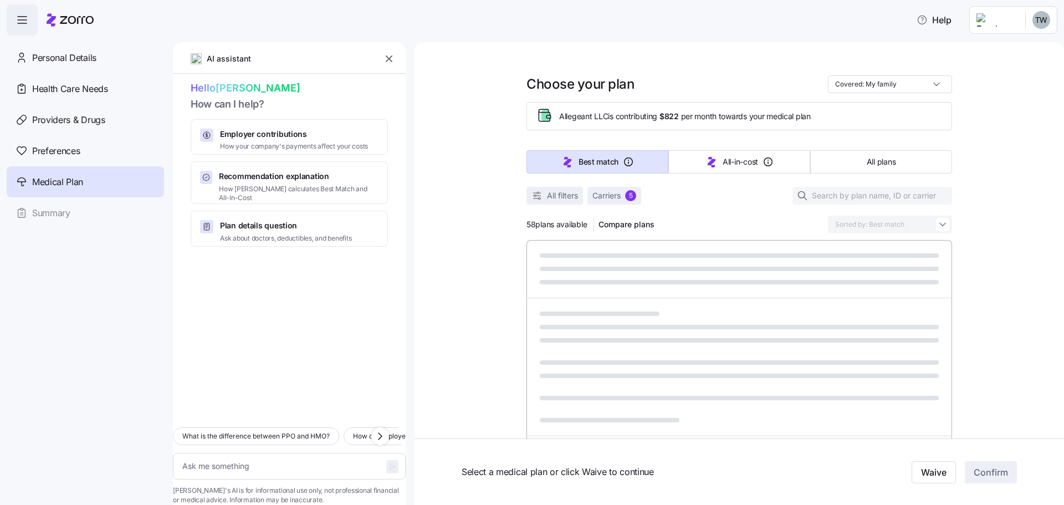
type textarea "x"
type input "Sorted by: Premium"
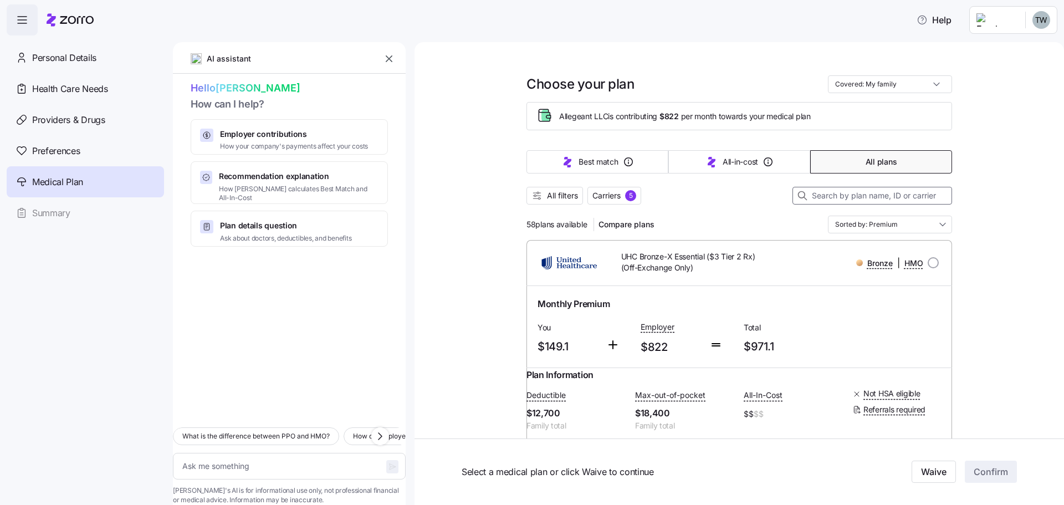
click at [826, 200] on input at bounding box center [872, 196] width 160 height 18
click at [605, 194] on span "Carriers" at bounding box center [606, 195] width 28 height 11
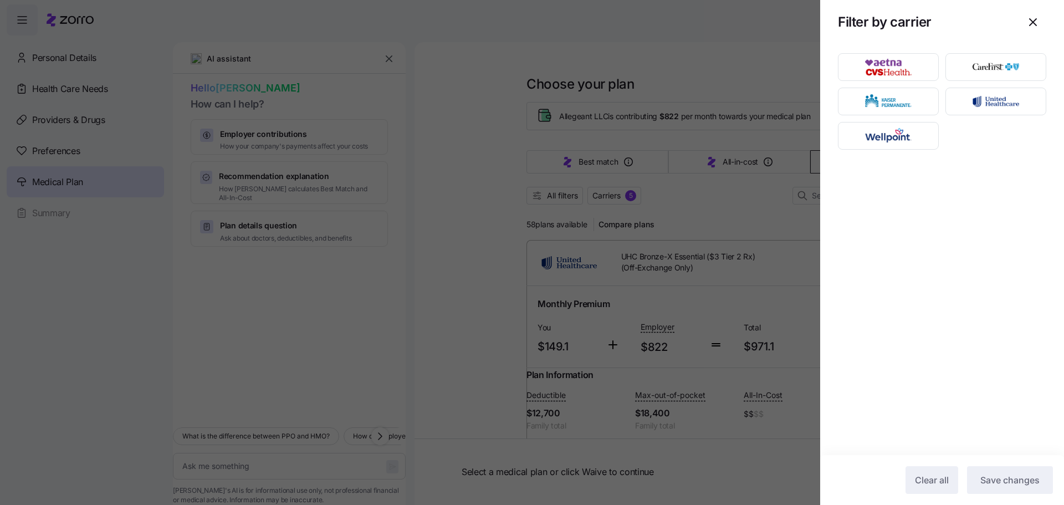
click at [1031, 18] on icon "button" at bounding box center [1032, 22] width 13 height 13
type textarea "x"
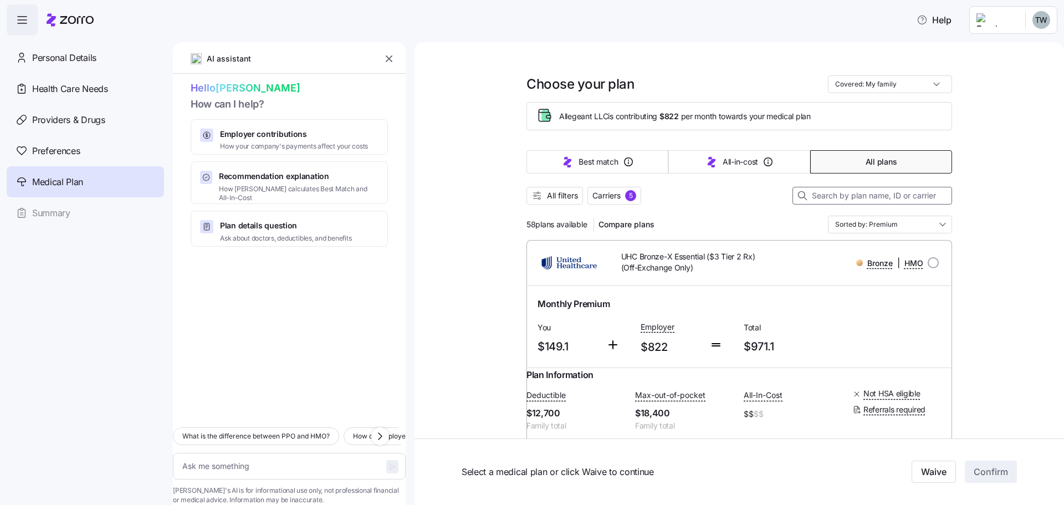
click at [831, 192] on input at bounding box center [872, 196] width 160 height 18
type textarea "x"
type input "U"
type textarea "x"
type input "UH"
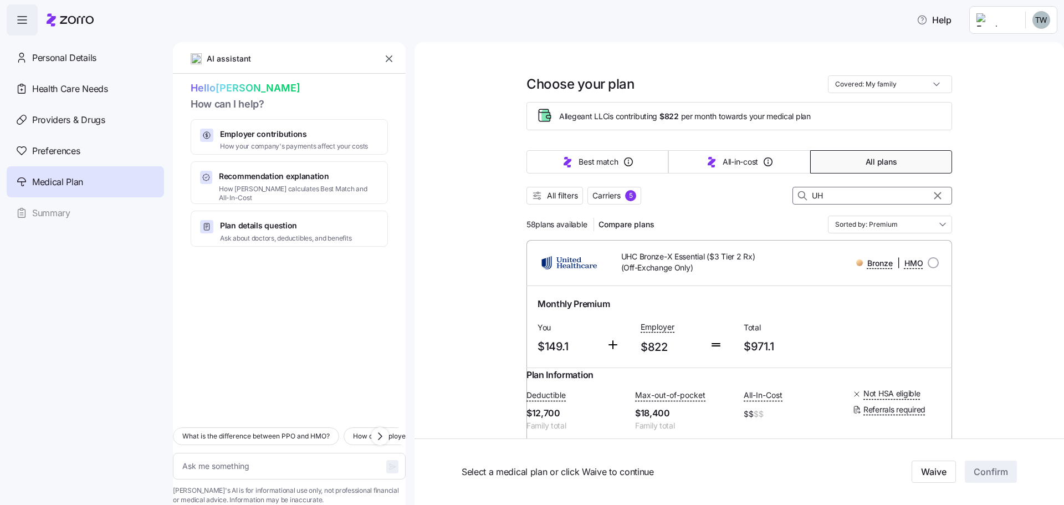
type textarea "x"
type input "UHC"
type textarea "x"
type input "UHC G"
type textarea "x"
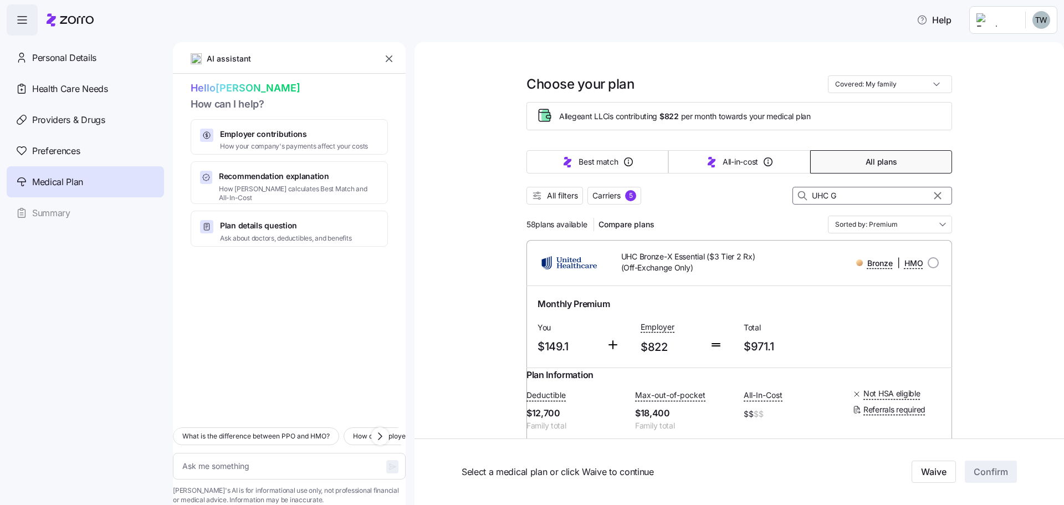
type input "UHC Go"
type textarea "x"
type input "UHC Gol"
type textarea "x"
type input "UHC Gold"
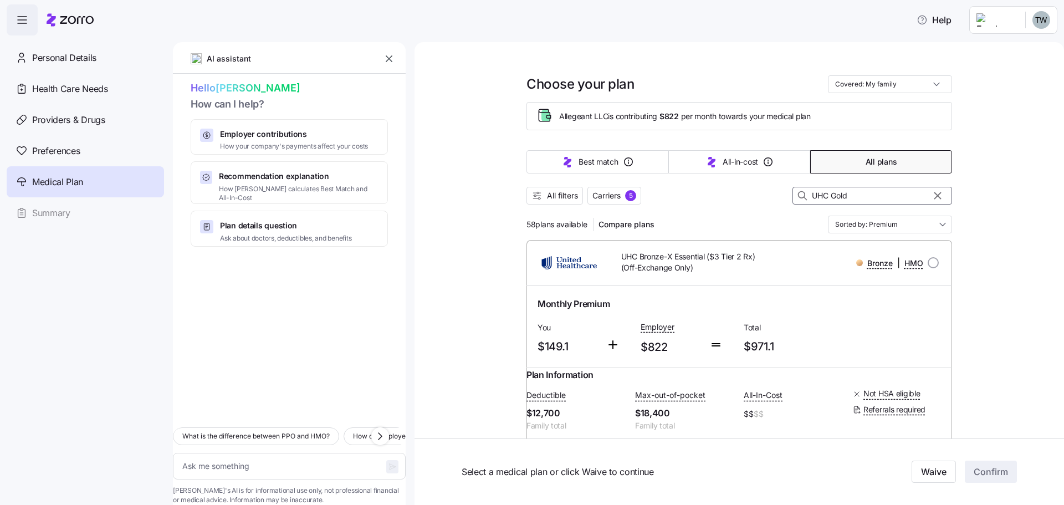
type textarea "x"
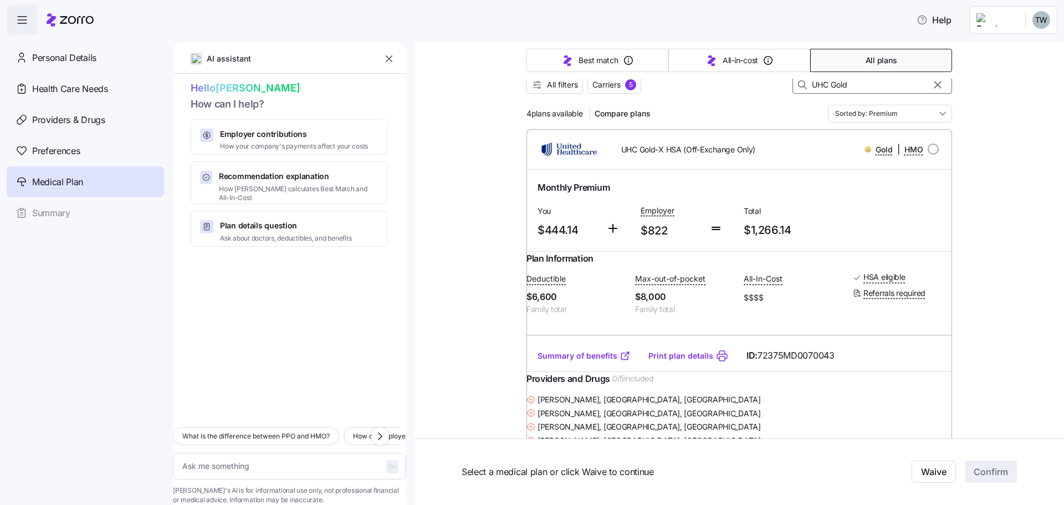
scroll to position [55, 0]
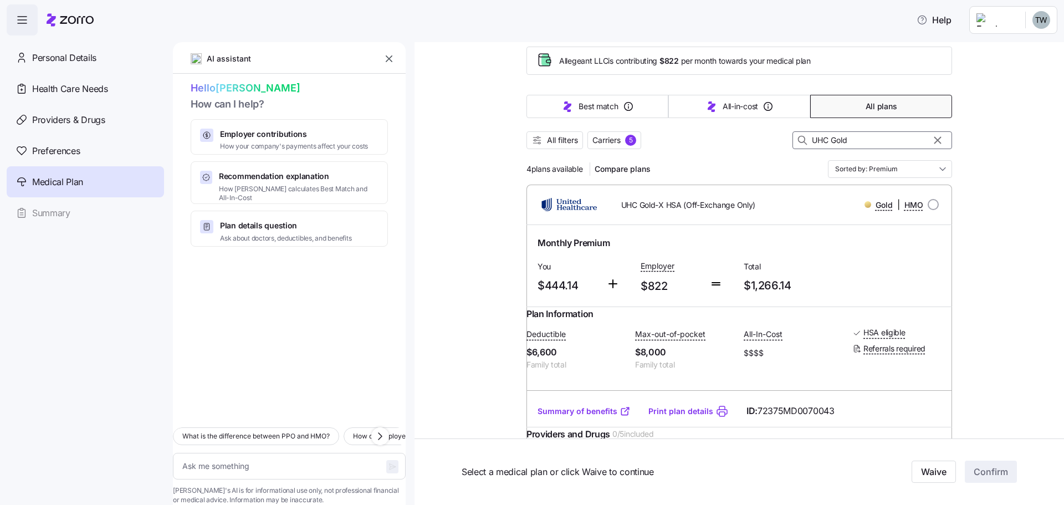
type input "UHC Gold"
click at [615, 298] on div at bounding box center [619, 276] width 34 height 45
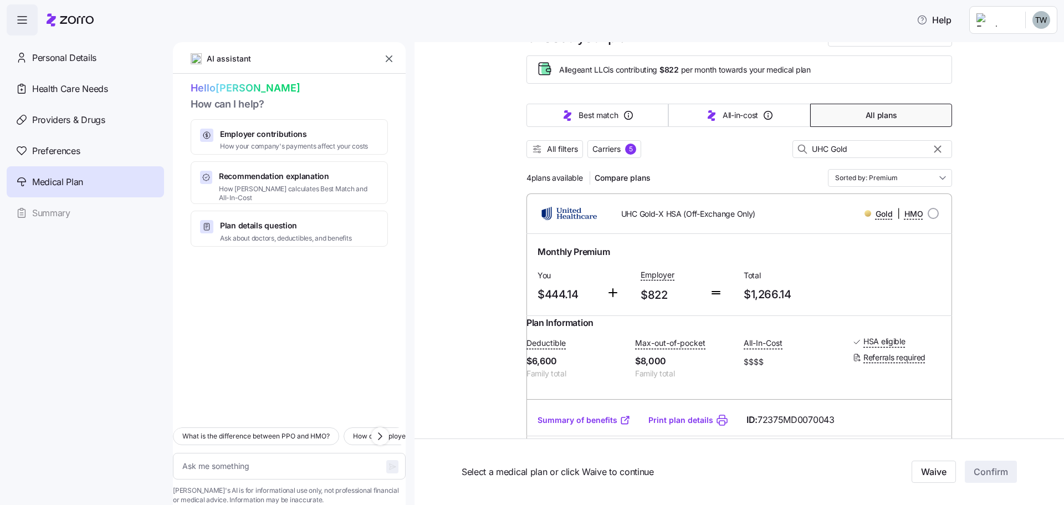
scroll to position [0, 0]
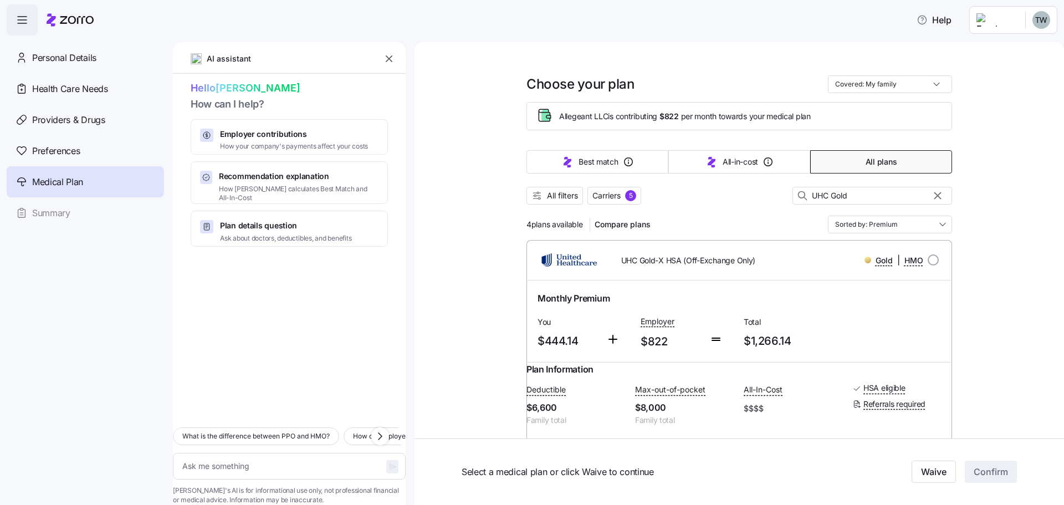
click at [931, 192] on icon "button" at bounding box center [937, 195] width 12 height 13
type textarea "x"
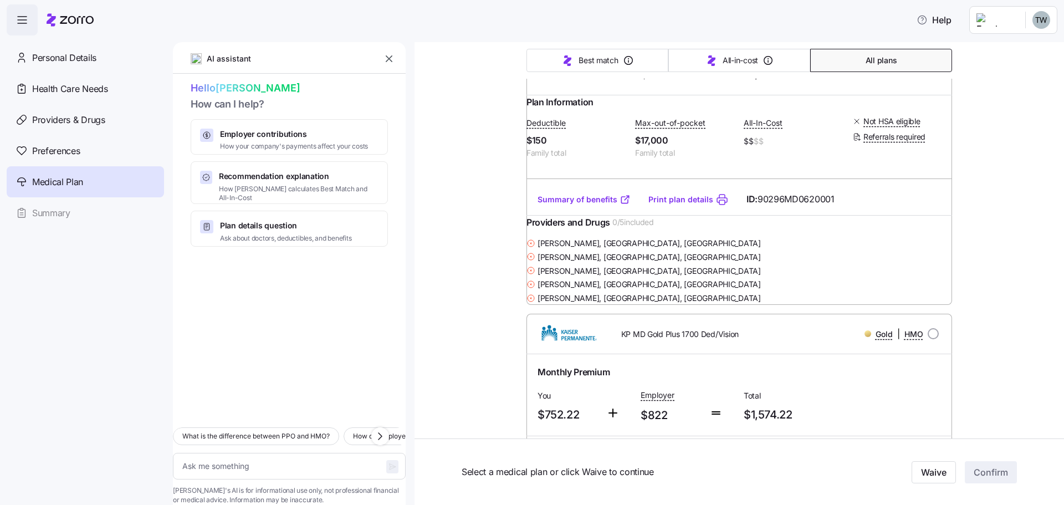
scroll to position [17233, 0]
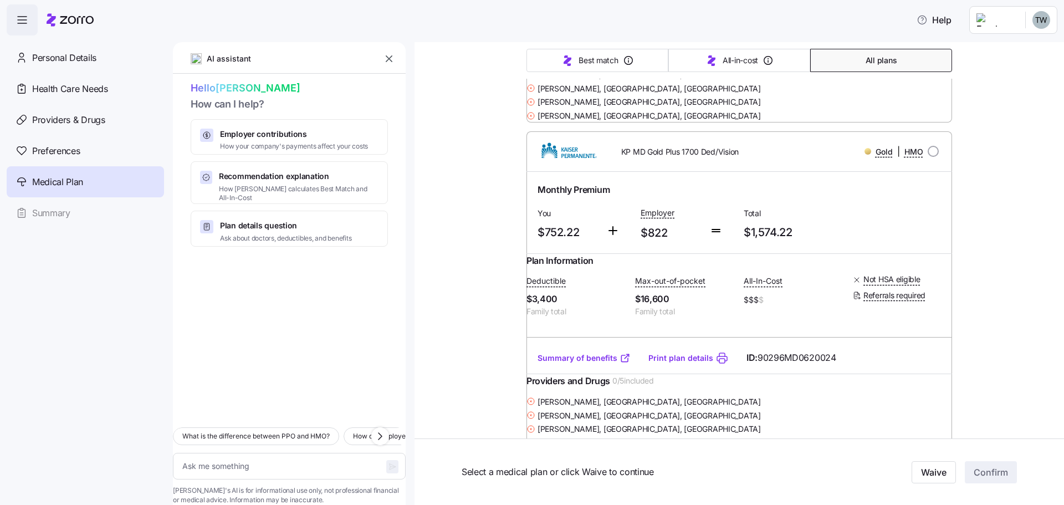
drag, startPoint x: 76, startPoint y: 58, endPoint x: 446, endPoint y: 270, distance: 425.9
click at [76, 58] on span "Personal Details" at bounding box center [64, 58] width 64 height 14
type textarea "x"
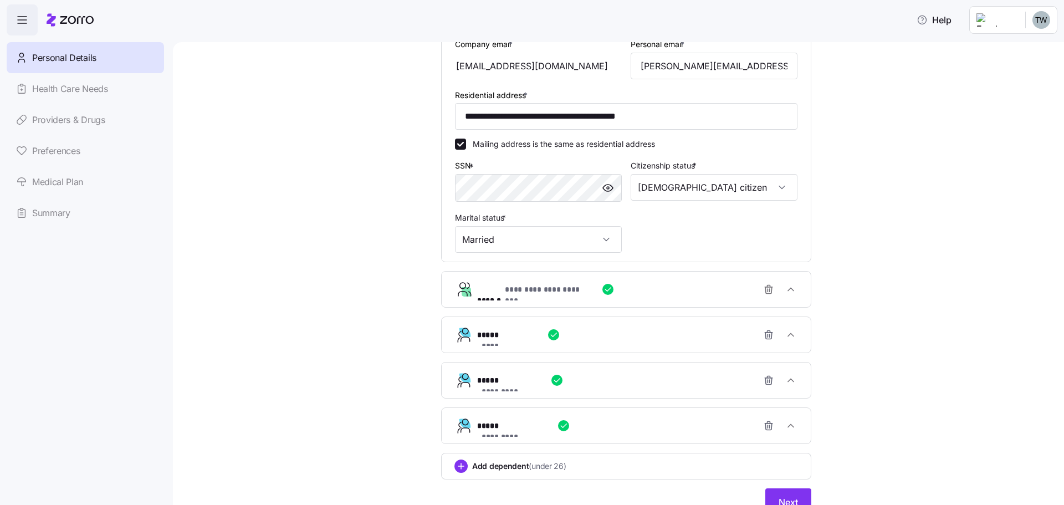
scroll to position [327, 0]
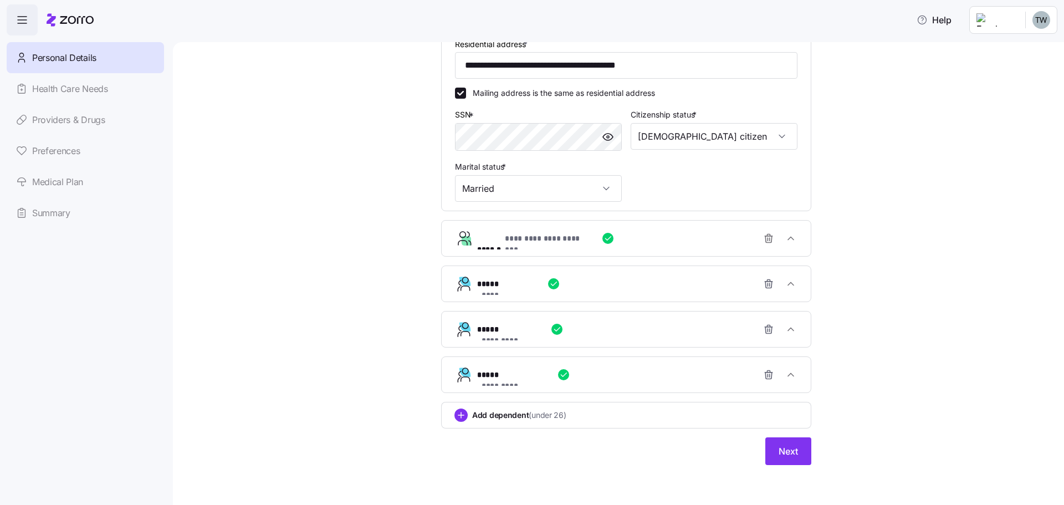
click at [785, 459] on button "Next" at bounding box center [788, 451] width 46 height 28
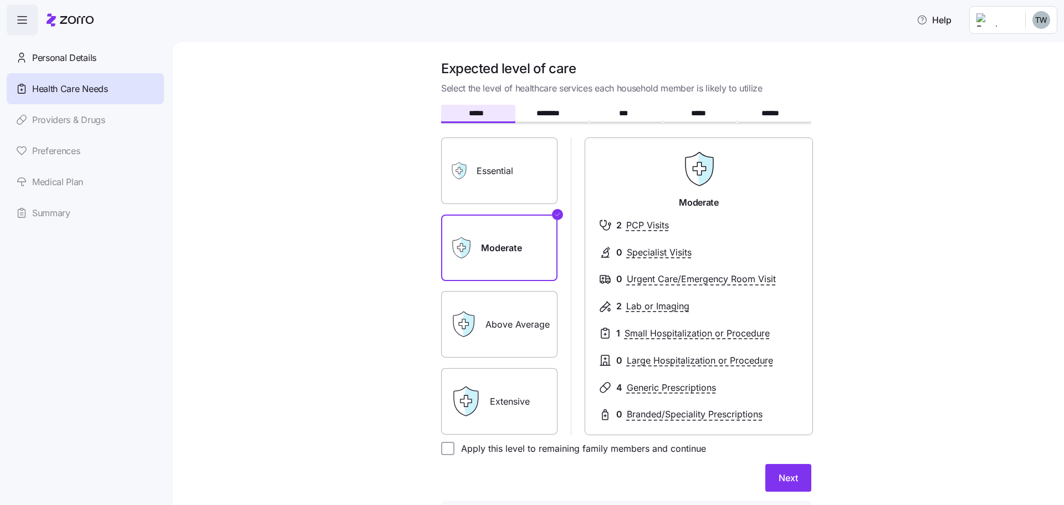
click at [479, 177] on label "Essential" at bounding box center [499, 170] width 116 height 66
click at [0, 0] on input "Essential" at bounding box center [0, 0] width 0 height 0
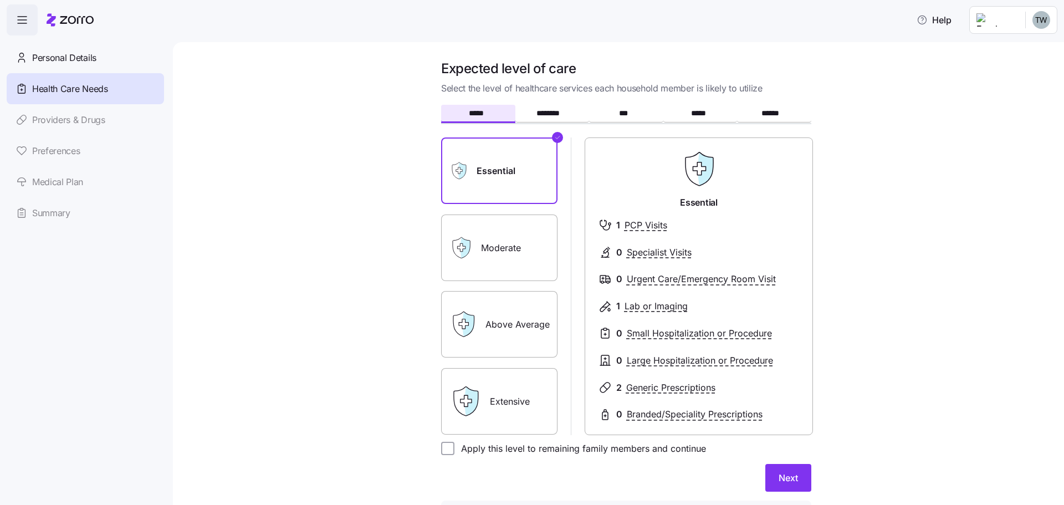
click at [445, 447] on input "Apply this level to remaining family members and continue" at bounding box center [447, 448] width 13 height 13
checkbox input "true"
click at [779, 480] on span "Next" at bounding box center [788, 477] width 19 height 13
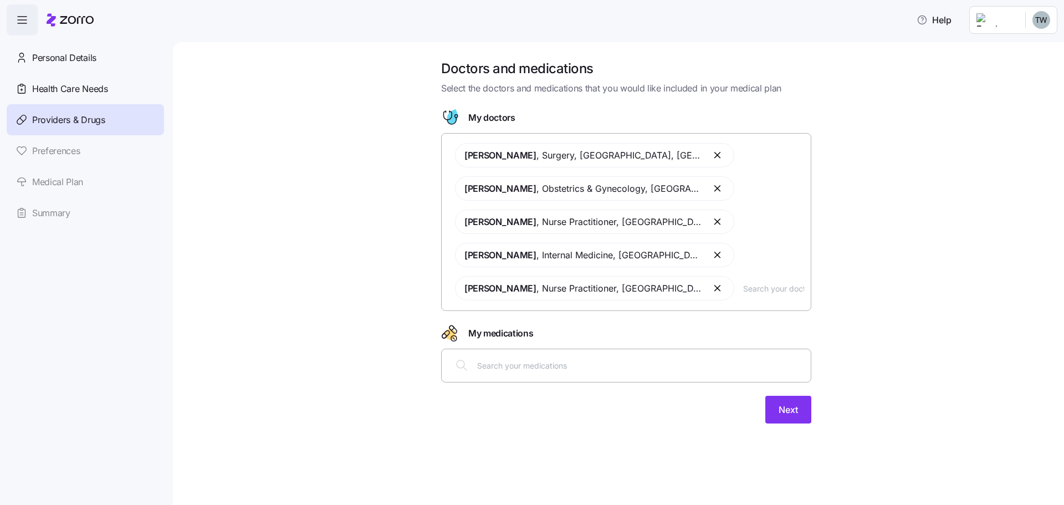
click at [786, 406] on span "Next" at bounding box center [788, 409] width 19 height 13
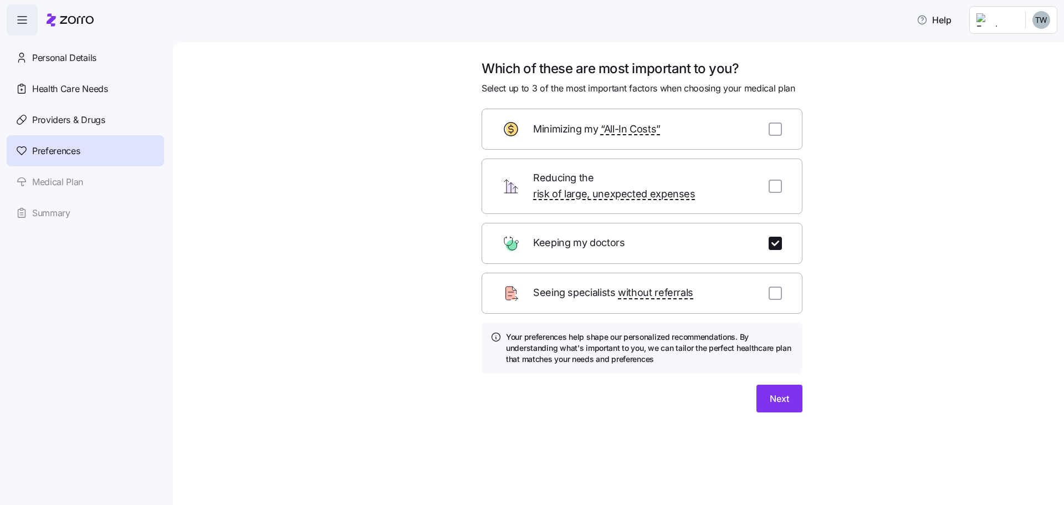
click at [788, 392] on span "Next" at bounding box center [779, 398] width 19 height 13
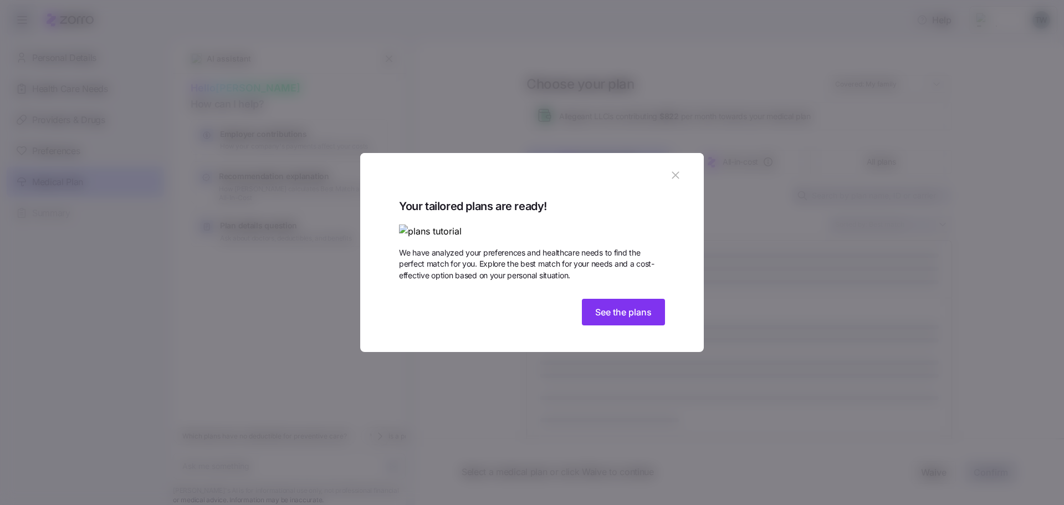
click at [663, 153] on header at bounding box center [532, 175] width 344 height 44
click at [679, 172] on icon "button" at bounding box center [675, 175] width 7 height 7
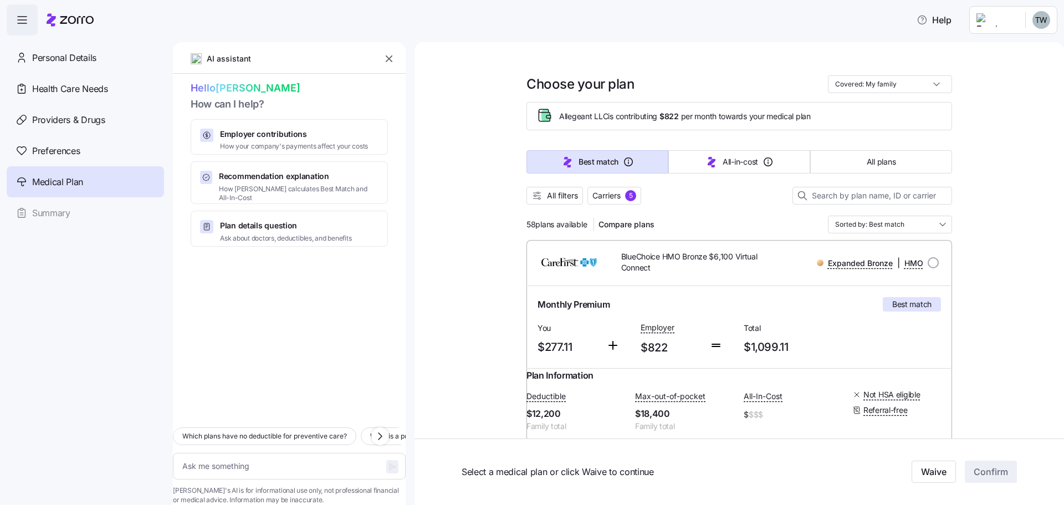
click at [845, 85] on input "Covered: My family" at bounding box center [890, 84] width 124 height 18
click at [843, 109] on div "Just me" at bounding box center [885, 111] width 115 height 19
type textarea "x"
type input "Covered: Just me"
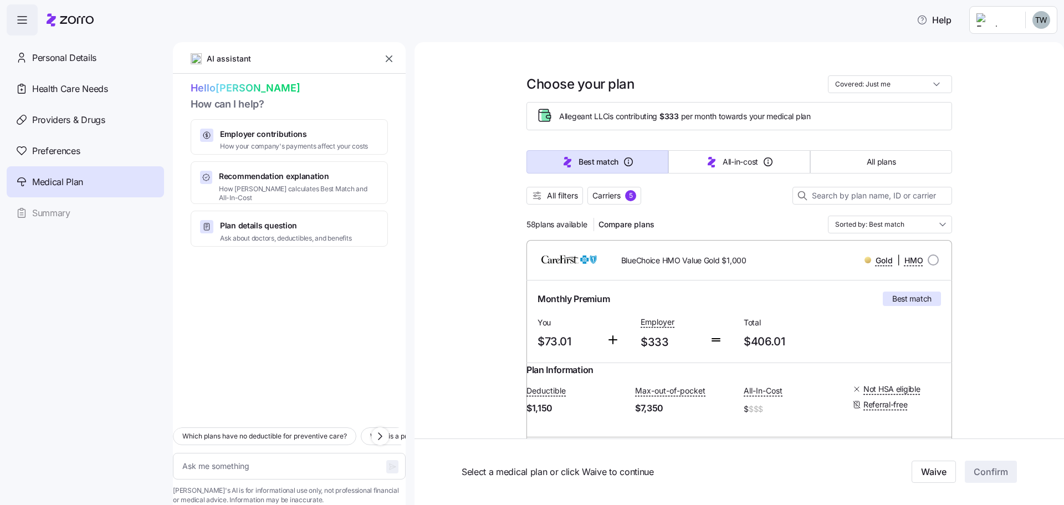
click at [868, 81] on input "Covered: Just me" at bounding box center [890, 84] width 124 height 18
click at [863, 166] on div "My family" at bounding box center [885, 167] width 115 height 19
type textarea "x"
type input "Covered: My family"
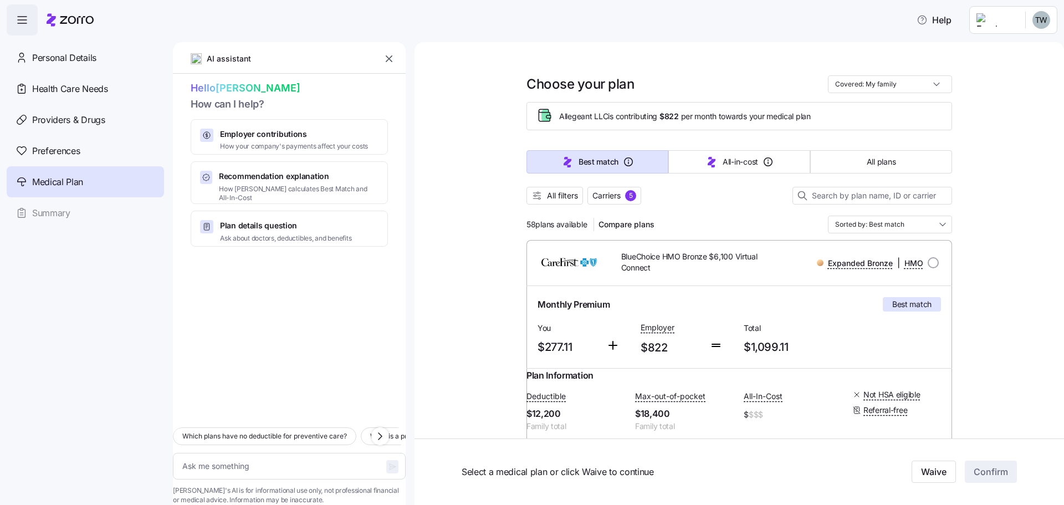
click at [894, 83] on input "Covered: My family" at bounding box center [890, 84] width 124 height 18
click at [861, 108] on div "Just me" at bounding box center [885, 111] width 115 height 19
type textarea "x"
type input "Covered: Just me"
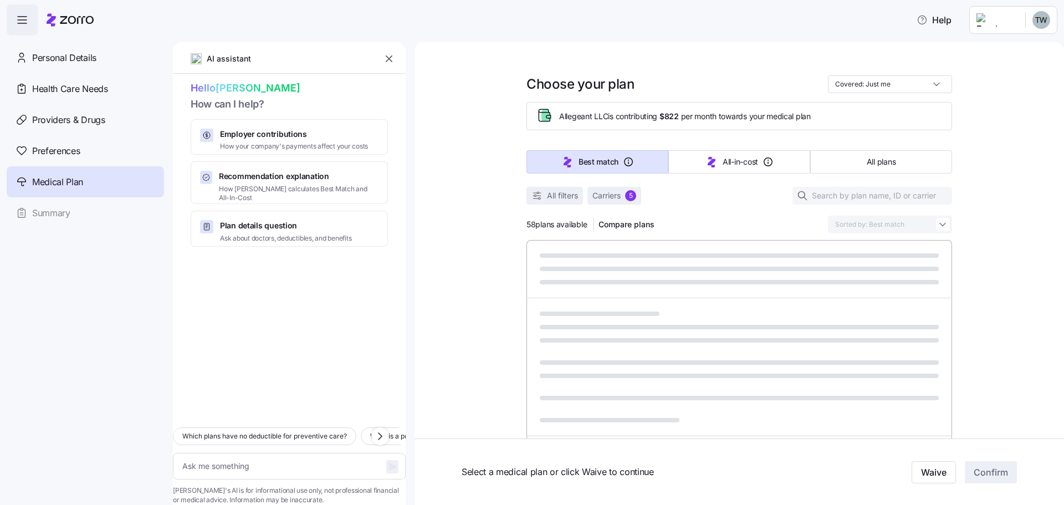
type textarea "x"
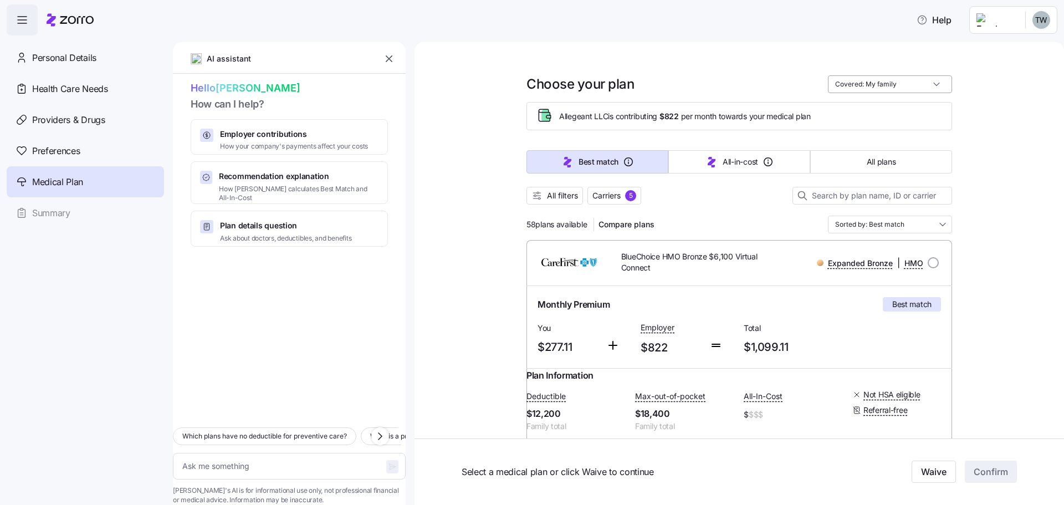
click at [882, 86] on input "Covered: My family" at bounding box center [890, 84] width 124 height 18
click at [868, 116] on div "Just me" at bounding box center [885, 111] width 115 height 19
type input "Covered: Just me"
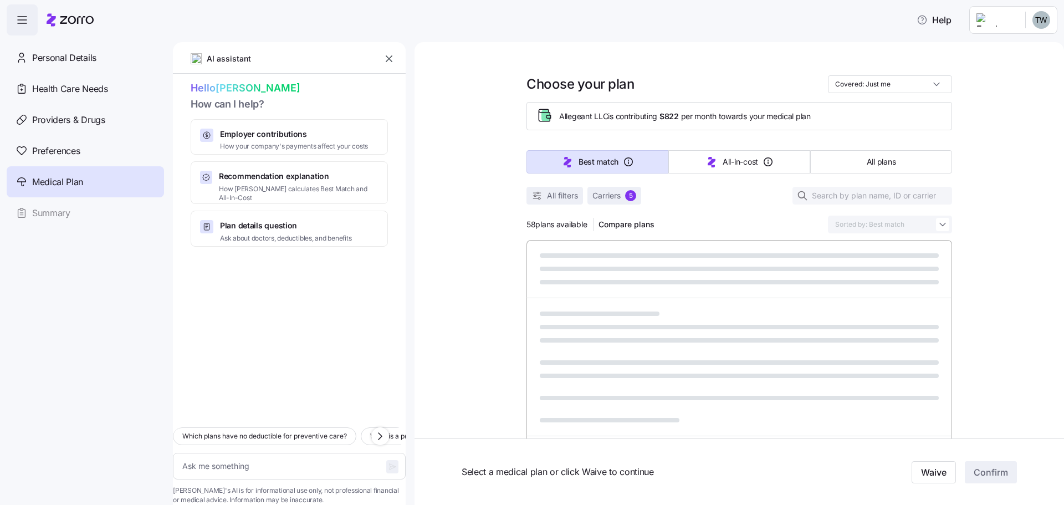
type textarea "x"
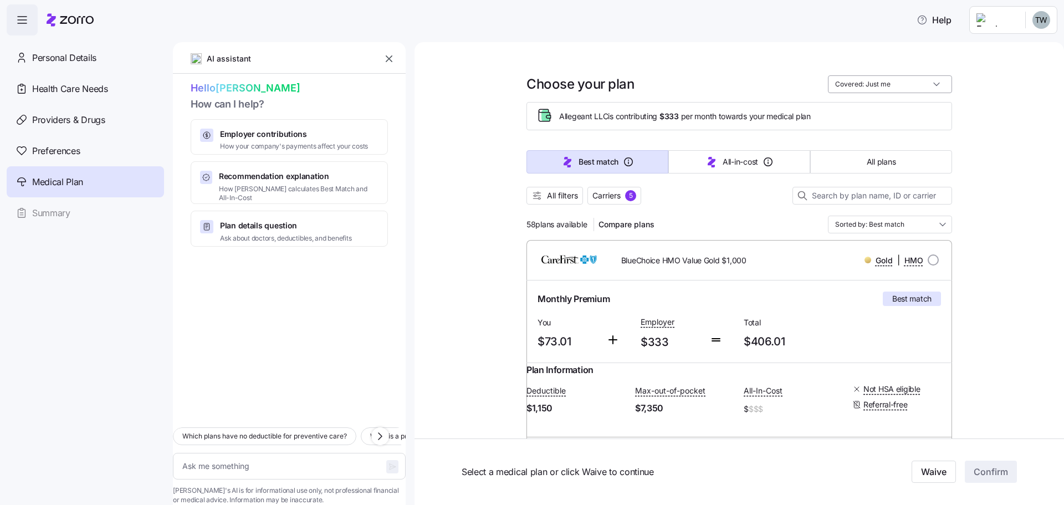
click at [878, 89] on input "Covered: Just me" at bounding box center [890, 84] width 124 height 18
click at [868, 168] on div "My family" at bounding box center [885, 167] width 115 height 19
type input "Covered: My family"
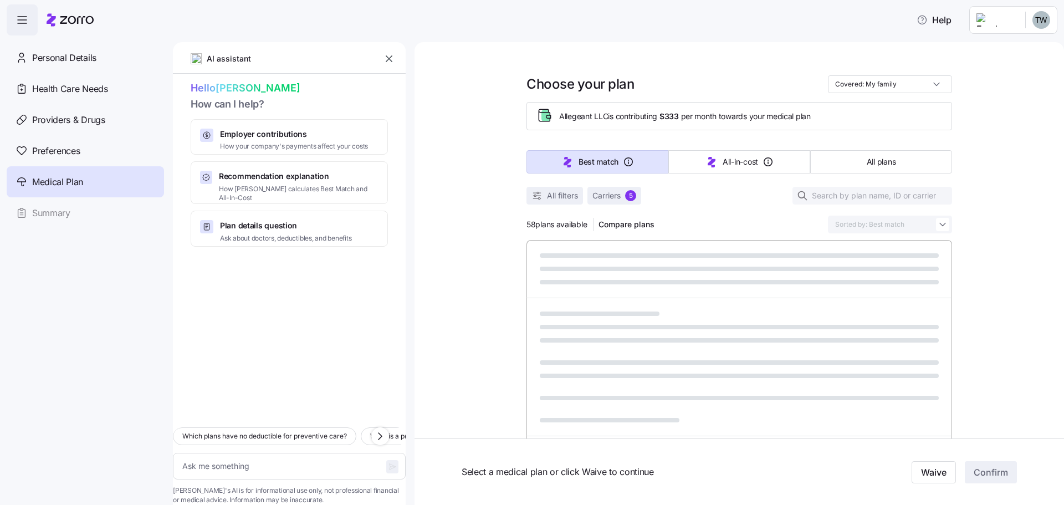
type textarea "x"
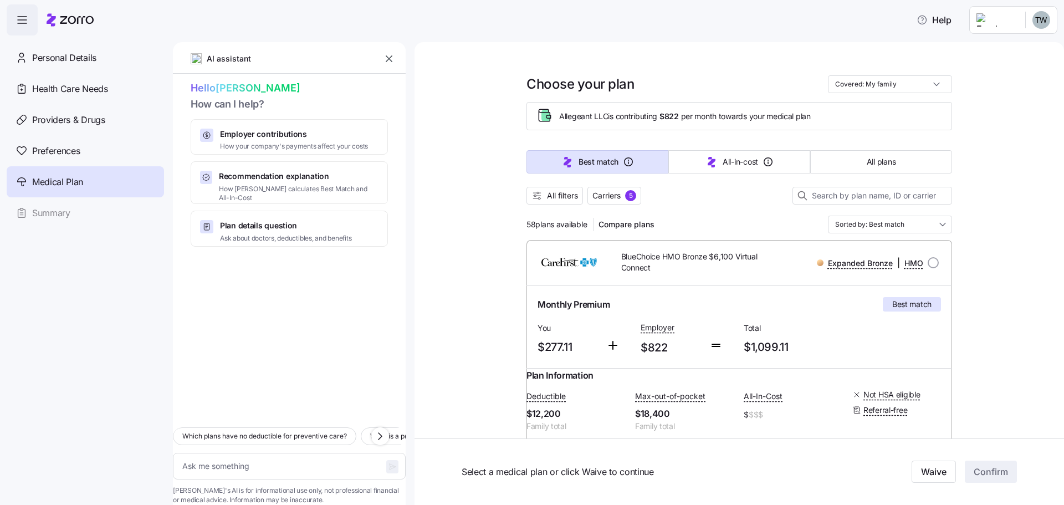
click at [1010, 19] on html "Help Personal Details Health Care Needs Providers & Drugs Preferences Medical P…" at bounding box center [532, 249] width 1064 height 498
click at [1004, 70] on div "Log out" at bounding box center [1011, 68] width 43 height 12
